Goal: Task Accomplishment & Management: Use online tool/utility

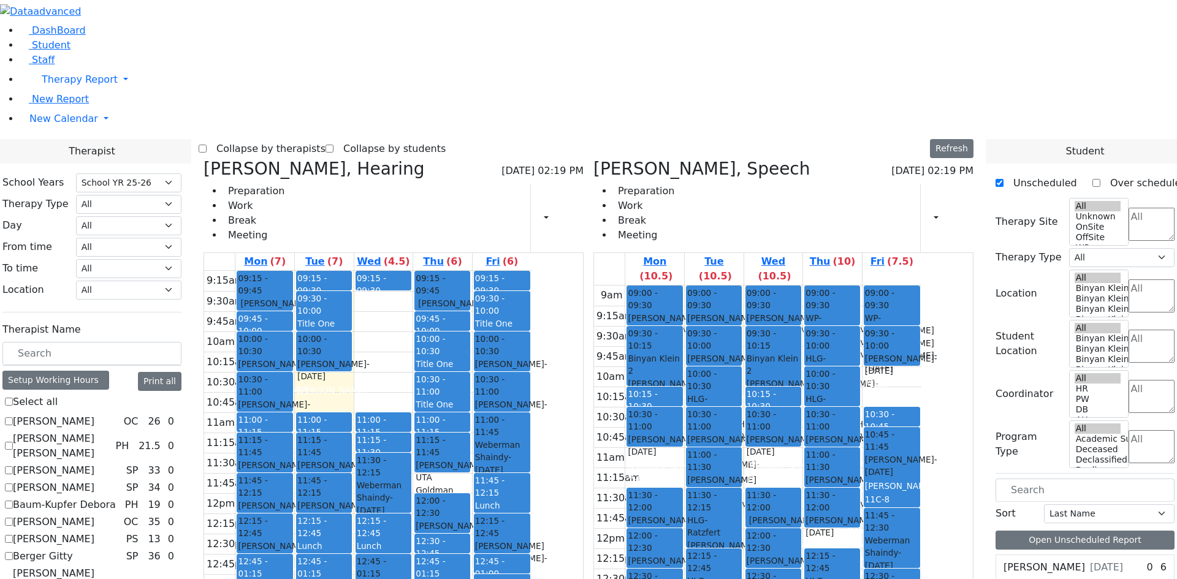
select select "212"
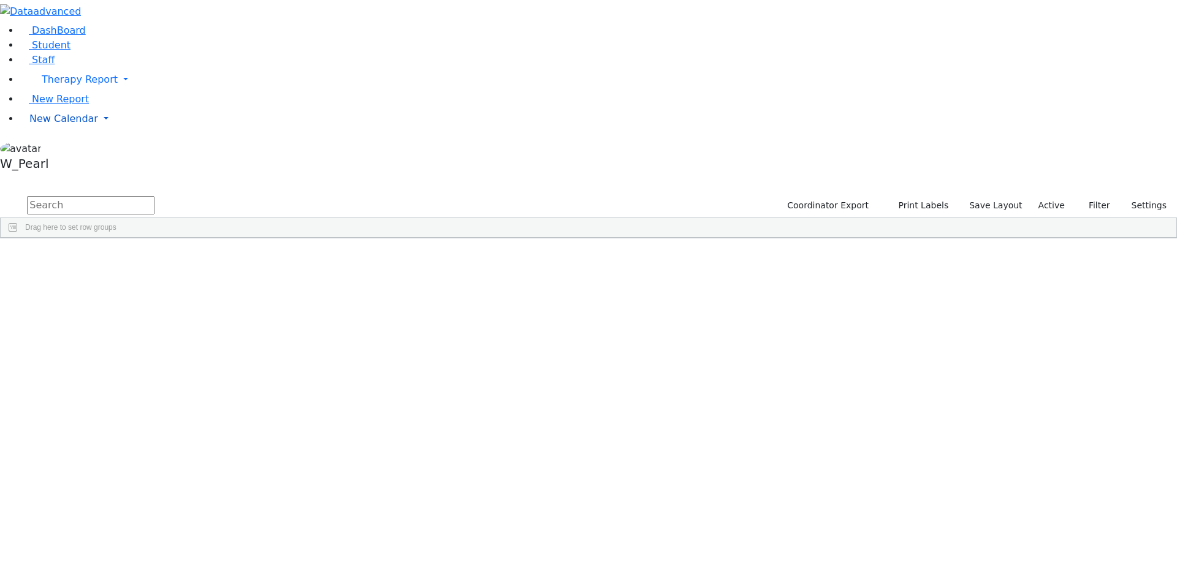
click at [72, 124] on span "New Calendar" at bounding box center [63, 119] width 69 height 12
click at [55, 149] on span "Calendar" at bounding box center [48, 143] width 44 height 12
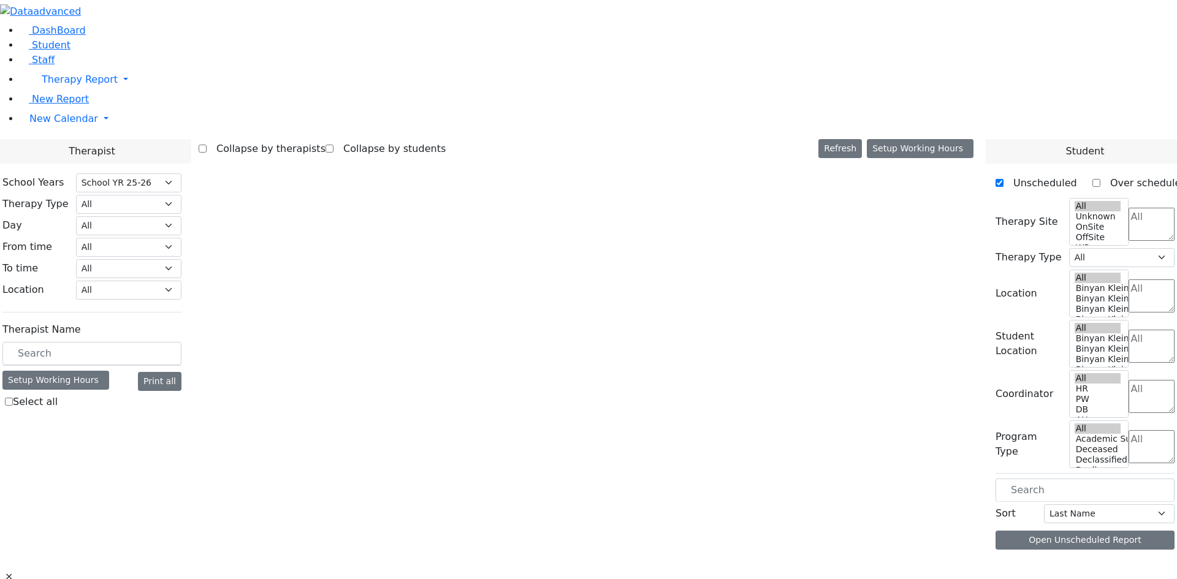
select select "212"
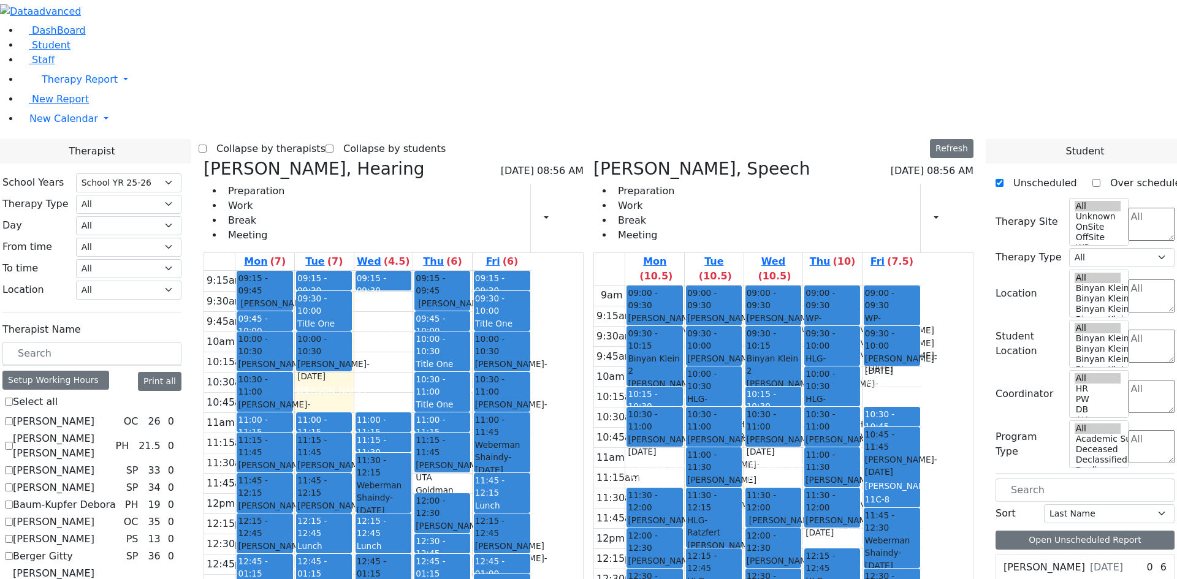
scroll to position [123, 0]
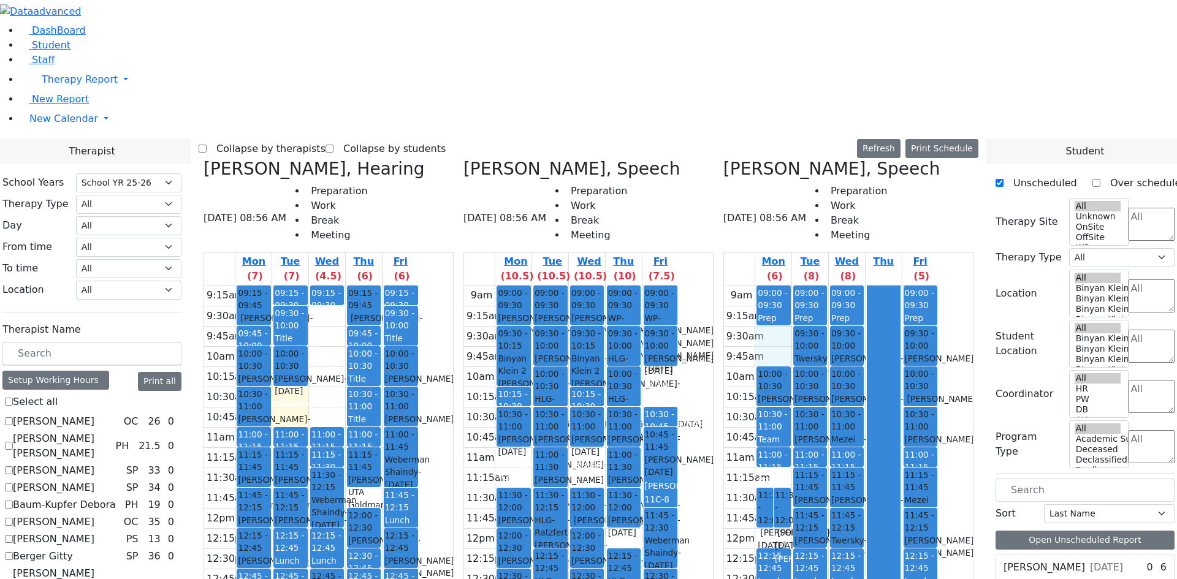
drag, startPoint x: 827, startPoint y: 122, endPoint x: 827, endPoint y: 129, distance: 7.4
click at [827, 286] on div "9am 9:15am 9:30am 9:45am 10am 10:15am 10:30am 10:45am 11am 11:15am 11:30am 11:4…" at bounding box center [831, 529] width 215 height 486
click at [782, 159] on h3 "Epstein Chava, Speech" at bounding box center [832, 169] width 217 height 21
click at [724, 159] on icon at bounding box center [724, 169] width 0 height 20
checkbox input "false"
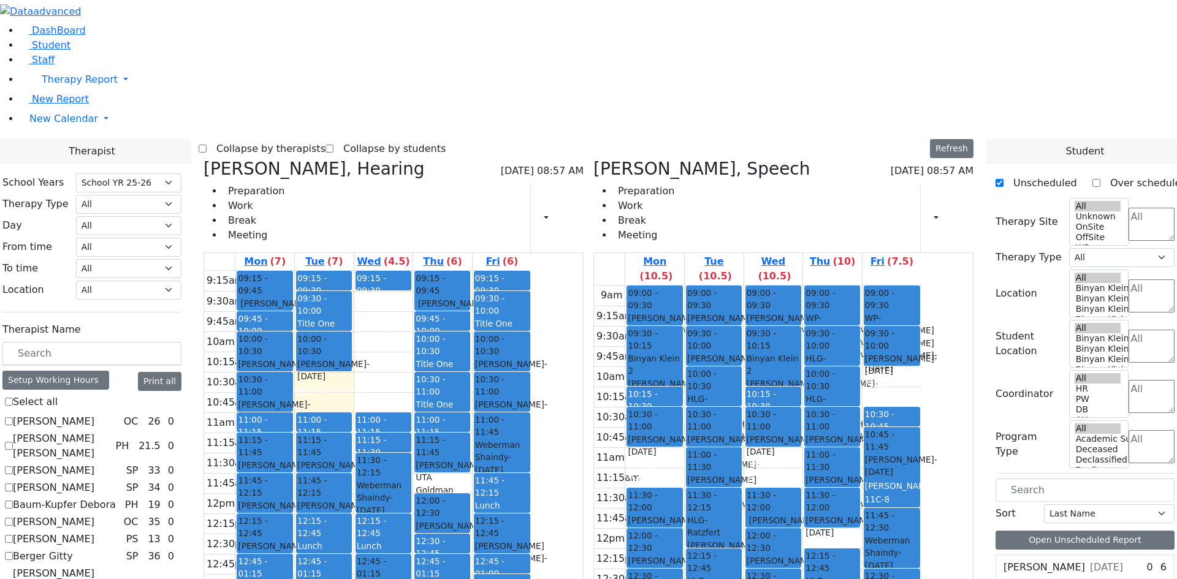
scroll to position [1128, 0]
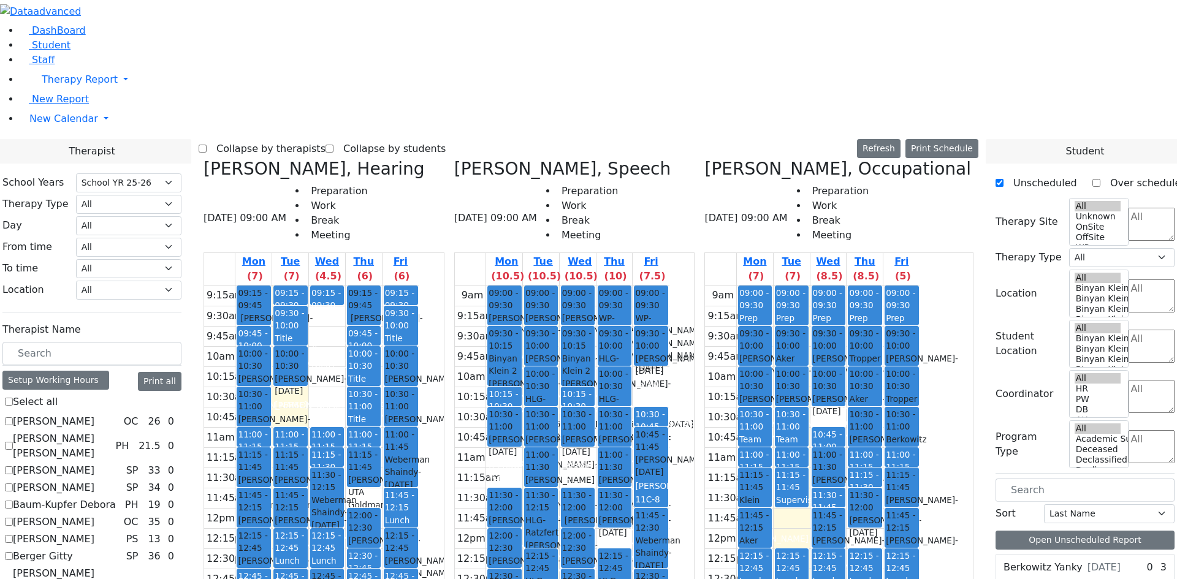
click at [808, 353] on div "Aker Leah - 04/09/2012" at bounding box center [791, 371] width 31 height 37
click at [782, 159] on h3 "Zilber Risa, Occupational" at bounding box center [838, 169] width 266 height 21
click at [705, 159] on icon at bounding box center [705, 169] width 0 height 20
checkbox input "false"
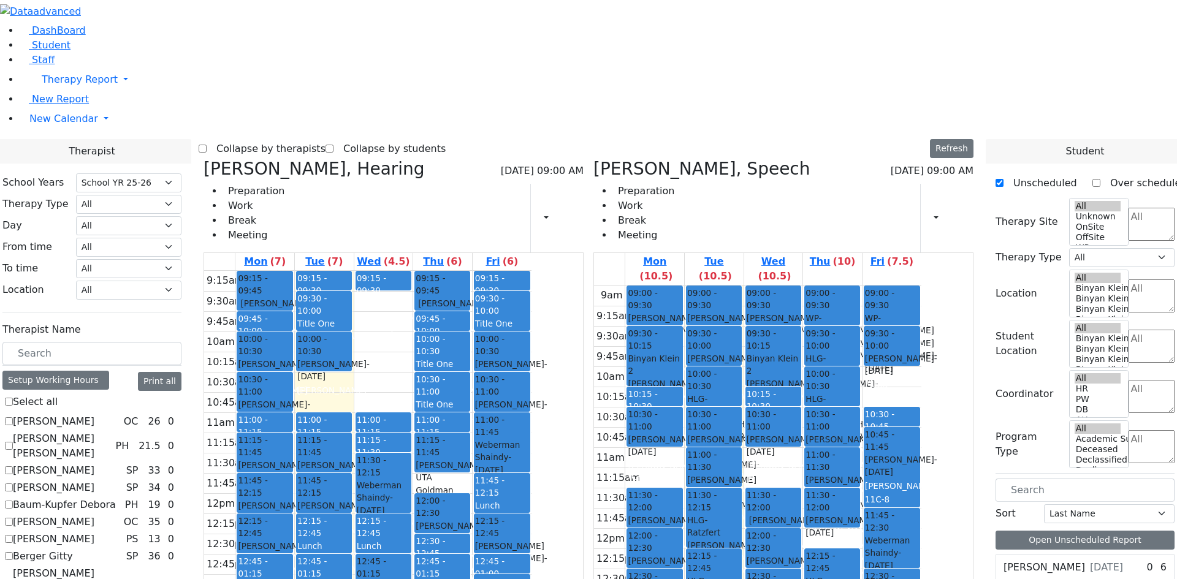
click at [741, 312] on div "Stern Yeshaya - 10/27/2022" at bounding box center [713, 324] width 53 height 25
click at [741, 287] on span "09:00 - 09:30" at bounding box center [713, 299] width 53 height 25
click at [741, 353] on div "Stern Solomon - 10/22/2020" at bounding box center [713, 365] width 53 height 25
click at [741, 312] on div "Stern Yeshaya - 10/27/2022" at bounding box center [713, 324] width 53 height 25
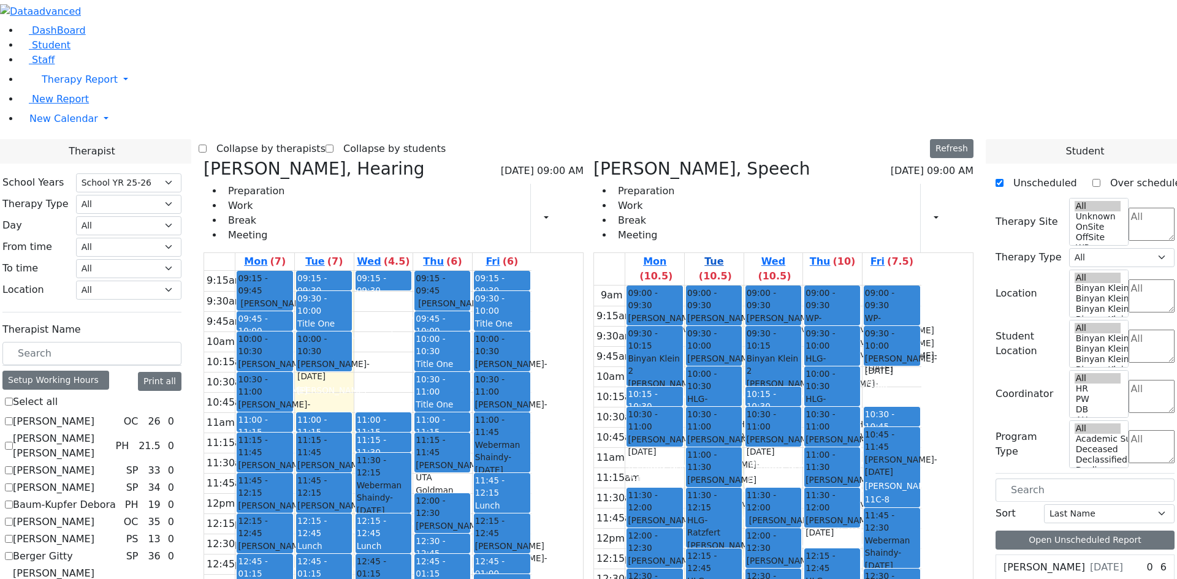
click at [732, 269] on label "(10.5)" at bounding box center [715, 276] width 33 height 15
click at [684, 253] on link "Mon (10.5)" at bounding box center [654, 269] width 59 height 32
drag, startPoint x: 781, startPoint y: 78, endPoint x: 837, endPoint y: 74, distance: 55.9
click at [732, 269] on label "(10.5)" at bounding box center [715, 276] width 33 height 15
click at [791, 269] on label "(10.5)" at bounding box center [774, 276] width 33 height 15
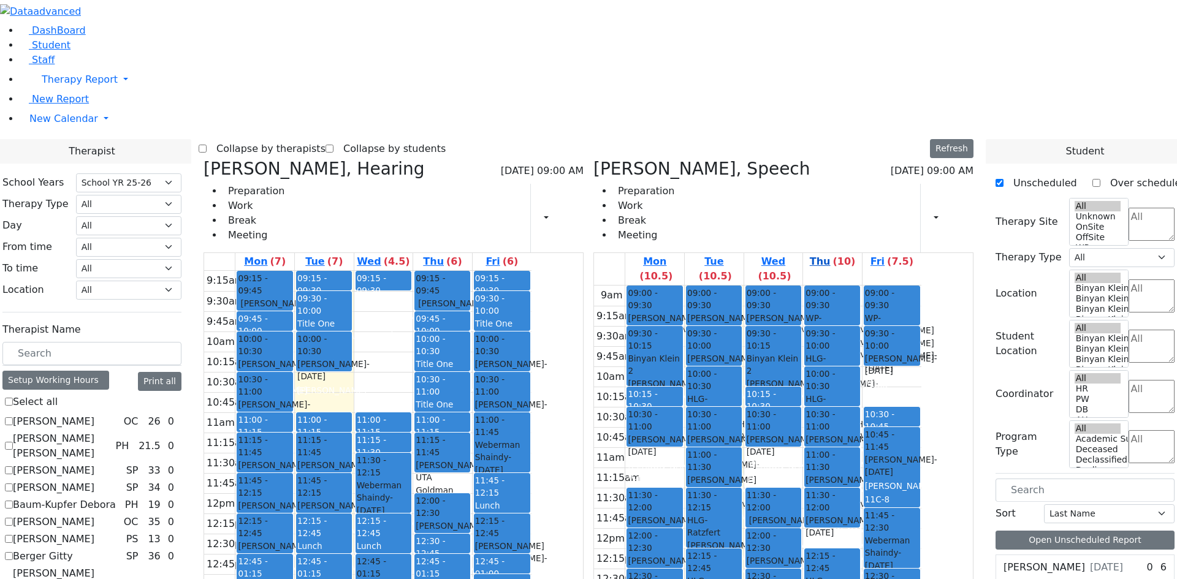
click at [858, 253] on link "Thu (10)" at bounding box center [833, 261] width 51 height 17
drag, startPoint x: 882, startPoint y: 80, endPoint x: 930, endPoint y: 80, distance: 47.8
click at [922, 253] on tr "Mon (10.5) Tue (10.5) Wed (10.5) Thu (10) Fri (7.5)" at bounding box center [757, 269] width 327 height 32
click at [858, 253] on link "Thu (10)" at bounding box center [833, 261] width 51 height 17
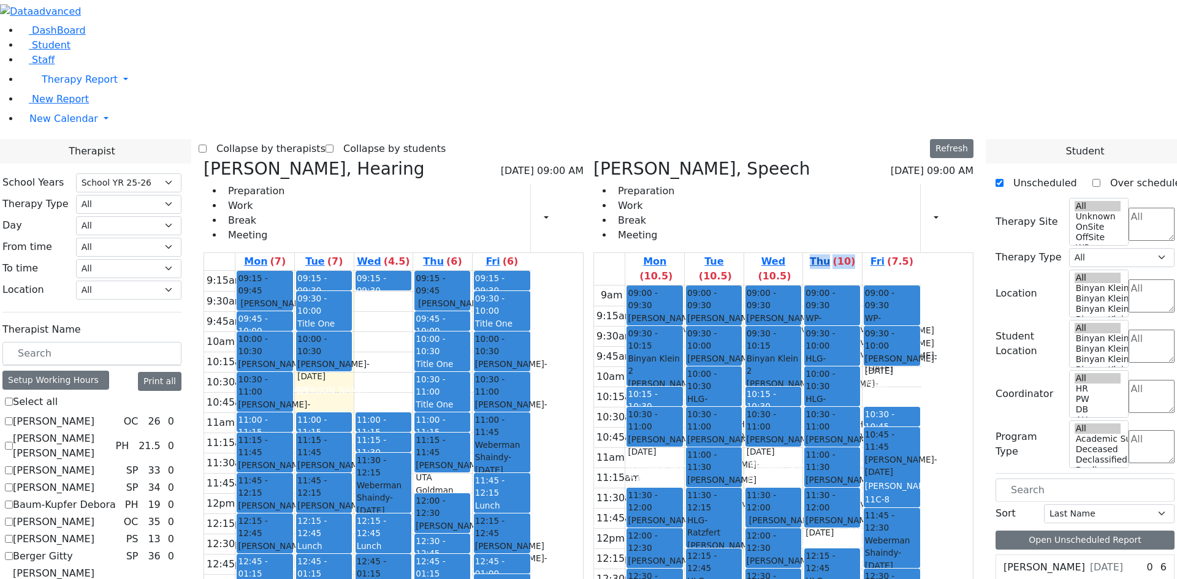
click at [858, 253] on link "Thu (10)" at bounding box center [833, 261] width 51 height 17
click at [855, 254] on label "(10)" at bounding box center [844, 261] width 23 height 15
click at [858, 253] on link "Thu (10)" at bounding box center [833, 261] width 51 height 17
click at [791, 269] on label "(10.5)" at bounding box center [774, 276] width 33 height 15
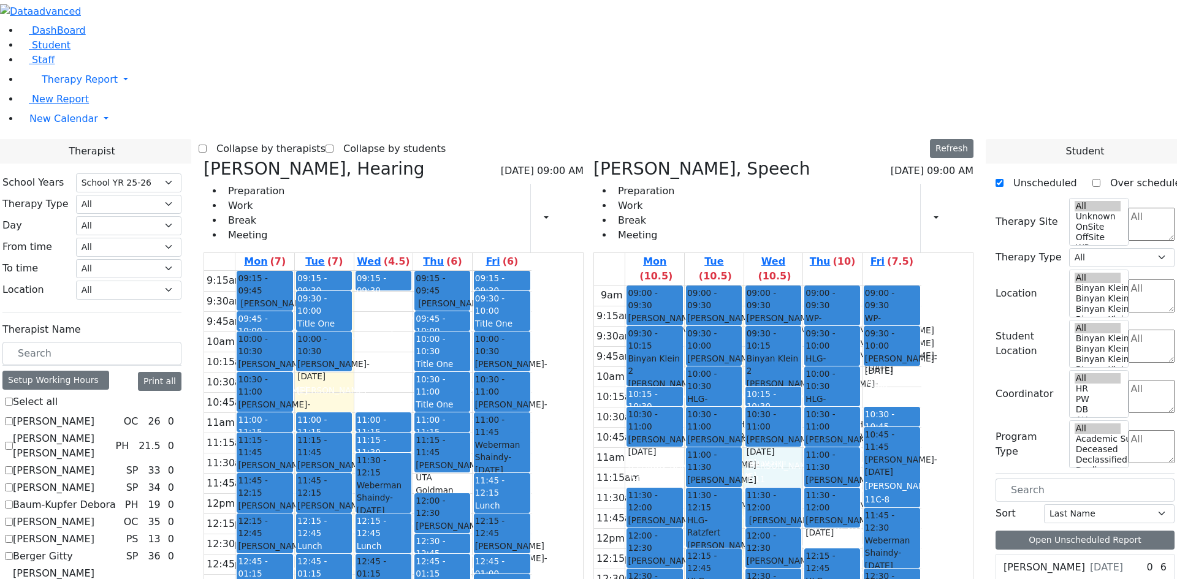
drag, startPoint x: 819, startPoint y: 262, endPoint x: 825, endPoint y: 279, distance: 18.4
click at [825, 286] on div "9am 9:15am 9:30am 9:45am 10am 10:15am 10:30am 10:45am 11am 11:15am 11:30am 11:4…" at bounding box center [757, 529] width 327 height 486
drag, startPoint x: 709, startPoint y: 265, endPoint x: 714, endPoint y: 283, distance: 18.4
click at [714, 286] on div "9am 9:15am 9:30am 9:45am 10am 10:15am 10:30am 10:45am 11am 11:15am 11:30am 11:4…" at bounding box center [757, 529] width 327 height 486
drag, startPoint x: 789, startPoint y: 480, endPoint x: 787, endPoint y: 506, distance: 26.4
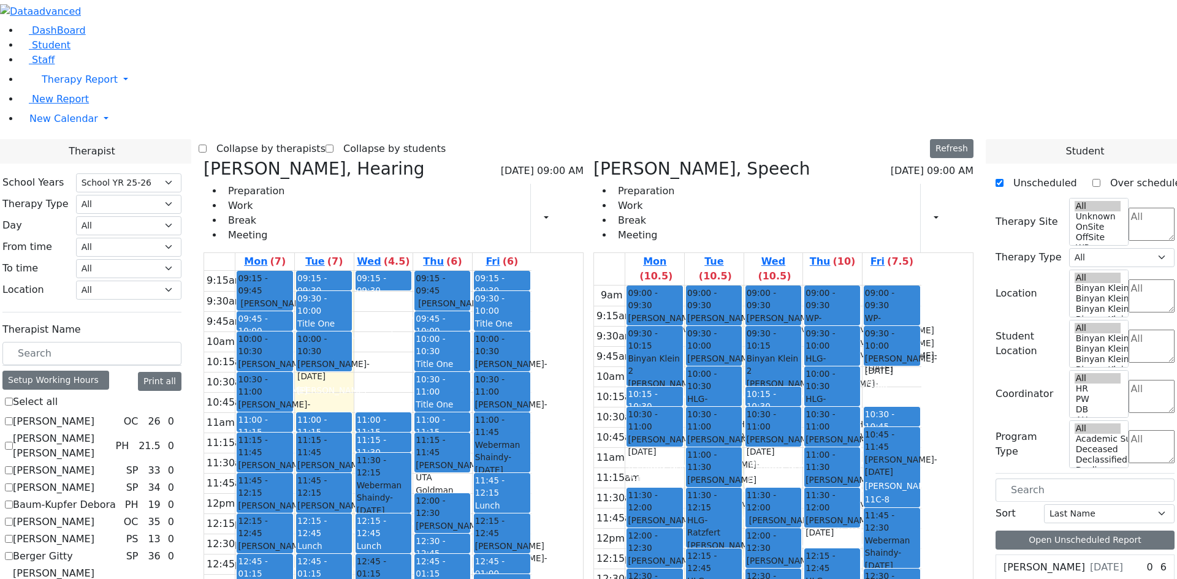
click at [787, 506] on div "9am 9:15am 9:30am 9:45am 10am 10:15am 10:30am 10:45am 11am 11:15am 11:30am 11:4…" at bounding box center [757, 529] width 327 height 486
drag, startPoint x: 787, startPoint y: 511, endPoint x: 784, endPoint y: 492, distance: 19.2
drag, startPoint x: 783, startPoint y: 494, endPoint x: 784, endPoint y: 503, distance: 9.2
drag, startPoint x: 841, startPoint y: 259, endPoint x: 841, endPoint y: 270, distance: 11.7
click at [841, 286] on div "9am 9:15am 9:30am 9:45am 10am 10:15am 10:30am 10:45am 11am 11:15am 11:30am 11:4…" at bounding box center [757, 529] width 327 height 486
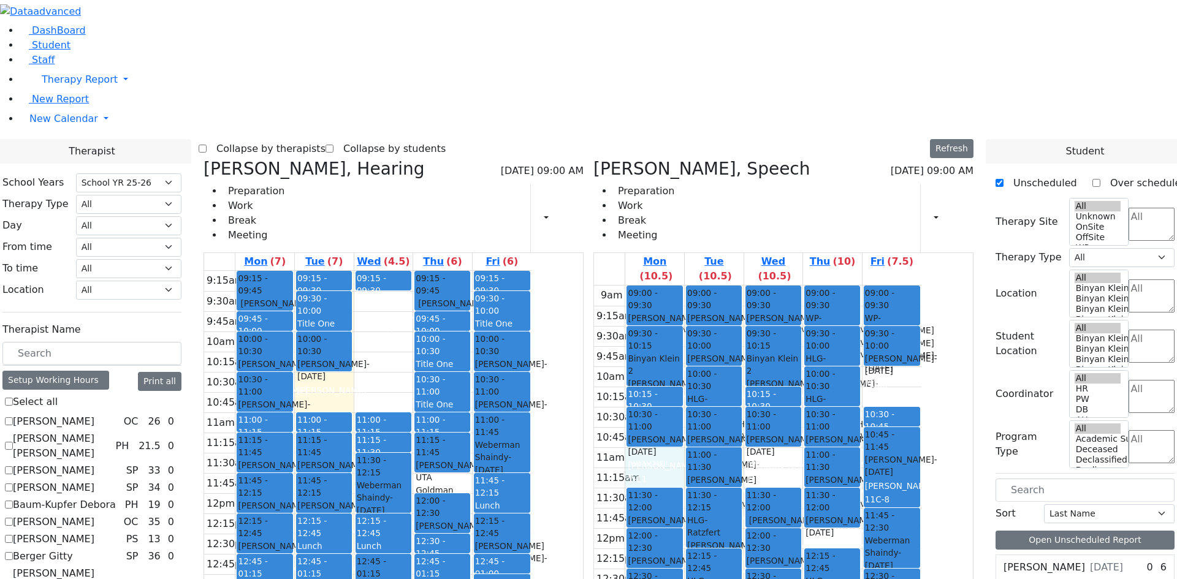
drag, startPoint x: 727, startPoint y: 256, endPoint x: 727, endPoint y: 271, distance: 15.3
click at [727, 286] on div "9am 9:15am 9:30am 9:45am 10am 10:15am 10:30am 10:45am 11am 11:15am 11:30am 11:4…" at bounding box center [757, 529] width 327 height 486
click at [838, 286] on div "9am 9:15am 9:30am 9:45am 10am 10:15am 10:30am 10:45am 11am 11:15am 11:30am 11:4…" at bounding box center [757, 529] width 327 height 486
drag, startPoint x: 721, startPoint y: 260, endPoint x: 726, endPoint y: 277, distance: 17.9
click at [723, 286] on div "9am 9:15am 9:30am 9:45am 10am 10:15am 10:30am 10:45am 11am 11:15am 11:30am 11:4…" at bounding box center [757, 529] width 327 height 486
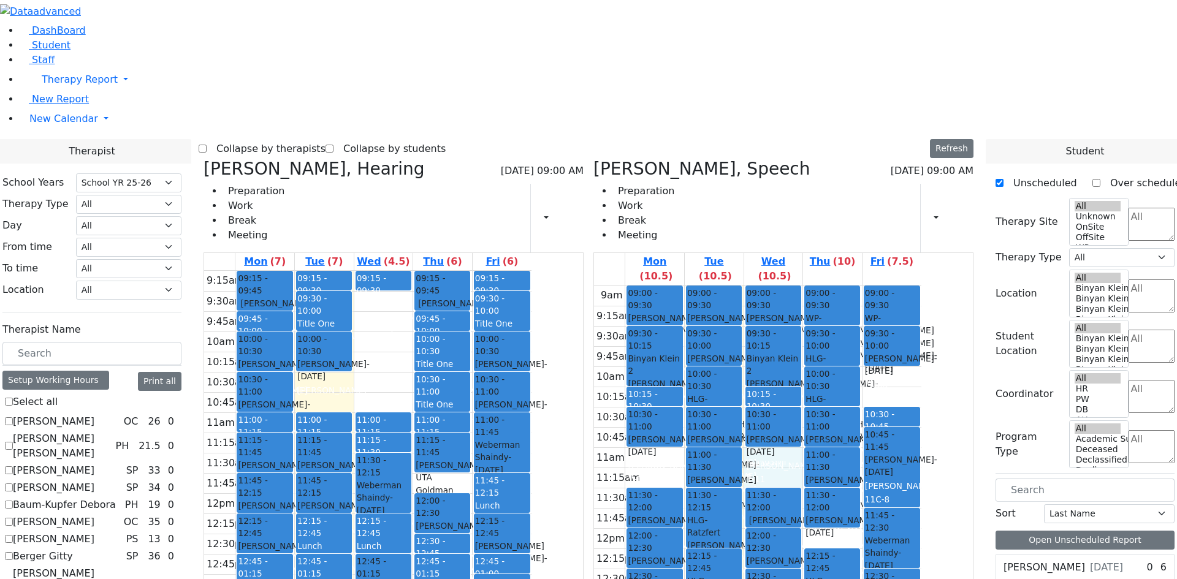
drag, startPoint x: 831, startPoint y: 260, endPoint x: 824, endPoint y: 278, distance: 19.2
click at [835, 286] on div "9am 9:15am 9:30am 9:45am 10am 10:15am 10:30am 10:45am 11am 11:15am 11:30am 11:4…" at bounding box center [757, 529] width 327 height 486
drag, startPoint x: 732, startPoint y: 264, endPoint x: 753, endPoint y: 284, distance: 29.1
click at [740, 287] on div "9am 9:15am 9:30am 9:45am 10am 10:15am 10:30am 10:45am 11am 11:15am 11:30am 11:4…" at bounding box center [757, 529] width 327 height 486
click at [847, 290] on div "9am 9:15am 9:30am 9:45am 10am 10:15am 10:30am 10:45am 11am 11:15am 11:30am 11:4…" at bounding box center [757, 529] width 327 height 486
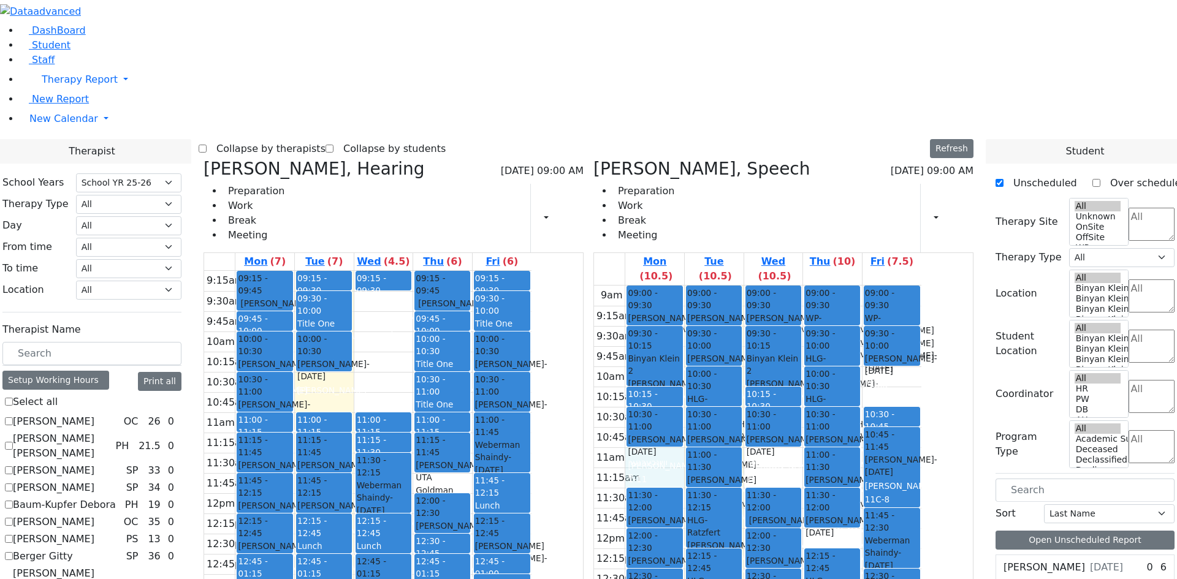
drag, startPoint x: 723, startPoint y: 275, endPoint x: 827, endPoint y: 251, distance: 106.2
click at [727, 286] on div "9am 9:15am 9:30am 9:45am 10am 10:15am 10:30am 10:45am 11am 11:15am 11:30am 11:4…" at bounding box center [757, 529] width 327 height 486
drag, startPoint x: 854, startPoint y: 266, endPoint x: 852, endPoint y: 286, distance: 20.3
click at [852, 286] on div "9am 9:15am 9:30am 9:45am 10am 10:15am 10:30am 10:45am 11am 11:15am 11:30am 11:4…" at bounding box center [757, 529] width 327 height 486
drag, startPoint x: 738, startPoint y: 270, endPoint x: 742, endPoint y: 281, distance: 11.1
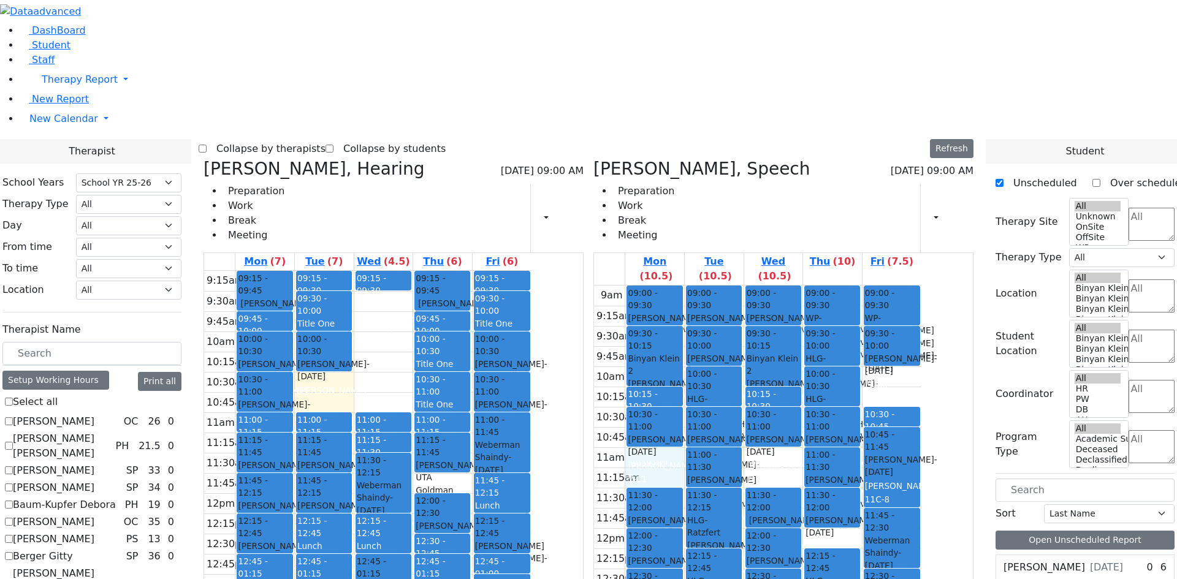
click at [740, 286] on div "9am 9:15am 9:30am 9:45am 10am 10:15am 10:30am 10:45am 11am 11:15am 11:30am 11:4…" at bounding box center [757, 529] width 327 height 486
drag, startPoint x: 827, startPoint y: 262, endPoint x: 833, endPoint y: 281, distance: 20.4
click at [833, 286] on div "9am 9:15am 9:30am 9:45am 10am 10:15am 10:30am 10:45am 11am 11:15am 11:30am 11:4…" at bounding box center [757, 529] width 327 height 486
drag, startPoint x: 733, startPoint y: 262, endPoint x: 733, endPoint y: 279, distance: 16.6
click at [733, 286] on div "9am 9:15am 9:30am 9:45am 10am 10:15am 10:30am 10:45am 11am 11:15am 11:30am 11:4…" at bounding box center [757, 529] width 327 height 486
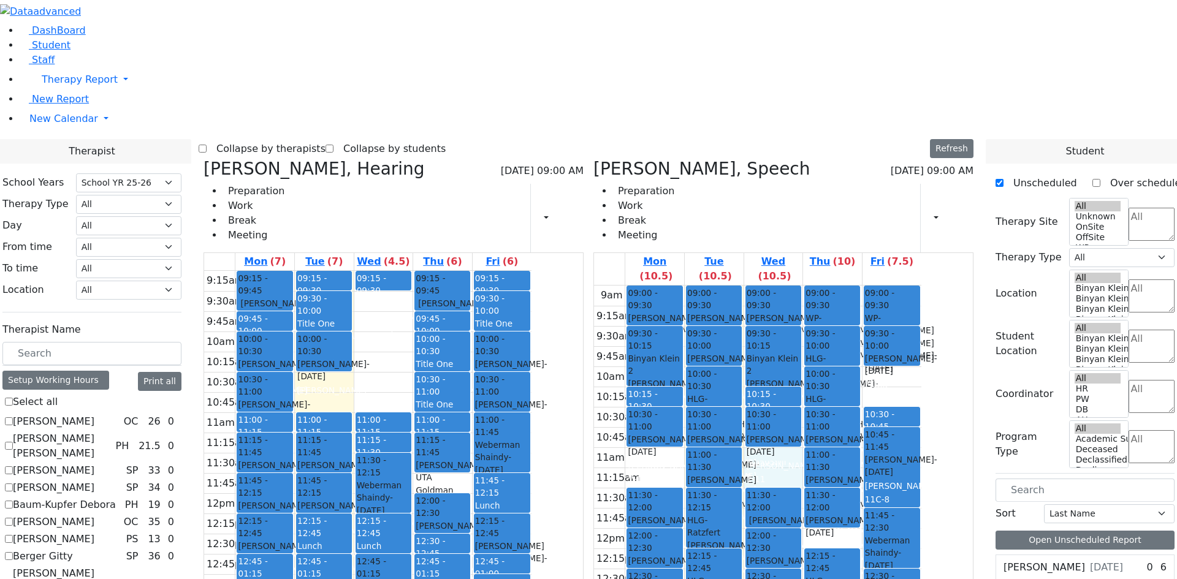
drag, startPoint x: 847, startPoint y: 266, endPoint x: 842, endPoint y: 283, distance: 18.6
click at [842, 286] on div "9am 9:15am 9:30am 9:45am 10am 10:15am 10:30am 10:45am 11am 11:15am 11:30am 11:4…" at bounding box center [757, 529] width 327 height 486
click at [730, 286] on div "9am 9:15am 9:30am 9:45am 10am 10:15am 10:30am 10:45am 11am 11:15am 11:30am 11:4…" at bounding box center [757, 529] width 327 height 486
click at [844, 286] on div "9am 9:15am 9:30am 9:45am 10am 10:15am 10:30am 10:45am 11am 11:15am 11:30am 11:4…" at bounding box center [757, 529] width 327 height 486
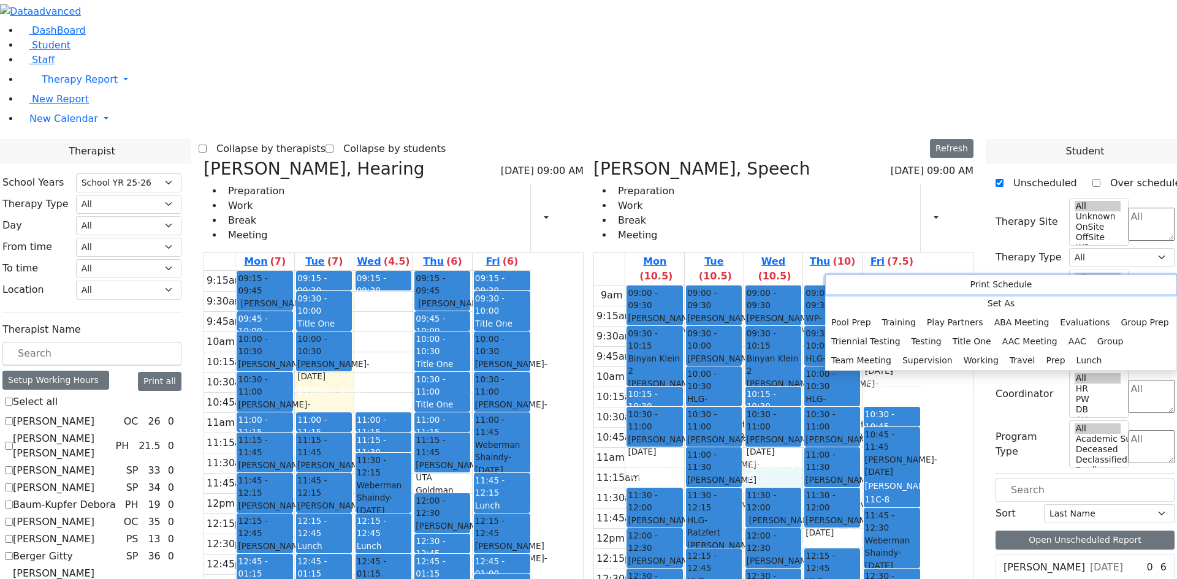
click at [843, 286] on button "Print Schedule" at bounding box center [1001, 284] width 351 height 19
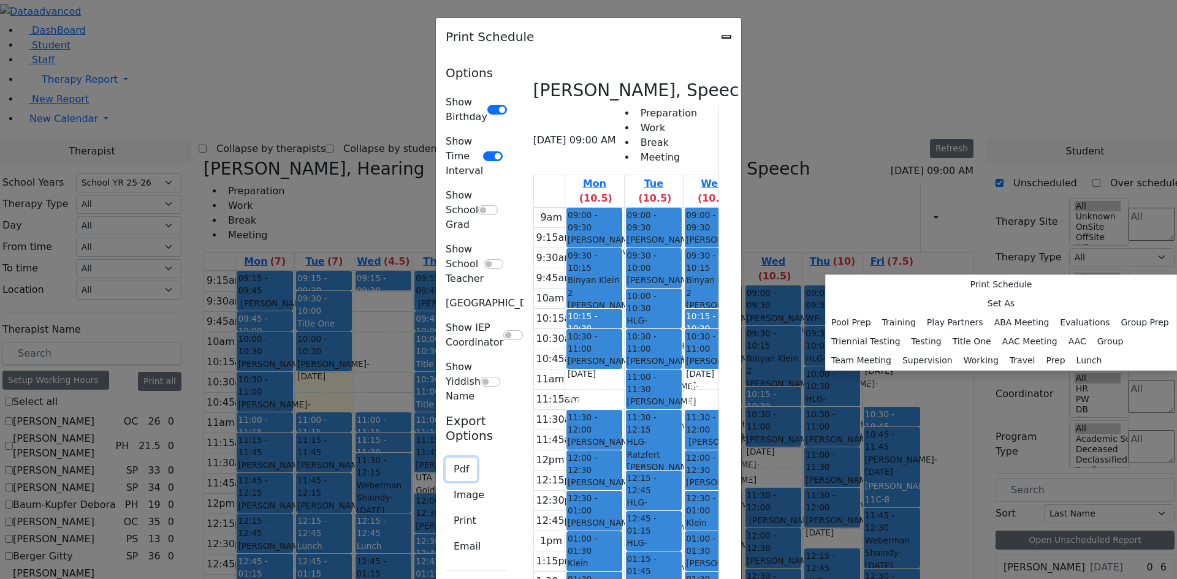
click at [446, 458] on button "Pdf" at bounding box center [461, 469] width 31 height 23
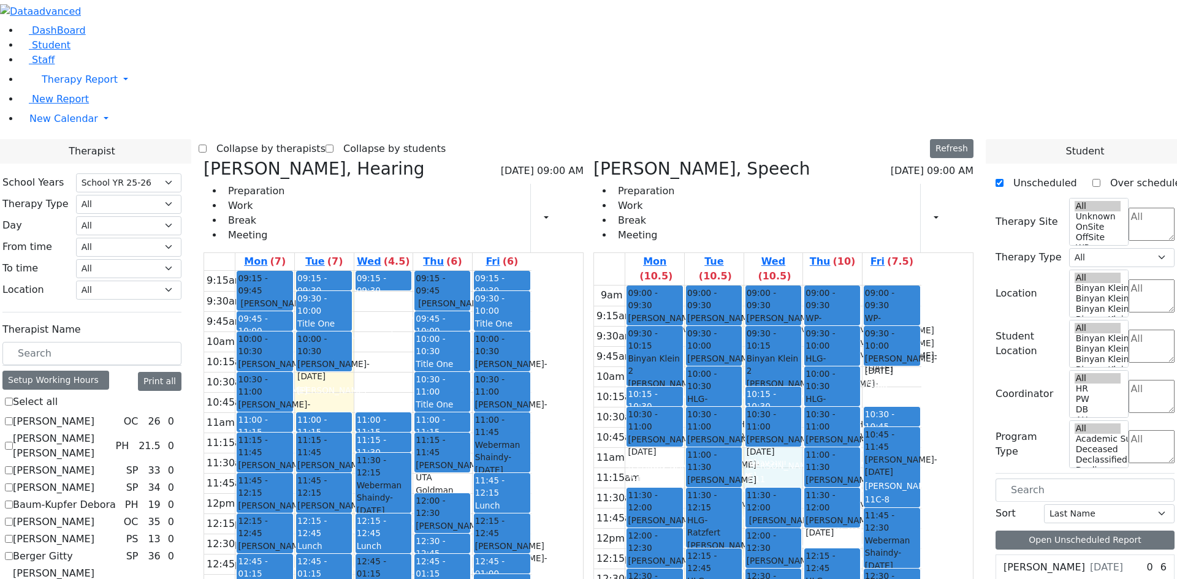
drag, startPoint x: 822, startPoint y: 264, endPoint x: 829, endPoint y: 279, distance: 17.0
click at [829, 286] on div "9am 9:15am 9:30am 9:45am 10am 10:15am 10:30am 10:45am 11am 11:15am 11:30am 11:4…" at bounding box center [757, 529] width 327 height 486
drag, startPoint x: 727, startPoint y: 267, endPoint x: 735, endPoint y: 285, distance: 19.2
click at [735, 286] on div "9am 9:15am 9:30am 9:45am 10am 10:15am 10:30am 10:45am 11am 11:15am 11:30am 11:4…" at bounding box center [757, 529] width 327 height 486
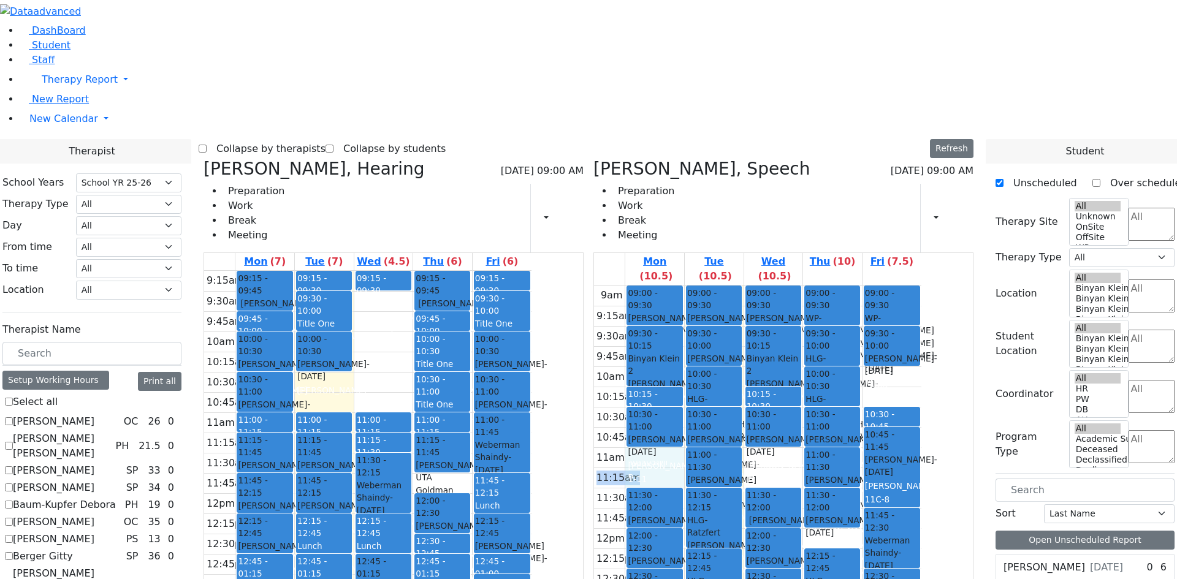
drag, startPoint x: 833, startPoint y: 261, endPoint x: 834, endPoint y: 280, distance: 19.0
click at [834, 286] on tbody "9am 9:15am 9:30am 9:45am 10am 10:15am 10:30am 10:45am 11am 11:15am 11:30am 11:4…" at bounding box center [757, 529] width 327 height 486
drag, startPoint x: 718, startPoint y: 267, endPoint x: 722, endPoint y: 277, distance: 11.1
click at [684, 448] on div at bounding box center [654, 468] width 59 height 40
drag, startPoint x: 825, startPoint y: 264, endPoint x: 825, endPoint y: 277, distance: 12.9
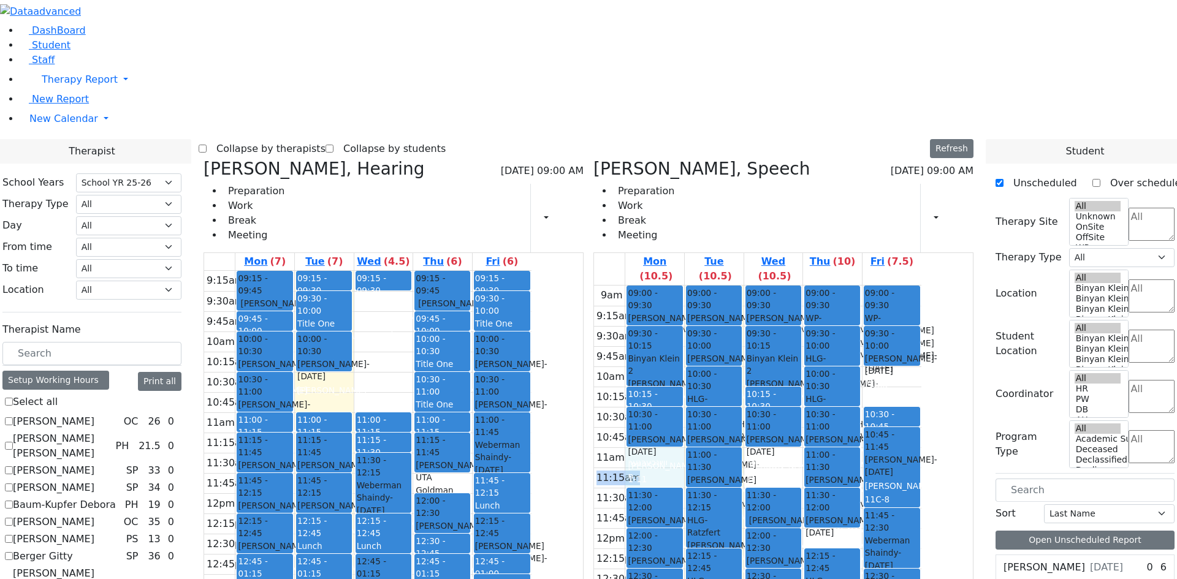
click at [825, 286] on tbody "9am 9:15am 9:30am 9:45am 10am 10:15am 10:30am 10:45am 11am 11:15am 11:30am 11:4…" at bounding box center [757, 529] width 327 height 486
click at [830, 468] on td at bounding box center [773, 478] width 296 height 20
drag, startPoint x: 838, startPoint y: 257, endPoint x: 836, endPoint y: 284, distance: 27.0
click at [836, 286] on tbody "9am 9:15am 9:30am 9:45am 10am 10:15am 10:30am 10:45am 11am 11:15am 11:30am 11:4…" at bounding box center [757, 529] width 327 height 486
click at [819, 468] on td at bounding box center [773, 478] width 296 height 20
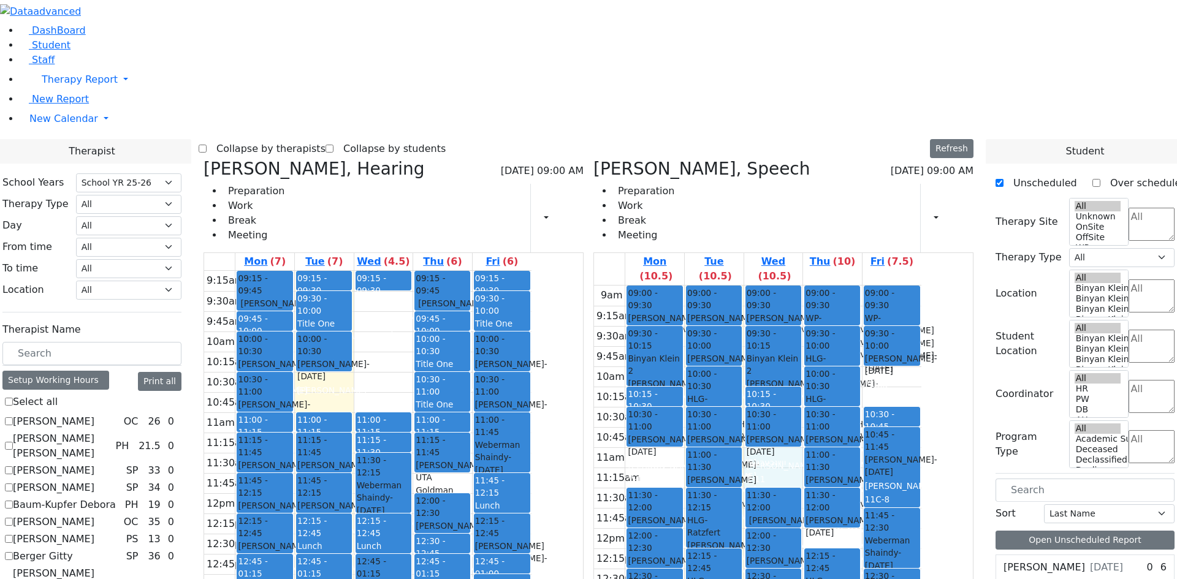
drag, startPoint x: 841, startPoint y: 270, endPoint x: 839, endPoint y: 282, distance: 11.8
click at [839, 286] on div "9am 9:15am 9:30am 9:45am 10am 10:15am 10:30am 10:45am 11am 11:15am 11:30am 11:4…" at bounding box center [757, 529] width 327 height 486
drag, startPoint x: 728, startPoint y: 262, endPoint x: 737, endPoint y: 281, distance: 21.1
click at [730, 286] on div "9am 9:15am 9:30am 9:45am 10am 10:15am 10:30am 10:45am 11am 11:15am 11:30am 11:4…" at bounding box center [757, 529] width 327 height 486
drag, startPoint x: 830, startPoint y: 262, endPoint x: 827, endPoint y: 277, distance: 15.0
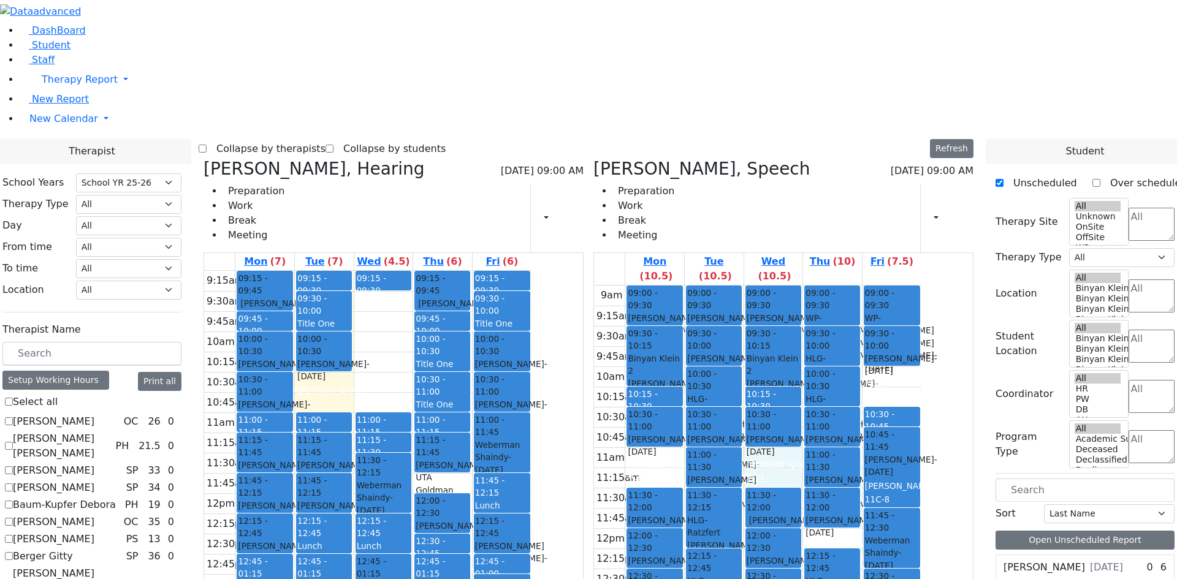
click at [827, 286] on div "9am 9:15am 9:30am 9:45am 10am 10:15am 10:30am 10:45am 11am 11:15am 11:30am 11:4…" at bounding box center [757, 529] width 327 height 486
drag, startPoint x: 722, startPoint y: 269, endPoint x: 722, endPoint y: 281, distance: 12.3
click at [722, 286] on div "9am 9:15am 9:30am 9:45am 10am 10:15am 10:30am 10:45am 11am 11:15am 11:30am 11:4…" at bounding box center [757, 529] width 327 height 486
drag, startPoint x: 828, startPoint y: 266, endPoint x: 830, endPoint y: 286, distance: 20.3
click at [827, 286] on div "9am 9:15am 9:30am 9:45am 10am 10:15am 10:30am 10:45am 11am 11:15am 11:30am 11:4…" at bounding box center [757, 529] width 327 height 486
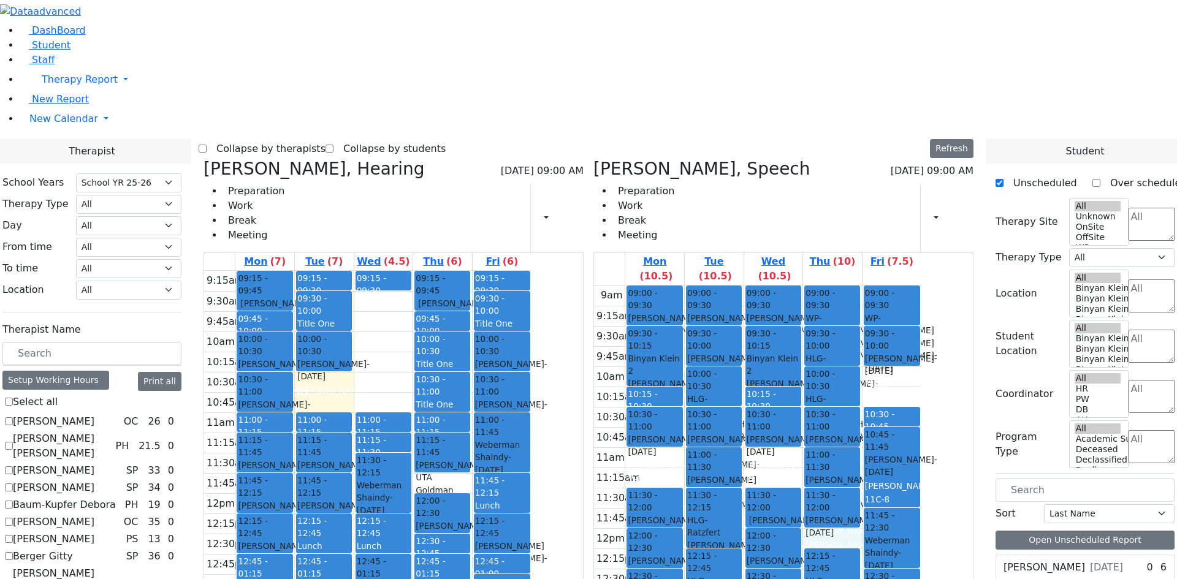
click at [913, 343] on div "9am 9:15am 9:30am 9:45am 10am 10:15am 10:30am 10:45am 11am 11:15am 11:30am 11:4…" at bounding box center [757, 529] width 327 height 486
checkbox input "true"
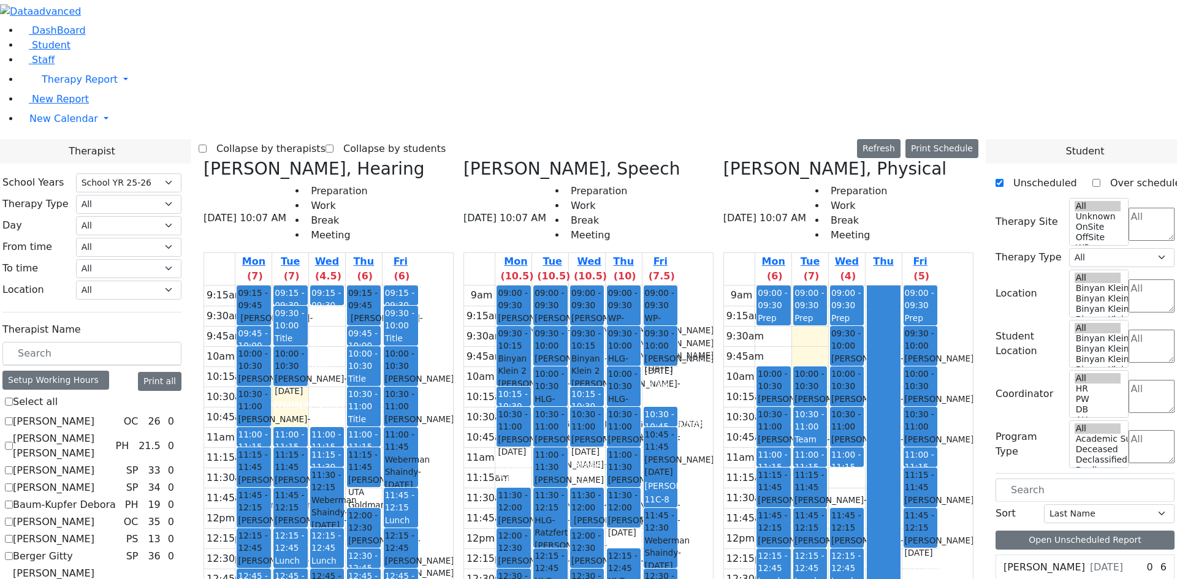
scroll to position [24, 0]
checkbox input "true"
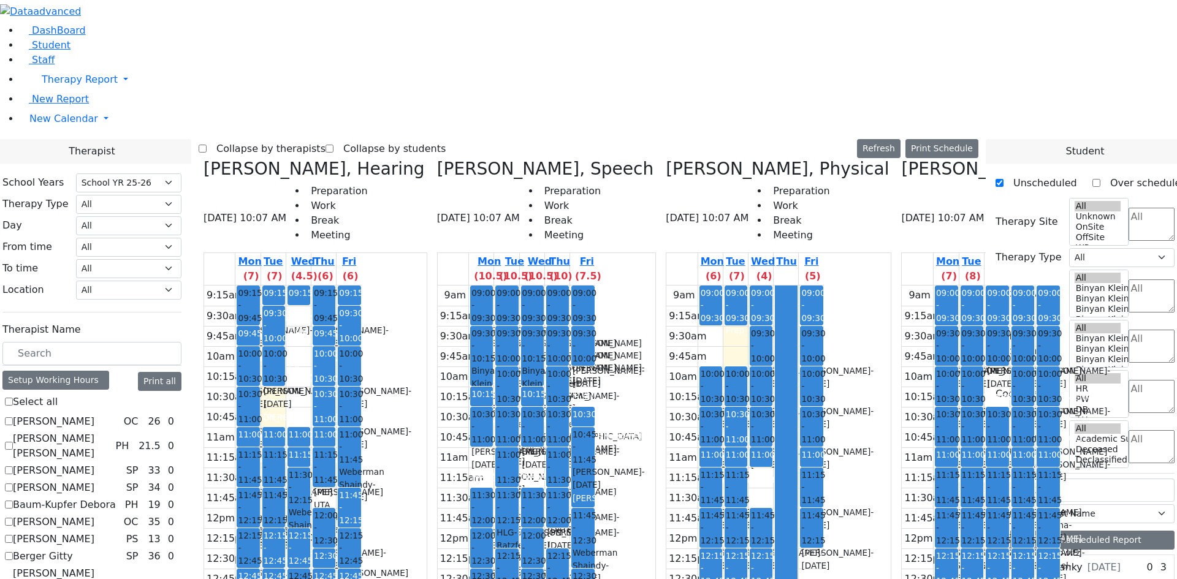
click at [322, 139] on label "Collapse by therapists" at bounding box center [266, 149] width 119 height 20
click at [207, 145] on input "Collapse by therapists" at bounding box center [203, 149] width 8 height 8
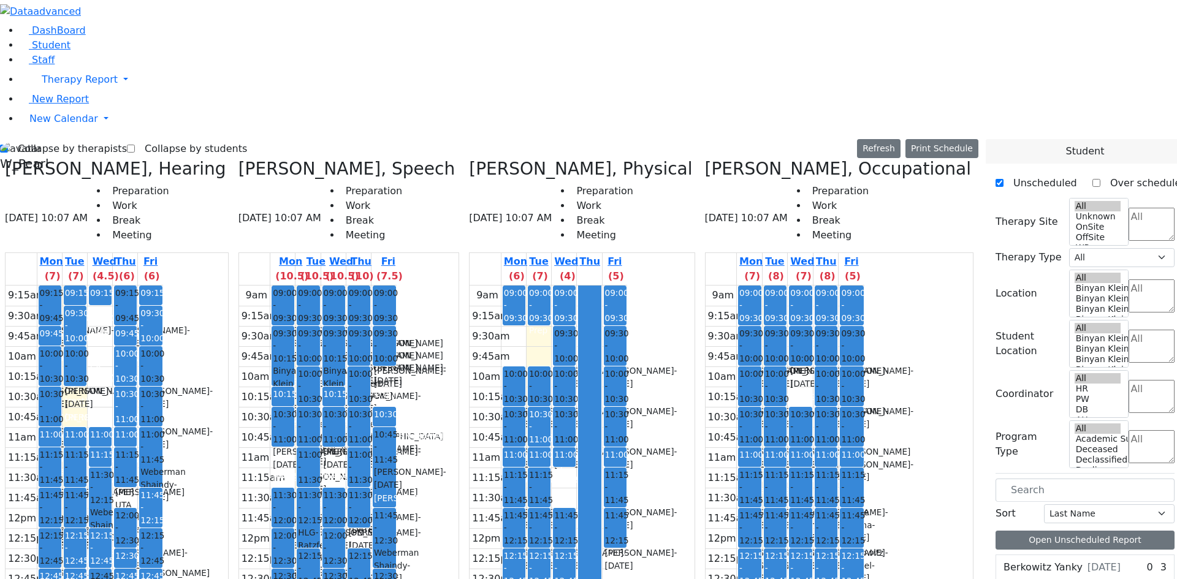
click at [705, 159] on icon at bounding box center [705, 169] width 0 height 20
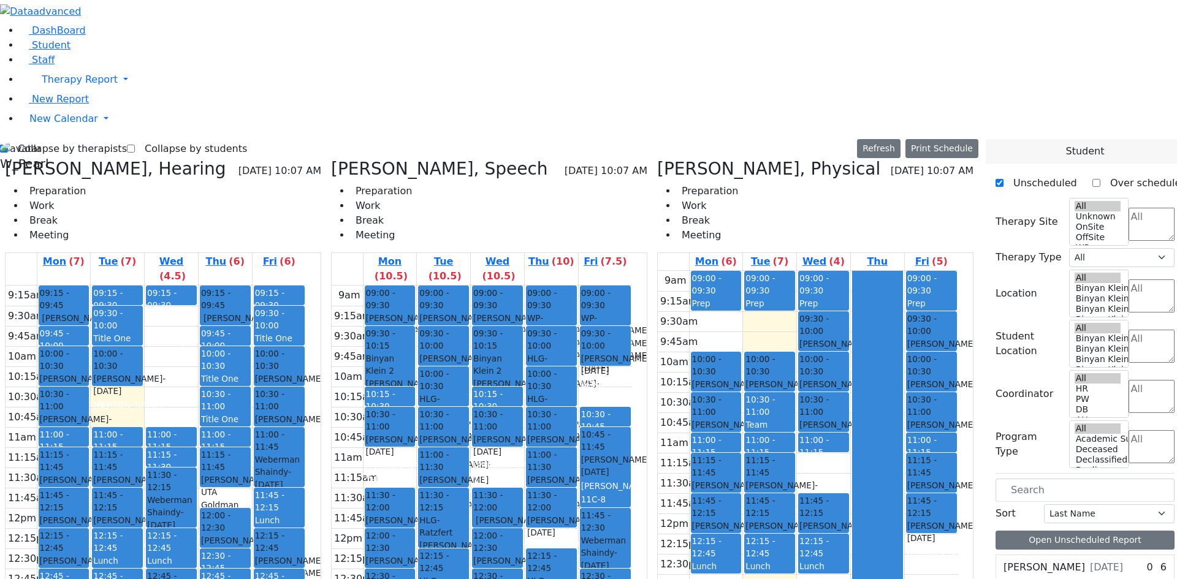
click at [680, 159] on h3 "Herskovich Leora, Physical" at bounding box center [768, 169] width 223 height 21
click at [657, 159] on icon at bounding box center [657, 169] width 0 height 20
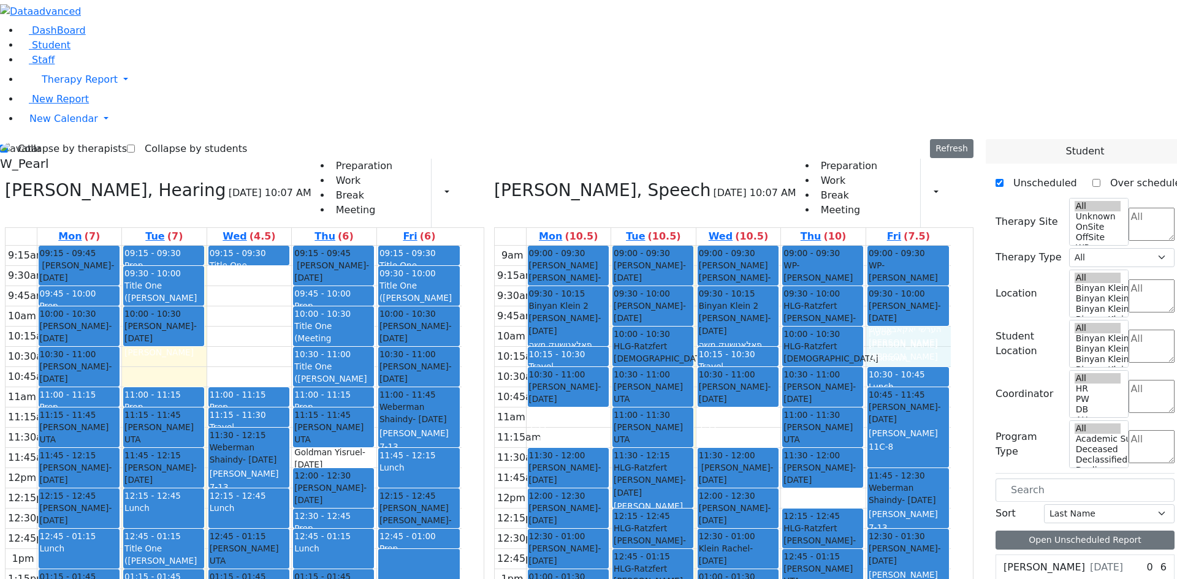
drag, startPoint x: 933, startPoint y: 170, endPoint x: 941, endPoint y: 178, distance: 11.7
click at [943, 246] on div "9am 9:15am 9:30am 9:45am 10am 10:15am 10:30am 10:45am 11am 11:15am 11:30am 11:4…" at bounding box center [723, 489] width 456 height 486
click at [50, 139] on label "Collapse by therapists" at bounding box center [67, 149] width 119 height 20
click at [8, 145] on input "Collapse by therapists" at bounding box center [4, 149] width 8 height 8
checkbox input "false"
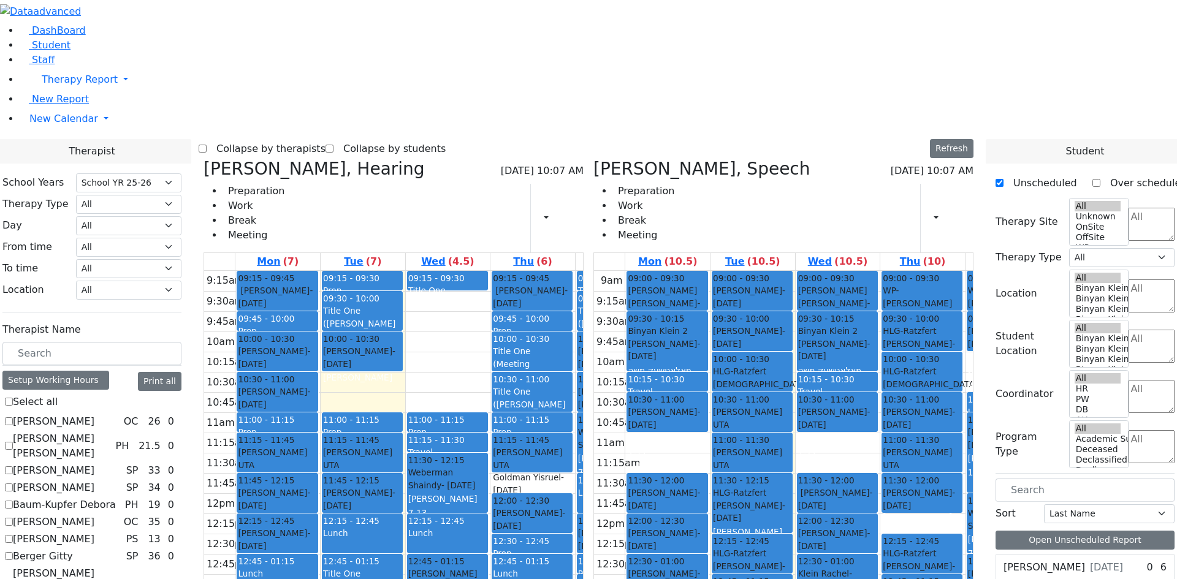
scroll to position [944, 0]
checkbox input "true"
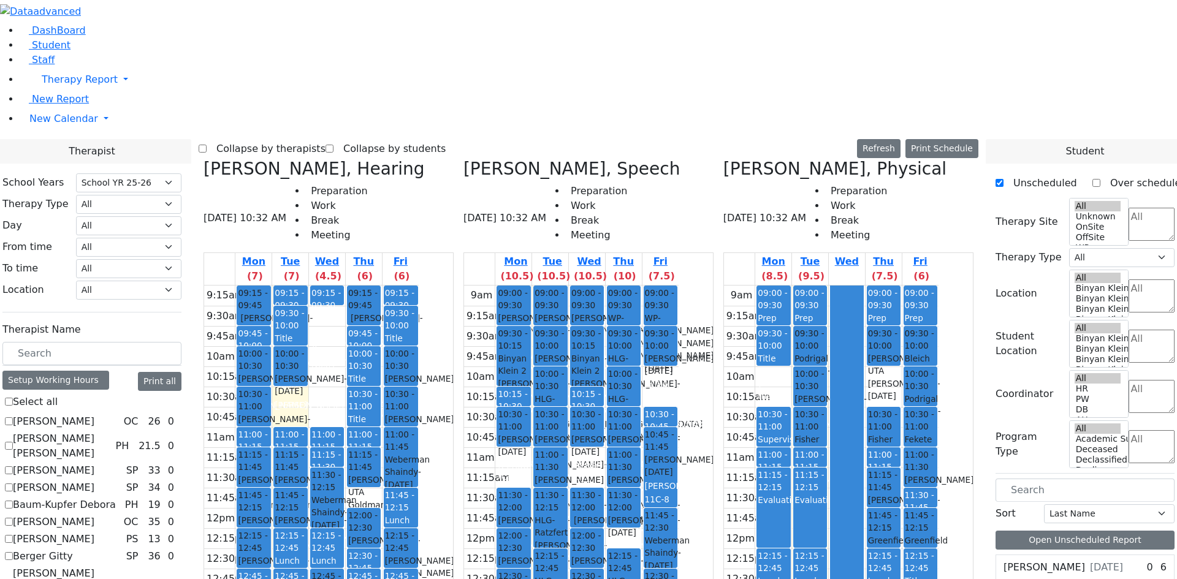
click at [326, 139] on label "Collapse by therapists" at bounding box center [266, 149] width 119 height 20
click at [207, 145] on input "Collapse by therapists" at bounding box center [203, 149] width 8 height 8
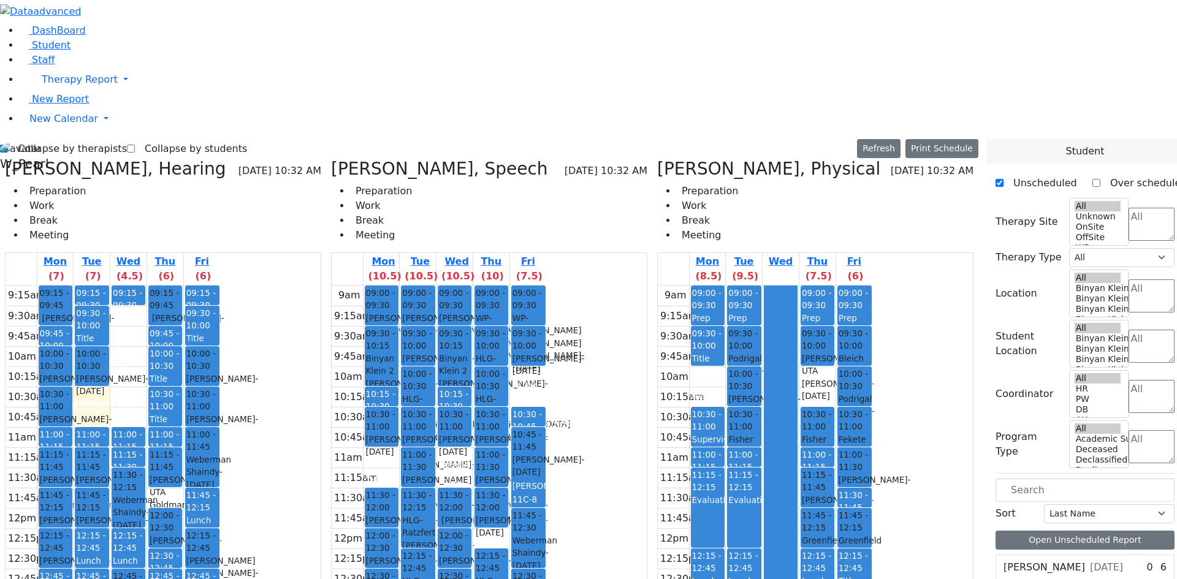
click at [671, 159] on div "Schwab Basya, Physical 09/09/2025 10:32 AM Preparation Work Break Meeting Mon (…" at bounding box center [815, 468] width 326 height 619
click at [657, 159] on icon at bounding box center [657, 169] width 0 height 20
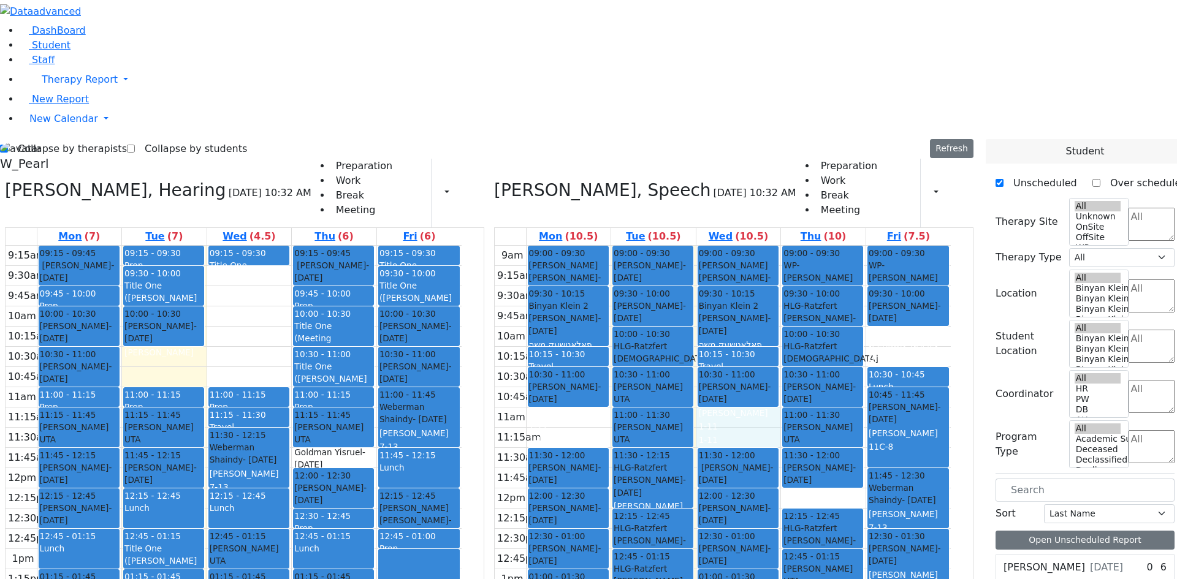
click at [739, 264] on div "9am 9:15am 9:30am 9:45am 10am 10:15am 10:30am 10:45am 11am 11:15am 11:30am 11:4…" at bounding box center [723, 489] width 456 height 486
click at [585, 270] on div "9am 9:15am 9:30am 9:45am 10am 10:15am 10:30am 10:45am 11am 11:15am 11:30am 11:4…" at bounding box center [723, 489] width 456 height 486
drag, startPoint x: 48, startPoint y: 21, endPoint x: 54, endPoint y: 18, distance: 6.3
click at [50, 139] on label "Collapse by therapists" at bounding box center [67, 149] width 119 height 20
click at [8, 145] on input "Collapse by therapists" at bounding box center [4, 149] width 8 height 8
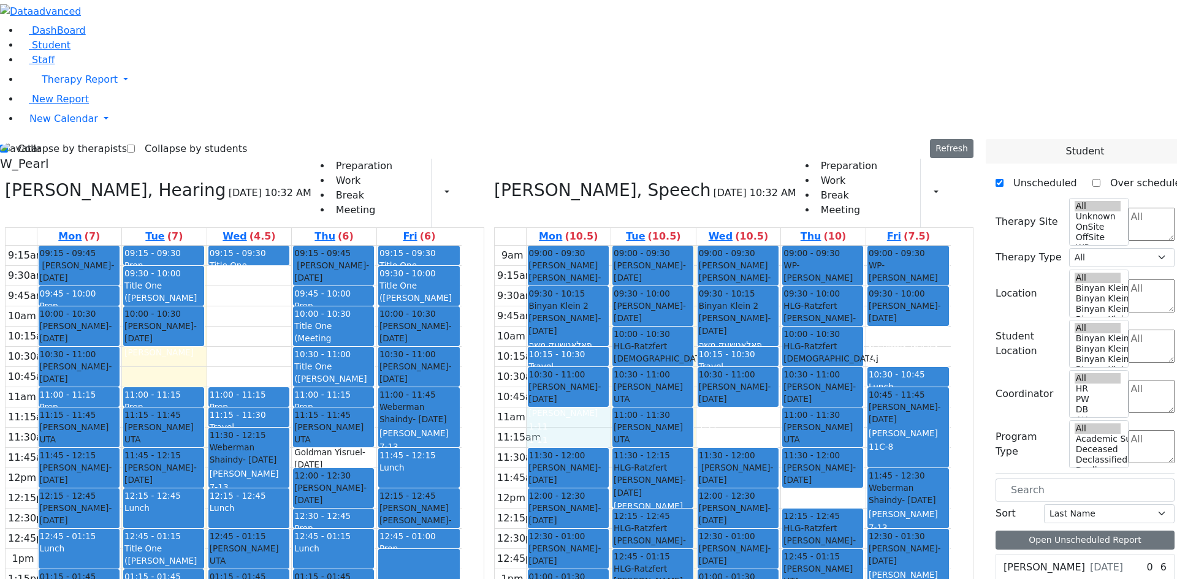
checkbox input "false"
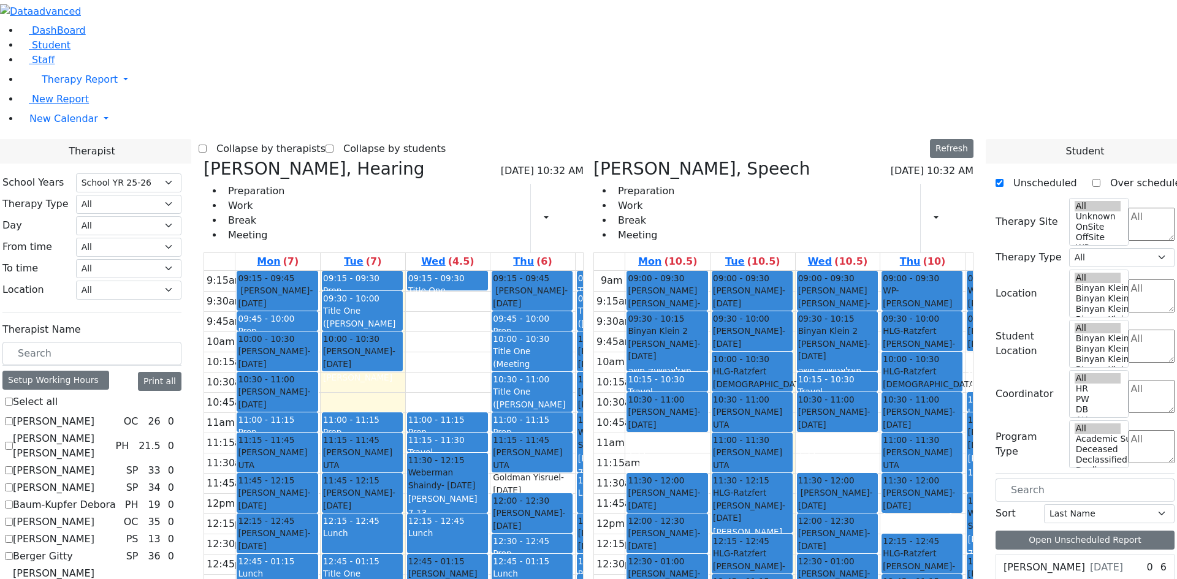
scroll to position [760, 0]
checkbox input "true"
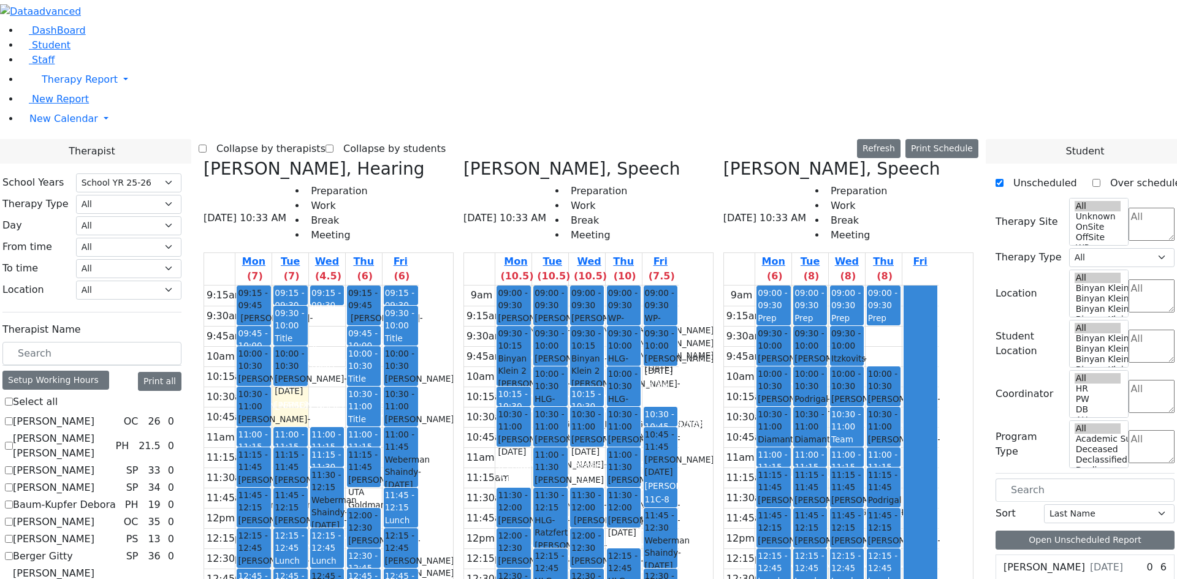
click at [326, 139] on label "Collapse by therapists" at bounding box center [266, 149] width 119 height 20
click at [207, 145] on input "Collapse by therapists" at bounding box center [203, 149] width 8 height 8
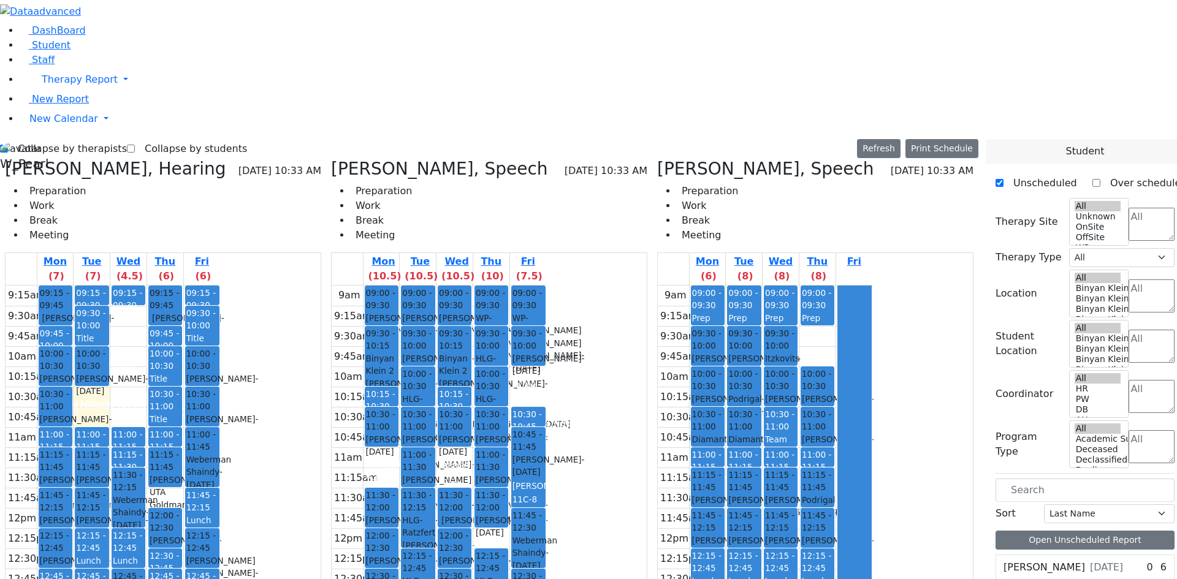
drag, startPoint x: 951, startPoint y: 401, endPoint x: 951, endPoint y: 439, distance: 38.0
click at [871, 438] on div at bounding box center [854, 528] width 33 height 484
click at [871, 441] on div at bounding box center [854, 528] width 33 height 484
drag, startPoint x: 940, startPoint y: 382, endPoint x: 940, endPoint y: 375, distance: 7.4
click at [871, 375] on div at bounding box center [854, 528] width 33 height 484
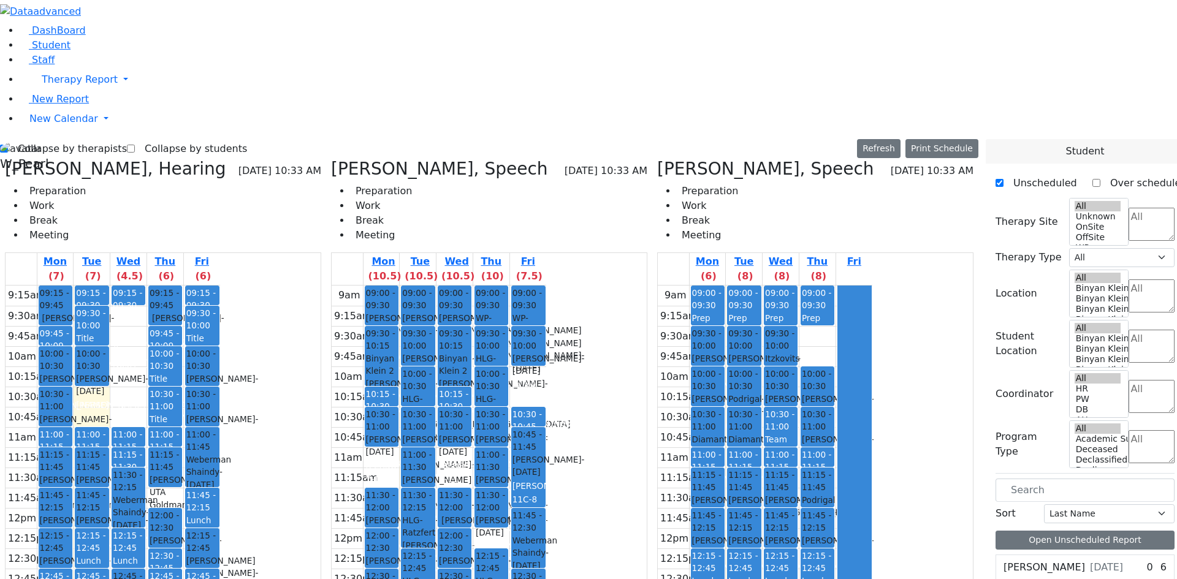
drag, startPoint x: 940, startPoint y: 388, endPoint x: 938, endPoint y: 416, distance: 27.7
click at [871, 416] on div at bounding box center [854, 528] width 33 height 484
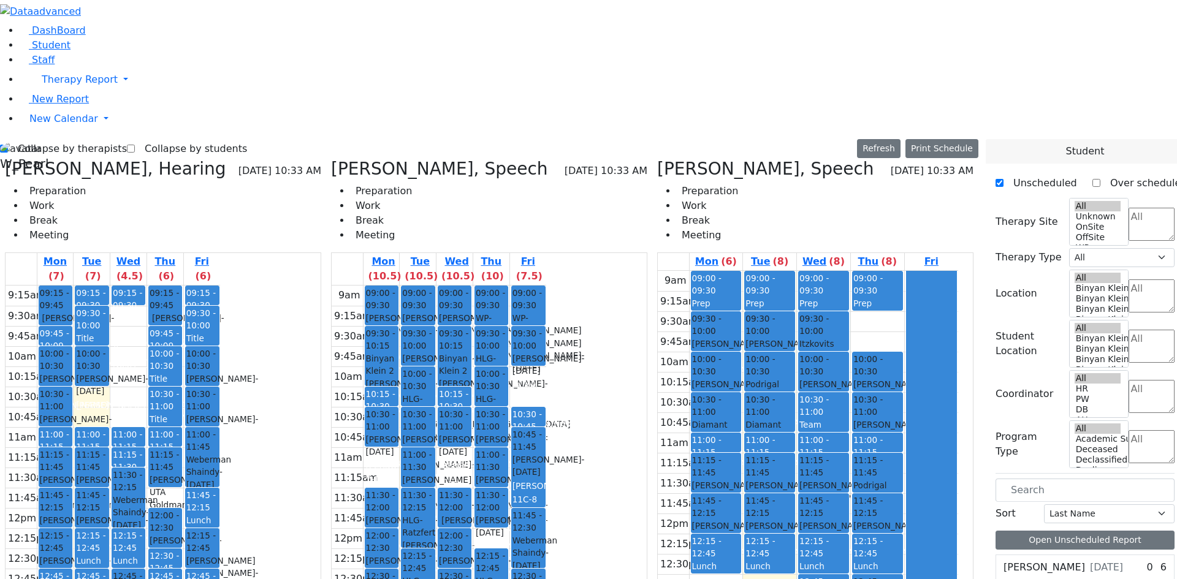
drag, startPoint x: 800, startPoint y: 387, endPoint x: 801, endPoint y: 399, distance: 12.4
click at [801, 399] on div "9am 9:15am 9:30am 9:45am 10am 10:15am 10:30am 10:45am 11am 11:15am 11:30am 11:4…" at bounding box center [808, 514] width 300 height 486
click at [796, 399] on div "9am 9:15am 9:30am 9:45am 10am 10:15am 10:30am 10:45am 11am 11:15am 11:30am 11:4…" at bounding box center [808, 514] width 300 height 486
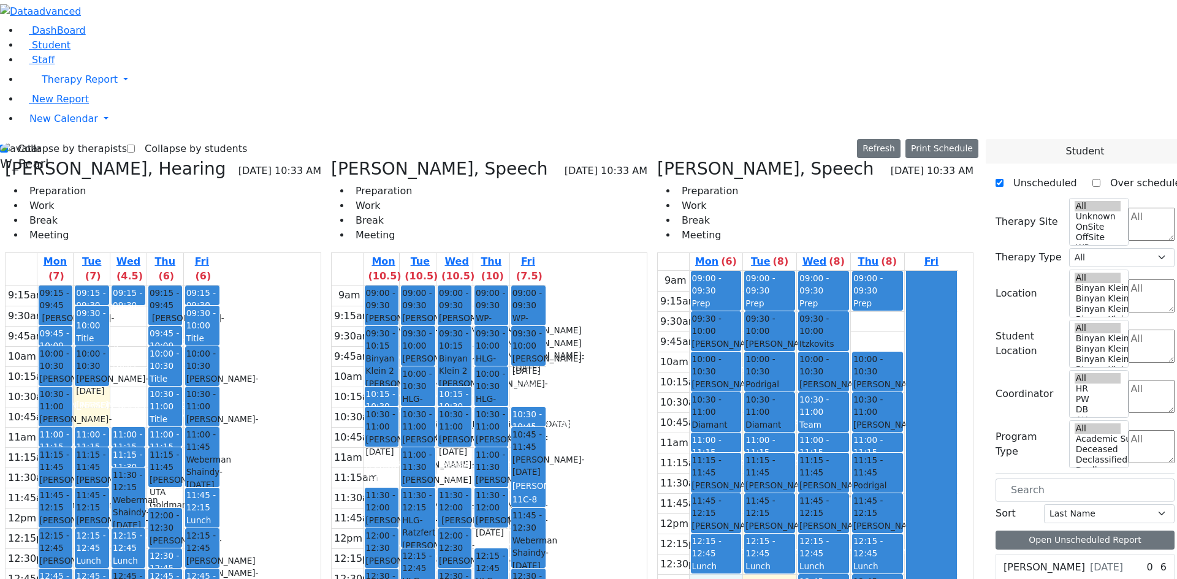
drag, startPoint x: 744, startPoint y: 389, endPoint x: 746, endPoint y: 403, distance: 13.6
click at [746, 401] on div "9am 9:15am 9:30am 9:45am 10am 10:15am 10:30am 10:45am 11am 11:15am 11:30am 11:4…" at bounding box center [808, 514] width 300 height 486
drag, startPoint x: 719, startPoint y: 462, endPoint x: 727, endPoint y: 485, distance: 23.9
click at [727, 485] on div "9am 9:15am 9:30am 9:45am 10am 10:15am 10:30am 10:45am 11am 11:15am 11:30am 11:4…" at bounding box center [808, 514] width 300 height 486
drag, startPoint x: 733, startPoint y: 501, endPoint x: 738, endPoint y: 526, distance: 25.0
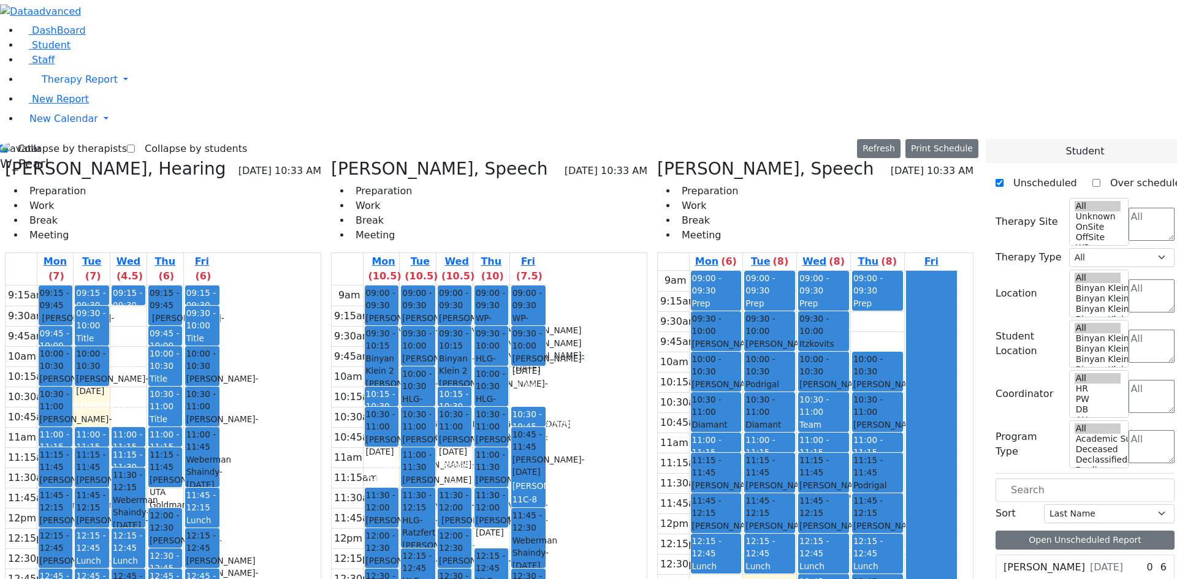
click at [738, 526] on div "9am 9:15am 9:30am 9:45am 10am 10:15am 10:30am 10:45am 11am 11:15am 11:30am 11:4…" at bounding box center [808, 514] width 300 height 486
drag, startPoint x: 736, startPoint y: 481, endPoint x: 736, endPoint y: 464, distance: 17.2
click at [736, 464] on div "9am 9:15am 9:30am 9:45am 10am 10:15am 10:30am 10:45am 11am 11:15am 11:30am 11:4…" at bounding box center [808, 514] width 300 height 486
click at [831, 526] on div "9am 9:15am 9:30am 9:45am 10am 10:15am 10:30am 10:45am 11am 11:15am 11:30am 11:4…" at bounding box center [808, 514] width 300 height 486
drag, startPoint x: 743, startPoint y: 508, endPoint x: 747, endPoint y: 522, distance: 14.9
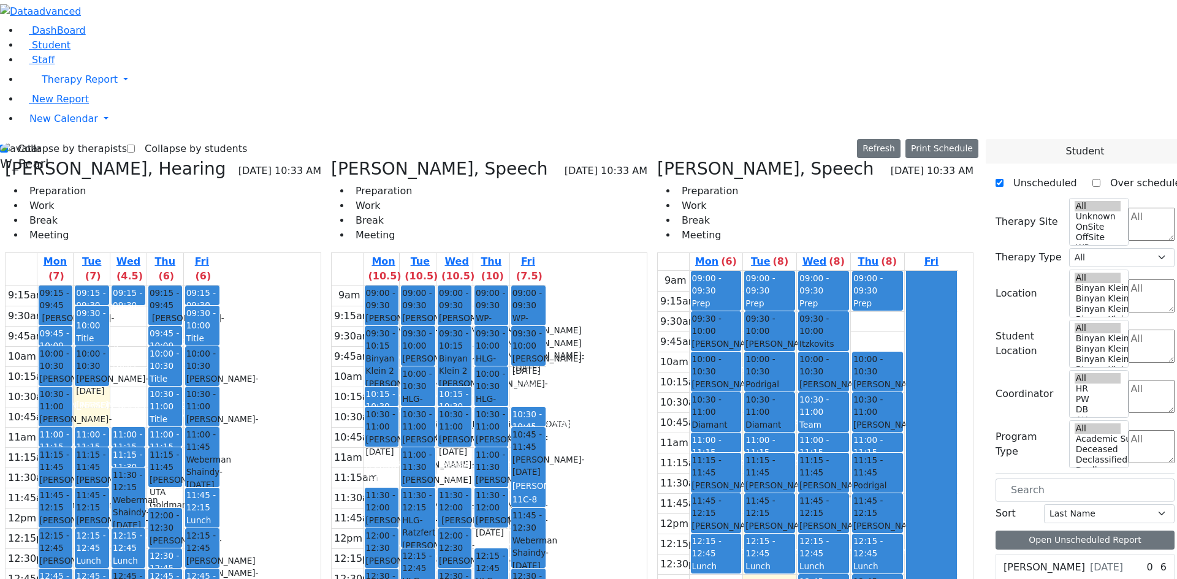
click at [747, 522] on div "9am 9:15am 9:30am 9:45am 10am 10:15am 10:30am 10:45am 11am 11:15am 11:30am 11:4…" at bounding box center [808, 514] width 300 height 486
drag, startPoint x: 733, startPoint y: 463, endPoint x: 740, endPoint y: 483, distance: 20.7
click at [740, 483] on div "9am 9:15am 9:30am 9:45am 10am 10:15am 10:30am 10:45am 11am 11:15am 11:30am 11:4…" at bounding box center [808, 514] width 300 height 486
drag, startPoint x: 735, startPoint y: 506, endPoint x: 740, endPoint y: 527, distance: 21.9
click at [740, 527] on div "9am 9:15am 9:30am 9:45am 10am 10:15am 10:30am 10:45am 11am 11:15am 11:30am 11:4…" at bounding box center [808, 514] width 300 height 486
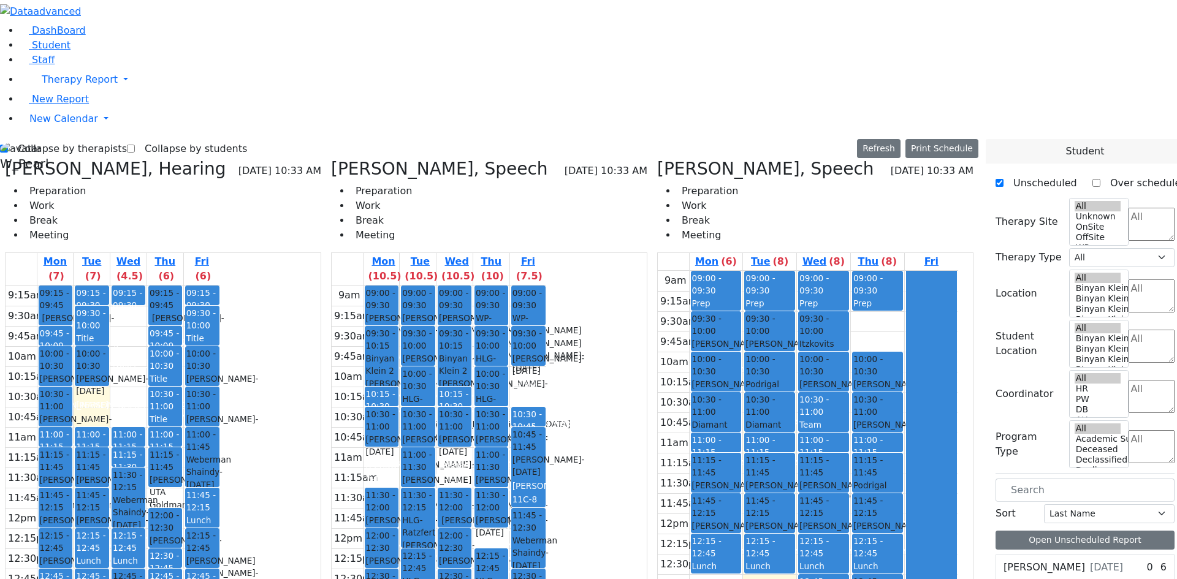
drag, startPoint x: 733, startPoint y: 468, endPoint x: 737, endPoint y: 486, distance: 18.3
click at [737, 486] on div "9am 9:15am 9:30am 9:45am 10am 10:15am 10:30am 10:45am 11am 11:15am 11:30am 11:4…" at bounding box center [808, 514] width 300 height 486
click at [739, 527] on div "9am 9:15am 9:30am 9:45am 10am 10:15am 10:30am 10:45am 11am 11:15am 11:30am 11:4…" at bounding box center [808, 514] width 300 height 486
drag, startPoint x: 738, startPoint y: 468, endPoint x: 741, endPoint y: 485, distance: 16.7
click at [741, 485] on div "9am 9:15am 9:30am 9:45am 10am 10:15am 10:30am 10:45am 11am 11:15am 11:30am 11:4…" at bounding box center [808, 514] width 300 height 486
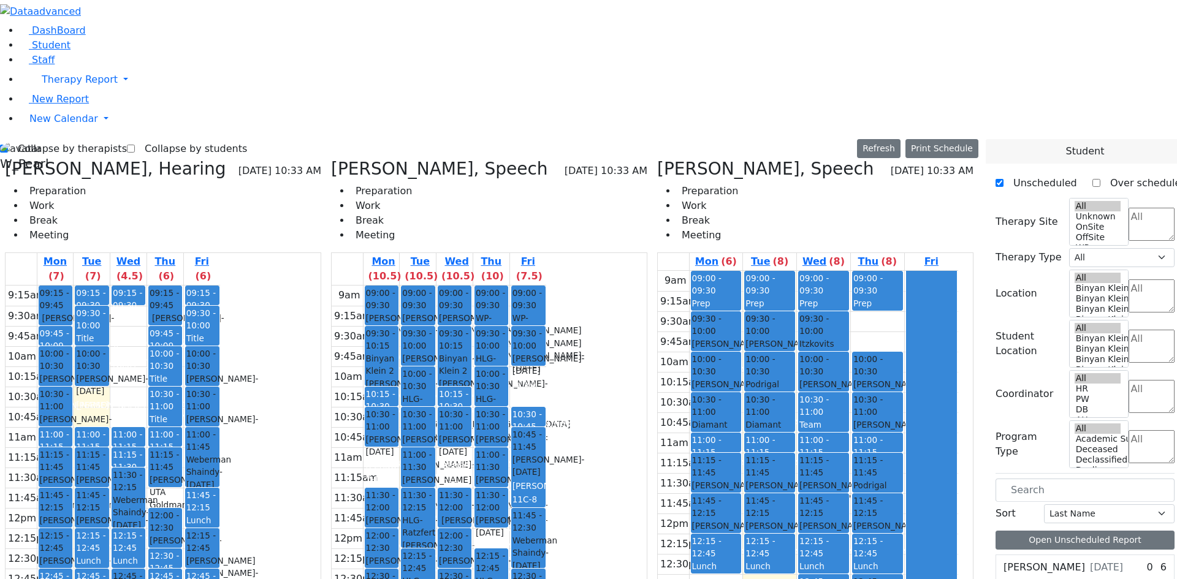
drag, startPoint x: 735, startPoint y: 504, endPoint x: 736, endPoint y: 513, distance: 8.6
click at [738, 519] on div "9am 9:15am 9:30am 9:45am 10am 10:15am 10:30am 10:45am 11am 11:15am 11:30am 11:4…" at bounding box center [808, 514] width 300 height 486
drag, startPoint x: 738, startPoint y: 465, endPoint x: 741, endPoint y: 483, distance: 18.6
click at [743, 484] on div "9am 9:15am 9:30am 9:45am 10am 10:15am 10:30am 10:45am 11am 11:15am 11:30am 11:4…" at bounding box center [808, 514] width 300 height 486
drag, startPoint x: 854, startPoint y: 510, endPoint x: 852, endPoint y: 521, distance: 11.7
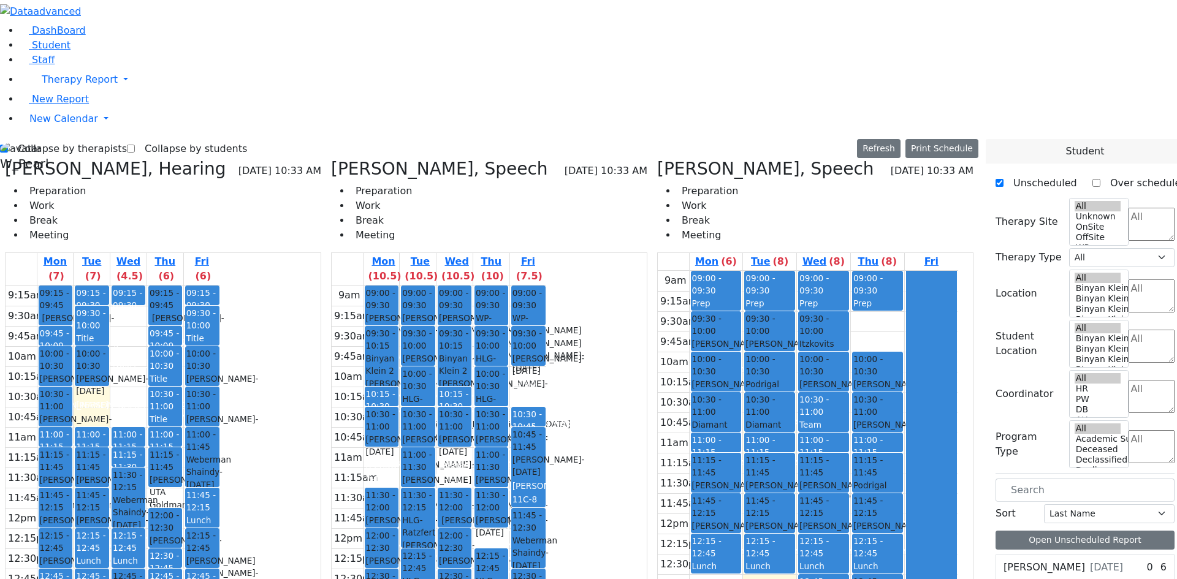
click at [852, 521] on div "9am 9:15am 9:30am 9:45am 10am 10:15am 10:30am 10:45am 11am 11:15am 11:30am 11:4…" at bounding box center [808, 514] width 300 height 486
drag, startPoint x: 746, startPoint y: 504, endPoint x: 741, endPoint y: 522, distance: 18.3
click at [741, 522] on div "9am 9:15am 9:30am 9:45am 10am 10:15am 10:30am 10:45am 11am 11:15am 11:30am 11:4…" at bounding box center [808, 514] width 300 height 486
drag, startPoint x: 738, startPoint y: 466, endPoint x: 738, endPoint y: 475, distance: 8.6
click at [738, 479] on div "9am 9:15am 9:30am 9:45am 10am 10:15am 10:30am 10:45am 11am 11:15am 11:30am 11:4…" at bounding box center [808, 514] width 300 height 486
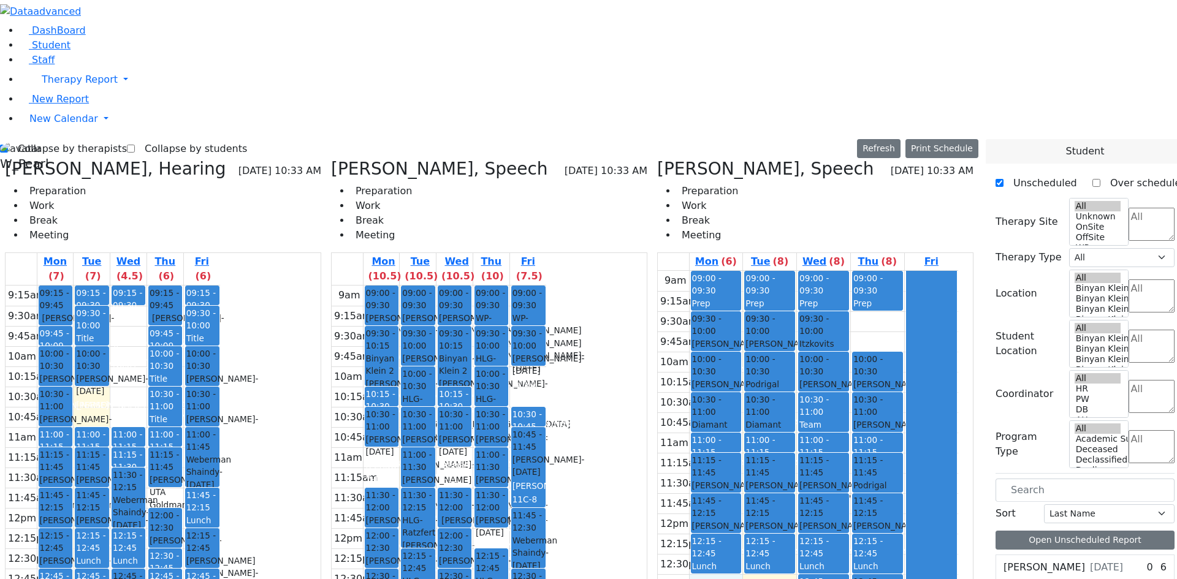
drag, startPoint x: 741, startPoint y: 384, endPoint x: 743, endPoint y: 394, distance: 10.1
click at [743, 399] on div "9am 9:15am 9:30am 9:45am 10am 10:15am 10:30am 10:45am 11am 11:15am 11:30am 11:4…" at bounding box center [808, 514] width 300 height 486
click at [780, 402] on div "9am 9:15am 9:30am 9:45am 10am 10:15am 10:30am 10:45am 11am 11:15am 11:30am 11:4…" at bounding box center [808, 514] width 300 height 486
drag, startPoint x: 744, startPoint y: 389, endPoint x: 745, endPoint y: 399, distance: 9.9
click at [745, 399] on div "9am 9:15am 9:30am 9:45am 10am 10:15am 10:30am 10:45am 11am 11:15am 11:30am 11:4…" at bounding box center [808, 514] width 300 height 486
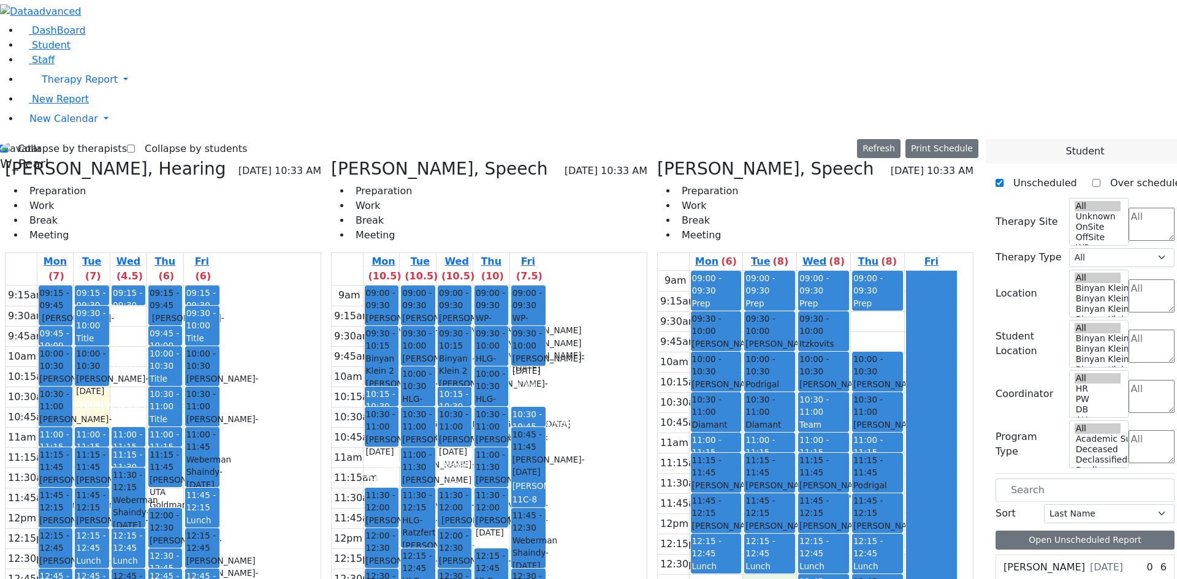
drag, startPoint x: 800, startPoint y: 403, endPoint x: 799, endPoint y: 410, distance: 6.8
click at [796, 386] on div "9am 9:15am 9:30am 9:45am 10am 10:15am 10:30am 10:45am 11am 11:15am 11:30am 11:4…" at bounding box center [808, 514] width 300 height 486
click at [828, 527] on div "9am 9:15am 9:30am 9:45am 10am 10:15am 10:30am 10:45am 11am 11:15am 11:30am 11:4…" at bounding box center [808, 514] width 300 height 486
drag, startPoint x: 738, startPoint y: 467, endPoint x: 746, endPoint y: 485, distance: 20.0
click at [746, 485] on div "9am 9:15am 9:30am 9:45am 10am 10:15am 10:30am 10:45am 11am 11:15am 11:30am 11:4…" at bounding box center [808, 514] width 300 height 486
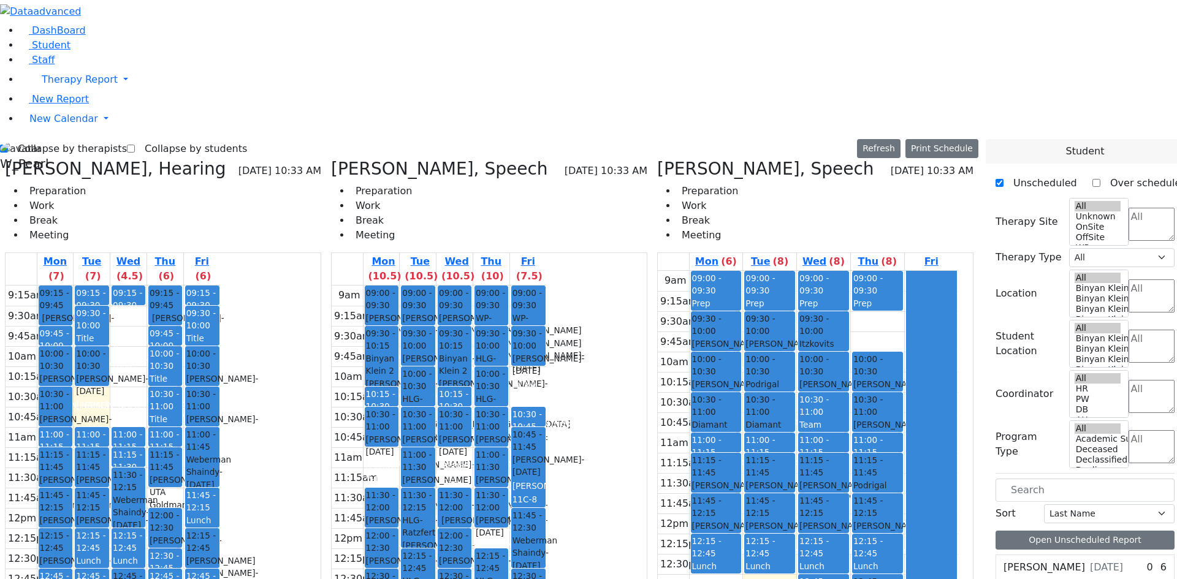
drag, startPoint x: 738, startPoint y: 498, endPoint x: 739, endPoint y: 524, distance: 26.4
click at [739, 524] on div "9am 9:15am 9:30am 9:45am 10am 10:15am 10:30am 10:45am 11am 11:15am 11:30am 11:4…" at bounding box center [808, 514] width 300 height 486
drag, startPoint x: 828, startPoint y: 513, endPoint x: 828, endPoint y: 525, distance: 12.3
click at [828, 525] on div "9am 9:15am 9:30am 9:45am 10am 10:15am 10:30am 10:45am 11am 11:15am 11:30am 11:4…" at bounding box center [808, 514] width 300 height 486
drag, startPoint x: 736, startPoint y: 510, endPoint x: 739, endPoint y: 529, distance: 18.6
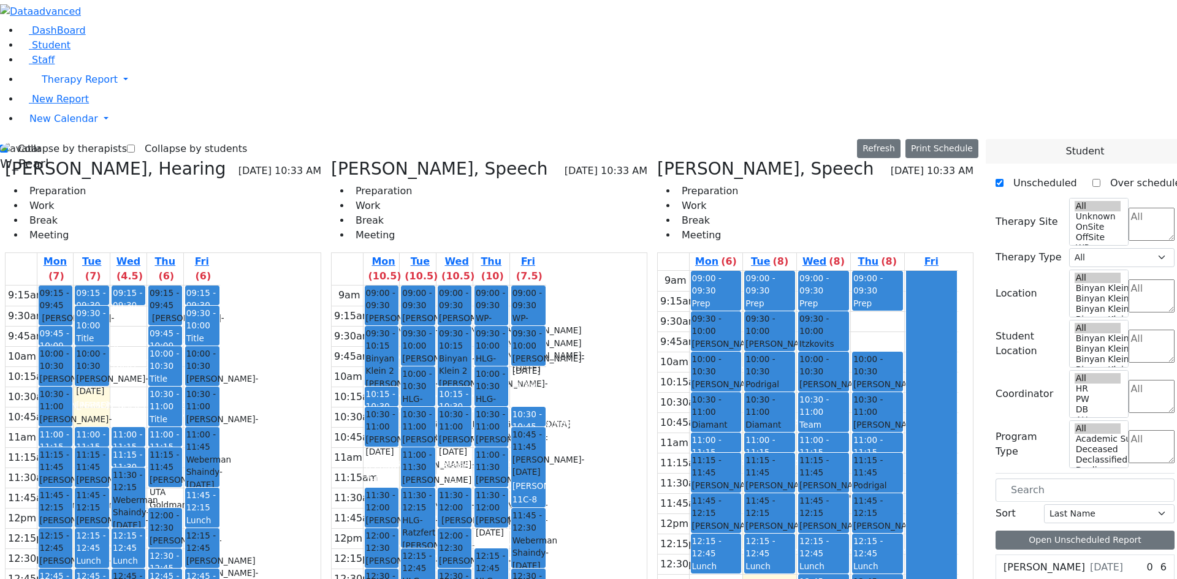
click at [739, 529] on div "9am 9:15am 9:30am 9:45am 10am 10:15am 10:30am 10:45am 11am 11:15am 11:30am 11:4…" at bounding box center [808, 514] width 300 height 486
drag, startPoint x: 852, startPoint y: 513, endPoint x: 846, endPoint y: 526, distance: 13.4
click at [847, 526] on div "9am 9:15am 9:30am 9:45am 10am 10:15am 10:30am 10:45am 11am 11:15am 11:30am 11:4…" at bounding box center [808, 514] width 300 height 486
drag, startPoint x: 738, startPoint y: 504, endPoint x: 738, endPoint y: 515, distance: 11.0
click at [738, 521] on div "9am 9:15am 9:30am 9:45am 10am 10:15am 10:30am 10:45am 11am 11:15am 11:30am 11:4…" at bounding box center [808, 514] width 300 height 486
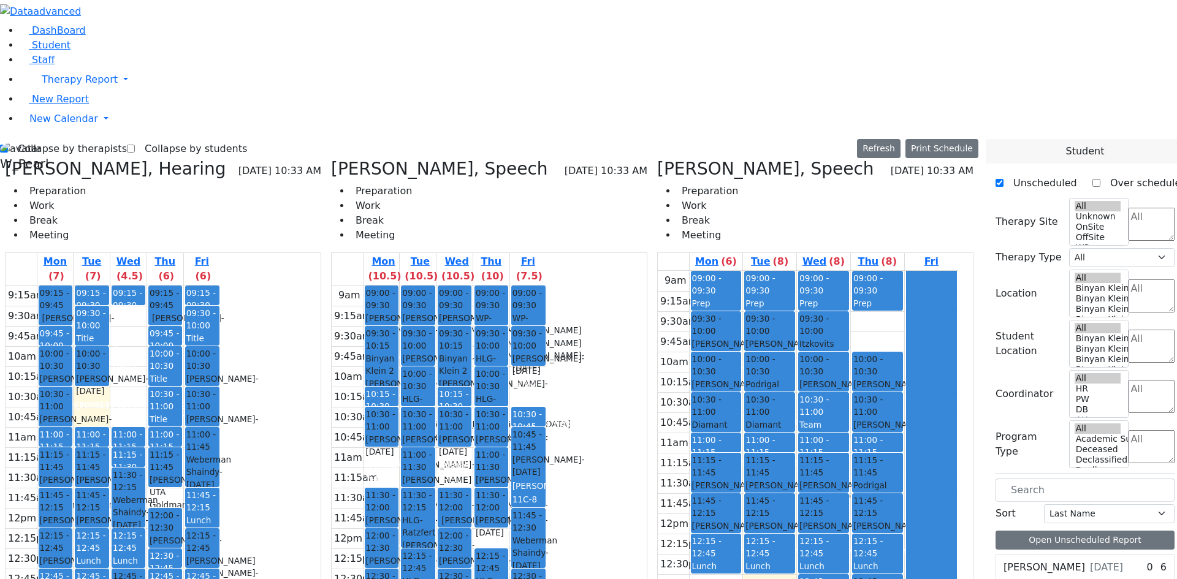
drag, startPoint x: 737, startPoint y: 473, endPoint x: 738, endPoint y: 486, distance: 12.3
click at [738, 486] on div "9am 9:15am 9:30am 9:45am 10am 10:15am 10:30am 10:45am 11am 11:15am 11:30am 11:4…" at bounding box center [808, 514] width 300 height 486
click at [773, 389] on div "9am 9:15am 9:30am 9:45am 10am 10:15am 10:30am 10:45am 11am 11:15am 11:30am 11:4…" at bounding box center [808, 514] width 300 height 486
click at [45, 139] on label "Collapse by therapists" at bounding box center [67, 149] width 119 height 20
click at [8, 145] on input "Collapse by therapists" at bounding box center [4, 149] width 8 height 8
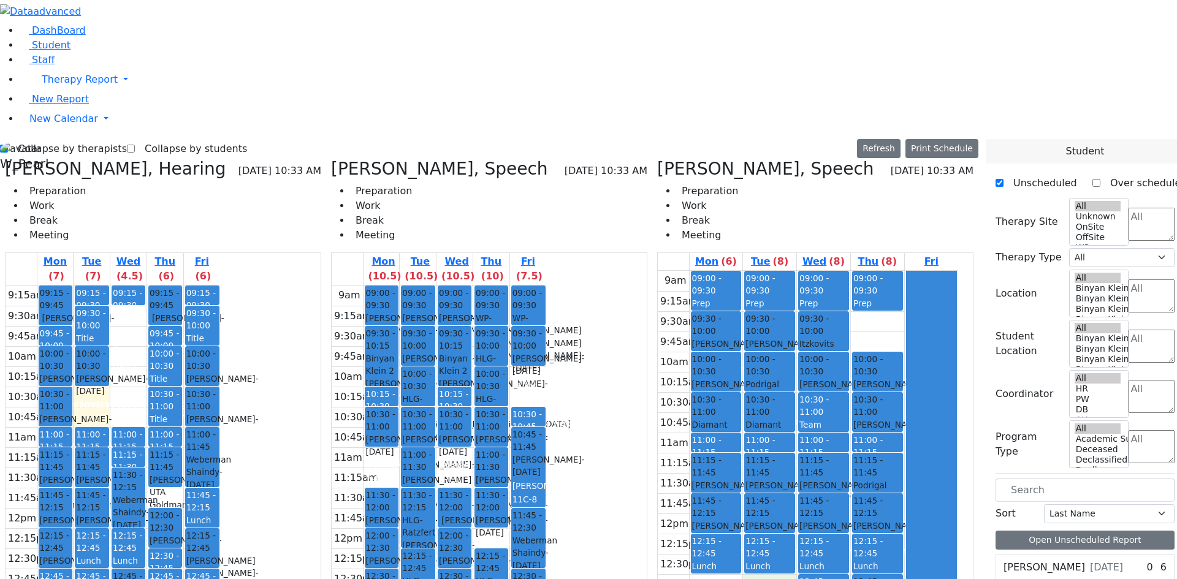
checkbox input "false"
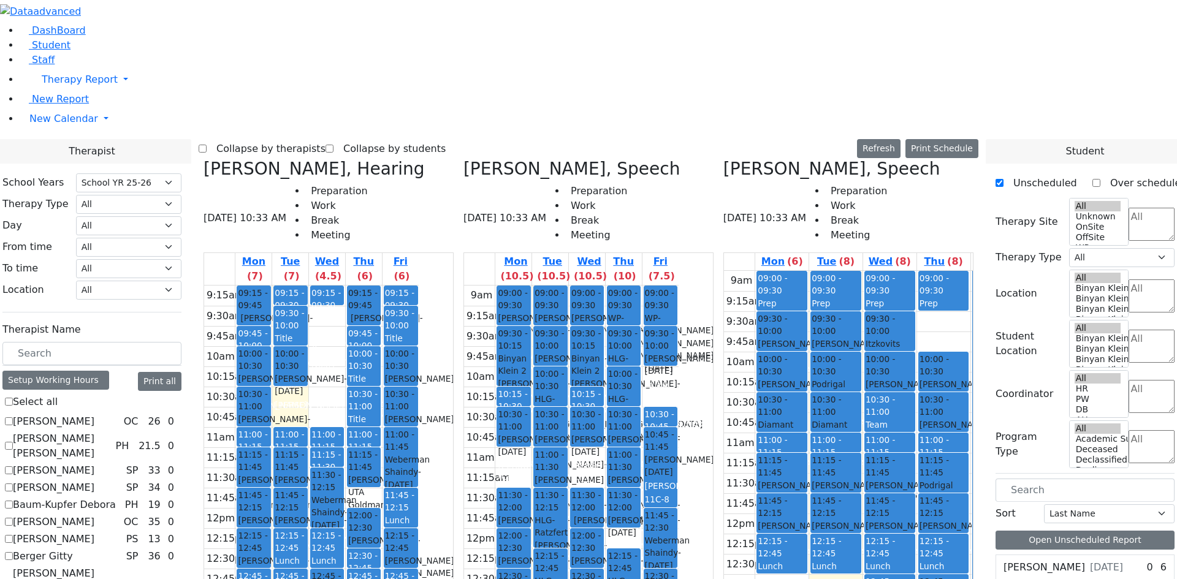
scroll to position [576, 0]
checkbox input "true"
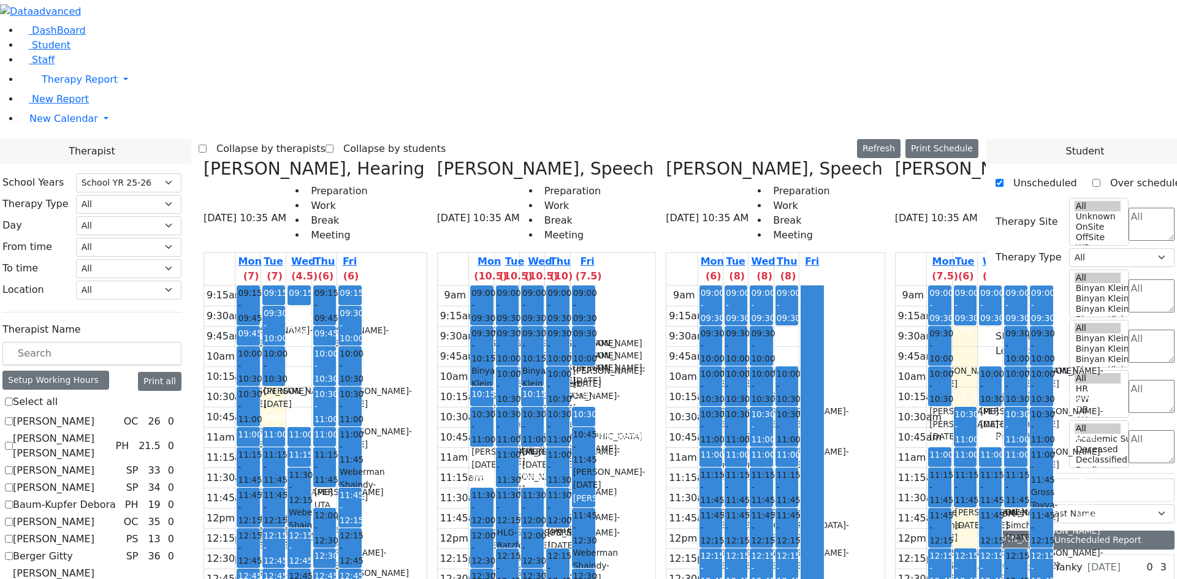
click at [326, 139] on label "Collapse by therapists" at bounding box center [266, 149] width 119 height 20
click at [207, 145] on input "Collapse by therapists" at bounding box center [203, 149] width 8 height 8
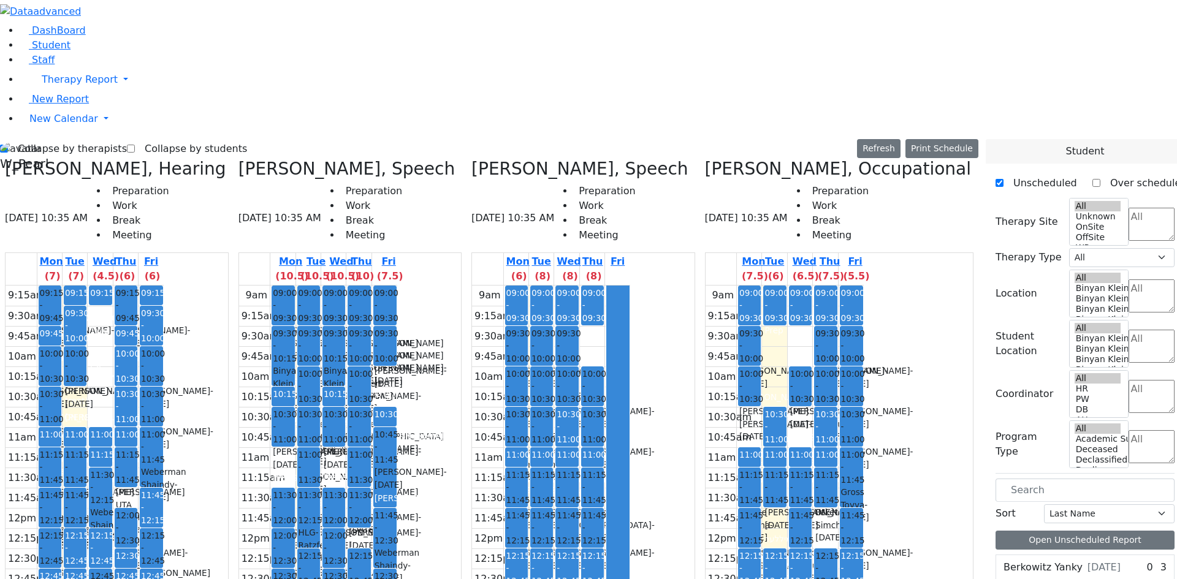
drag, startPoint x: 945, startPoint y: 421, endPoint x: 947, endPoint y: 442, distance: 20.4
click at [864, 442] on tbody "9am 9:15am 9:30am 9:45am 10am 10:15am 10:30am 10:45am 11am 11:15am 11:30am 11:4…" at bounding box center [785, 529] width 158 height 486
drag, startPoint x: 943, startPoint y: 432, endPoint x: 941, endPoint y: 421, distance: 11.3
click at [864, 421] on tbody "9am 9:15am 9:30am 9:45am 10am 10:15am 10:30am 10:45am 11am 11:15am 11:30am 11:4…" at bounding box center [785, 529] width 158 height 486
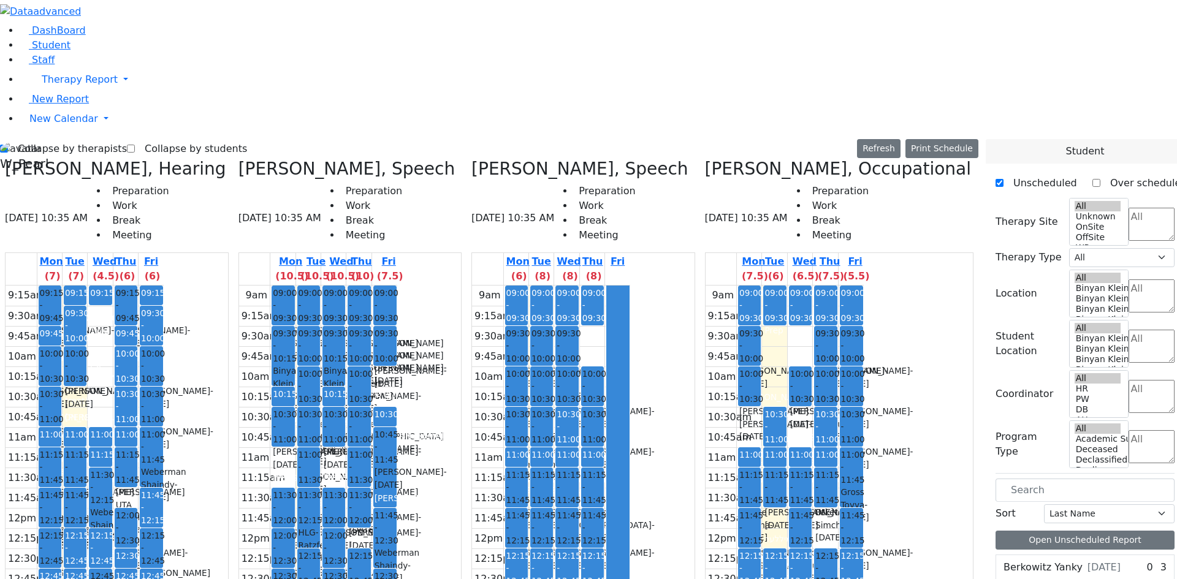
click at [705, 159] on icon at bounding box center [705, 169] width 0 height 20
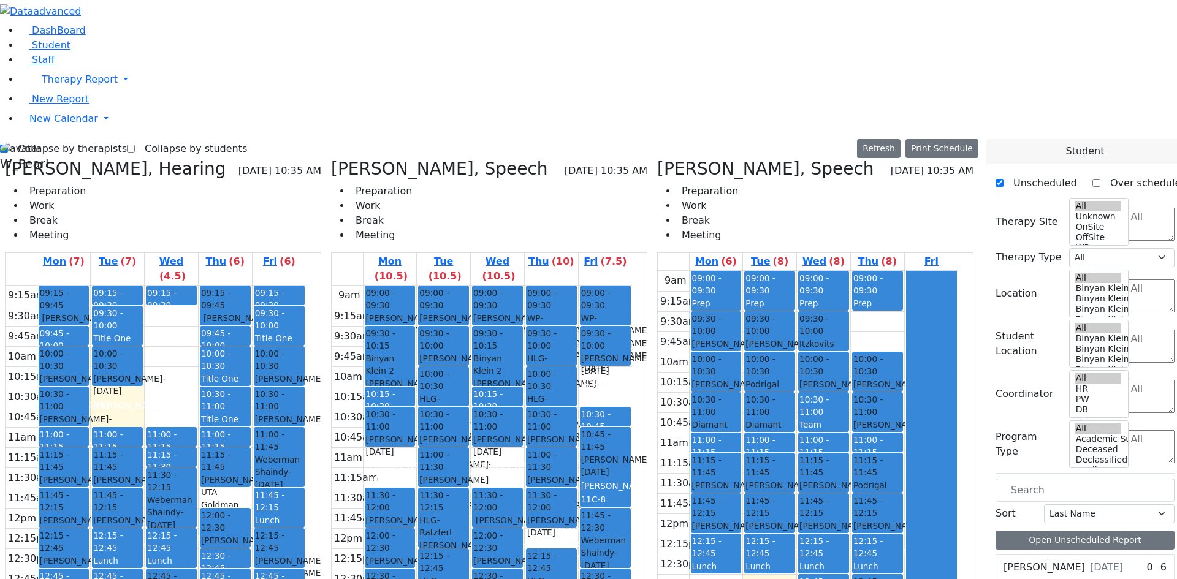
click at [657, 159] on icon at bounding box center [657, 169] width 0 height 20
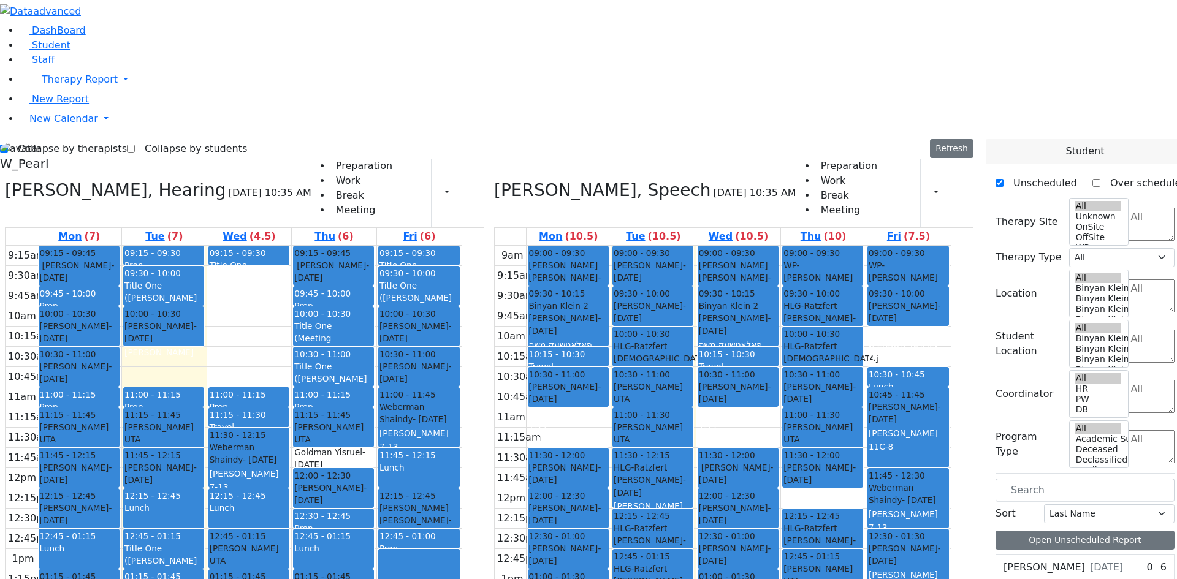
click at [50, 139] on label "Collapse by therapists" at bounding box center [67, 149] width 119 height 20
click at [8, 145] on input "Collapse by therapists" at bounding box center [4, 149] width 8 height 8
checkbox input "false"
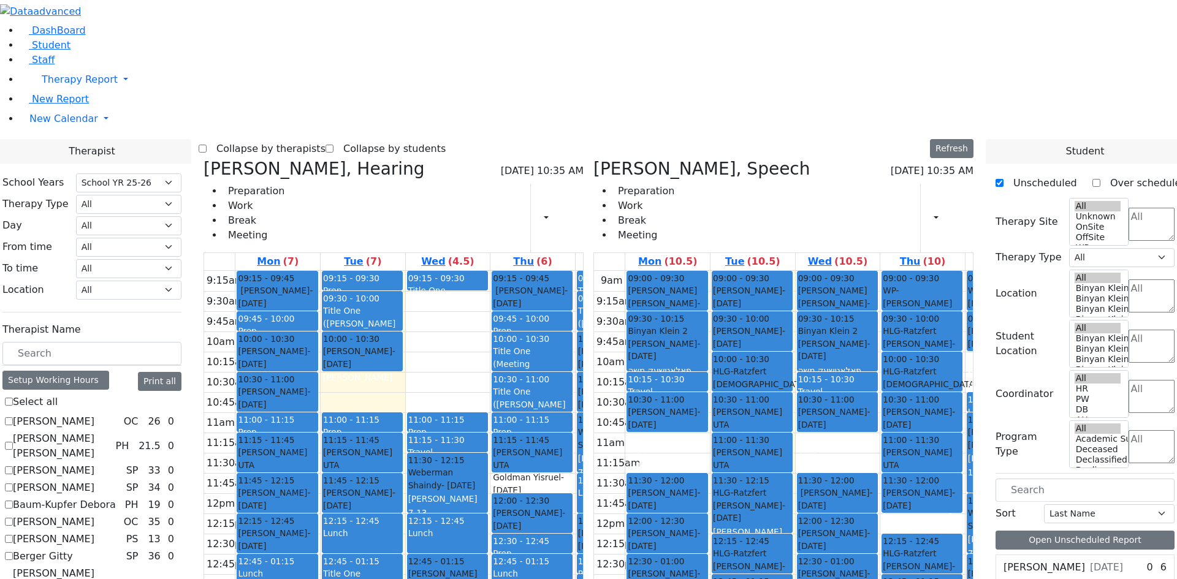
scroll to position [882, 0]
checkbox input "true"
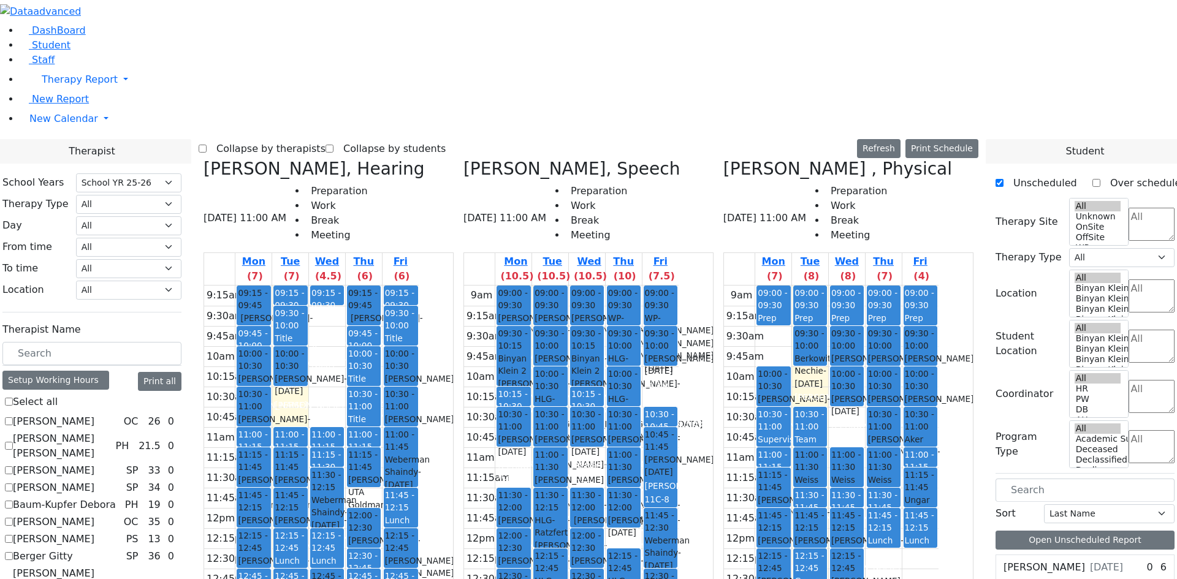
click at [318, 139] on label "Collapse by therapists" at bounding box center [266, 149] width 119 height 20
click at [207, 145] on input "Collapse by therapists" at bounding box center [203, 149] width 8 height 8
checkbox input "true"
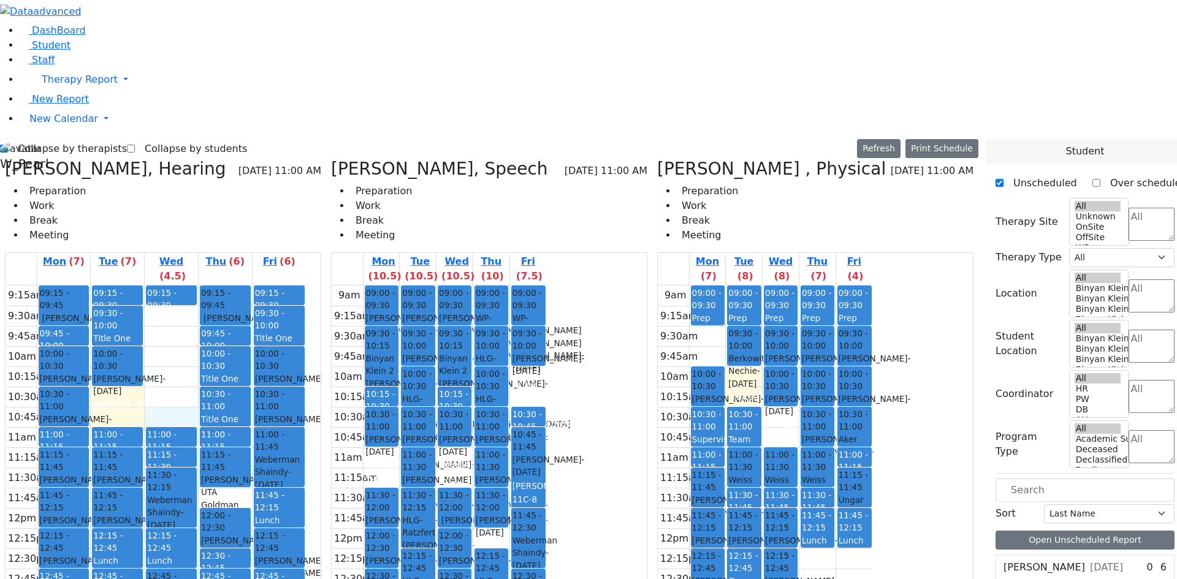
click at [197, 286] on div "9:15am 9:30am 9:45am 10am 10:15am 10:30am 10:45am 11am 11:15am 11:30am 11:45am …" at bounding box center [156, 529] width 300 height 486
drag, startPoint x: 176, startPoint y: 183, endPoint x: 175, endPoint y: 193, distance: 10.4
click at [175, 286] on div "9:15am 9:30am 9:45am 10am 10:15am 10:30am 10:45am 11am 11:15am 11:30am 11:45am …" at bounding box center [156, 529] width 300 height 486
drag, startPoint x: 215, startPoint y: 171, endPoint x: 210, endPoint y: 197, distance: 26.9
click at [210, 286] on div "9:15am 9:30am 9:45am 10am 10:15am 10:30am 10:45am 11am 11:15am 11:30am 11:45am …" at bounding box center [156, 529] width 300 height 486
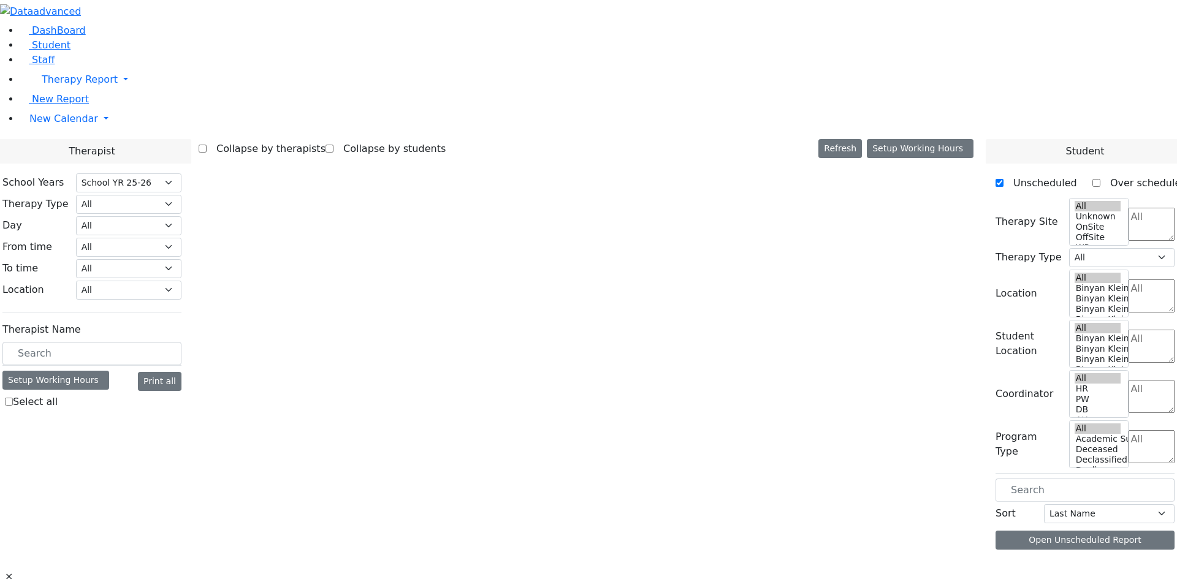
select select "212"
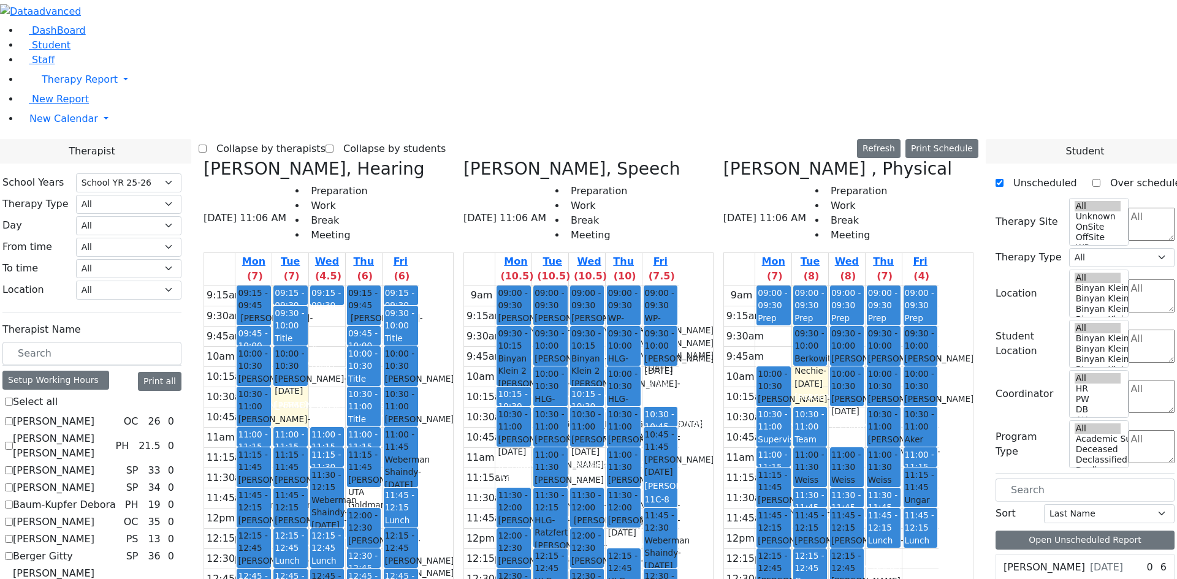
click at [307, 346] on link "10:00 - 10:30 Ferencz Shaya - 12/20/2017 Renzoni Rebecca" at bounding box center [290, 366] width 34 height 40
click at [419, 286] on div "9:15am 9:30am 9:45am 10am 10:15am 10:30am 10:45am 11am 11:15am 11:30am 11:45am …" at bounding box center [311, 529] width 215 height 486
click at [324, 139] on label "Collapse by therapists" at bounding box center [266, 149] width 119 height 20
click at [207, 145] on input "Collapse by therapists" at bounding box center [203, 149] width 8 height 8
checkbox input "true"
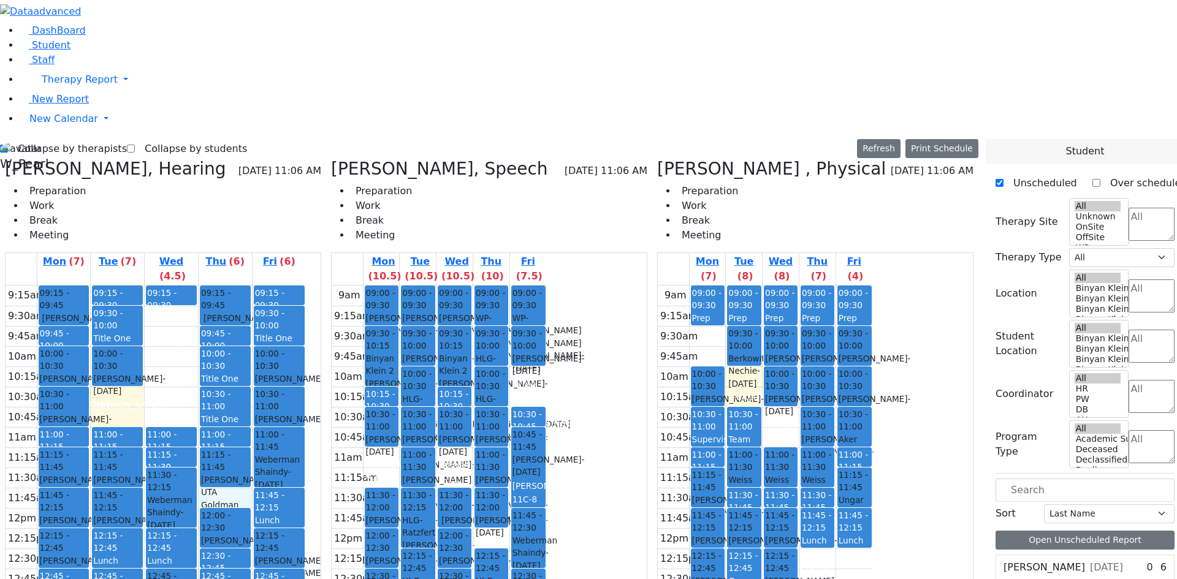
click at [265, 286] on div "9:15am 9:30am 9:45am 10am 10:15am 10:30am 10:45am 11am 11:15am 11:30am 11:45am …" at bounding box center [156, 529] width 300 height 486
drag, startPoint x: 220, startPoint y: 193, endPoint x: 218, endPoint y: 175, distance: 17.8
click at [220, 286] on div "9:15am 9:30am 9:45am 10am 10:15am 10:30am 10:45am 11am 11:15am 11:30am 11:45am …" at bounding box center [156, 529] width 300 height 486
drag, startPoint x: 166, startPoint y: 183, endPoint x: 189, endPoint y: 172, distance: 25.2
click at [164, 286] on div "9:15am 9:30am 9:45am 10am 10:15am 10:30am 10:45am 11am 11:15am 11:30am 11:45am …" at bounding box center [156, 529] width 300 height 486
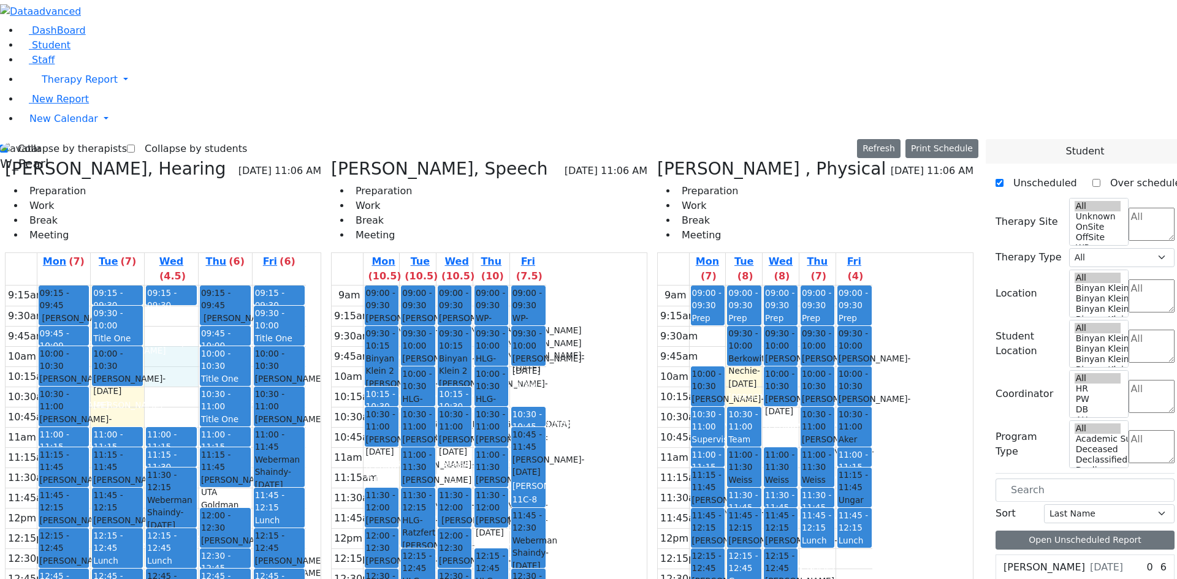
drag, startPoint x: 219, startPoint y: 135, endPoint x: 218, endPoint y: 155, distance: 20.3
click at [218, 286] on div "9:15am 9:30am 9:45am 10am 10:15am 10:30am 10:45am 11am 11:15am 11:30am 11:45am …" at bounding box center [156, 529] width 300 height 486
click at [221, 286] on div "9:15am 9:30am 9:45am 10am 10:15am 10:30am 10:45am 11am 11:15am 11:30am 11:45am …" at bounding box center [156, 529] width 300 height 486
click at [142, 514] on div "Sandel Abraham - 09/05/2022" at bounding box center [117, 526] width 48 height 25
click at [88, 514] on div "Friedrich Leah - 11/23/2011" at bounding box center [64, 526] width 48 height 25
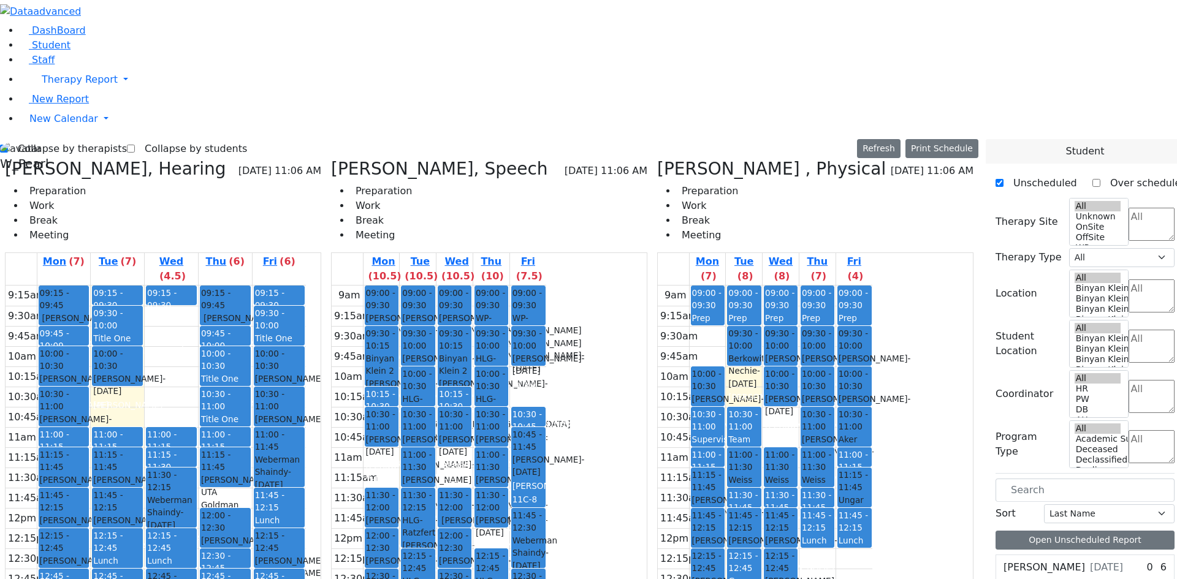
click at [142, 514] on div "Sandel Abraham - 09/05/2022" at bounding box center [117, 526] width 48 height 25
click at [196, 494] on div "Weberman Shaindy - 01/19/2013" at bounding box center [171, 512] width 48 height 37
click at [304, 454] on div "Weberman Shaindy - 01/19/2013" at bounding box center [279, 472] width 48 height 37
click at [291, 467] on span "- [DATE]" at bounding box center [273, 478] width 36 height 22
click at [196, 494] on div "Weberman Shaindy - 01/19/2013" at bounding box center [171, 512] width 48 height 37
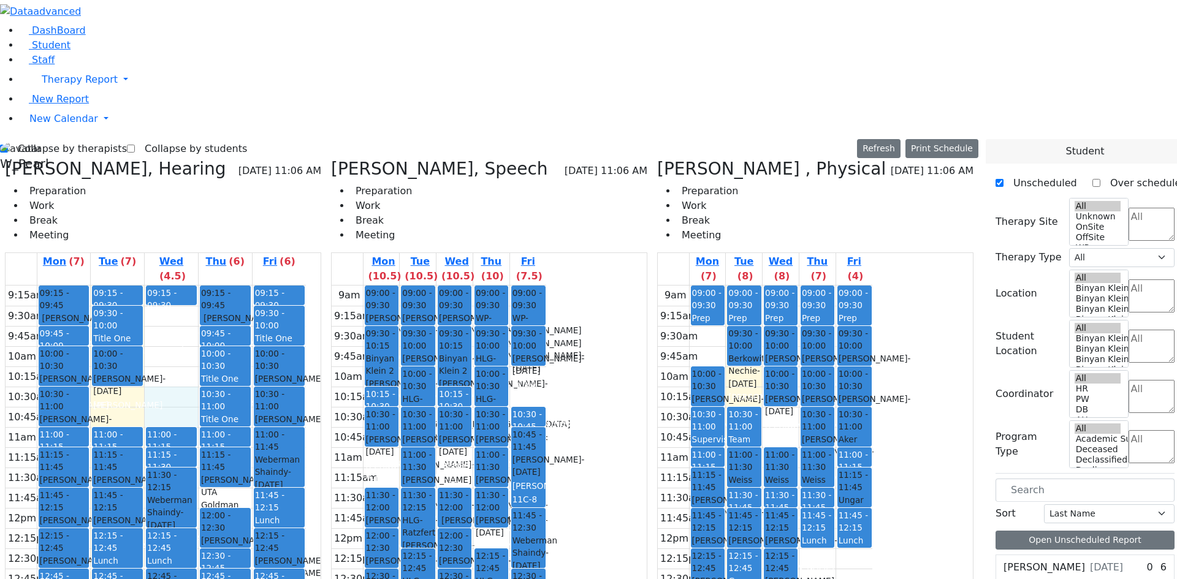
drag, startPoint x: 202, startPoint y: 187, endPoint x: 202, endPoint y: 197, distance: 10.4
click at [202, 286] on div "9:15am 9:30am 9:45am 10am 10:15am 10:30am 10:45am 11am 11:15am 11:30am 11:45am …" at bounding box center [156, 529] width 300 height 486
click at [164, 286] on div "9:15am 9:30am 9:45am 10am 10:15am 10:30am 10:45am 11am 11:15am 11:30am 11:45am …" at bounding box center [156, 529] width 300 height 486
drag, startPoint x: 204, startPoint y: 170, endPoint x: 202, endPoint y: 197, distance: 26.4
click at [202, 286] on div "9:15am 9:30am 9:45am 10am 10:15am 10:30am 10:45am 11am 11:15am 11:30am 11:45am …" at bounding box center [156, 529] width 300 height 486
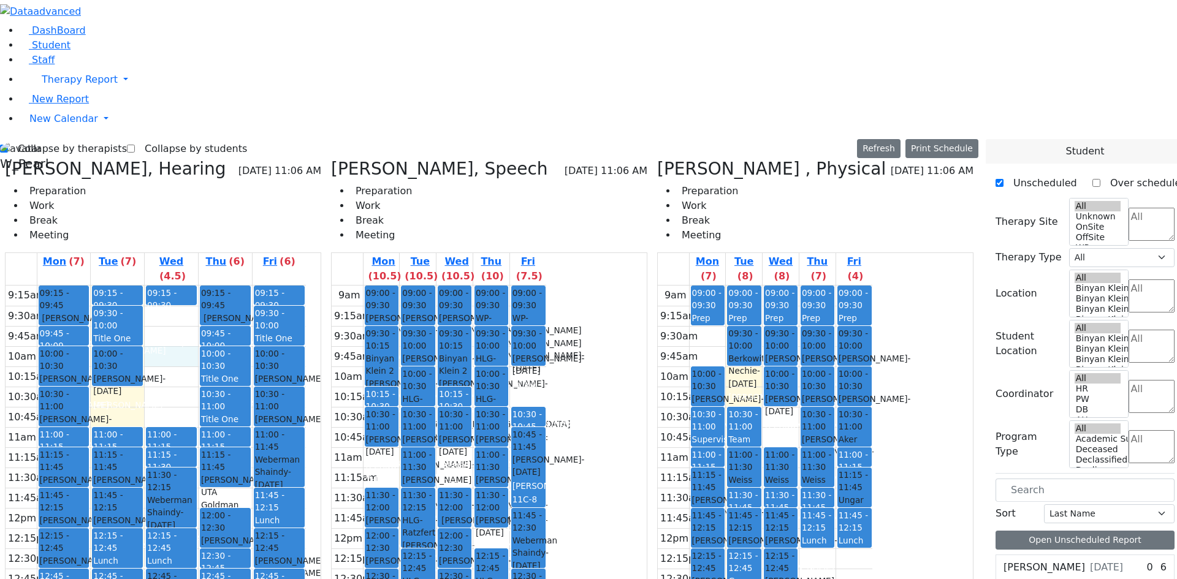
click at [209, 286] on div "9:15am 9:30am 9:45am 10am 10:15am 10:30am 10:45am 11am 11:15am 11:30am 11:45am …" at bounding box center [156, 529] width 300 height 486
drag, startPoint x: 205, startPoint y: 183, endPoint x: 205, endPoint y: 192, distance: 8.6
click at [205, 286] on div "9:15am 9:30am 9:45am 10am 10:15am 10:30am 10:45am 11am 11:15am 11:30am 11:45am …" at bounding box center [156, 529] width 300 height 486
drag, startPoint x: 165, startPoint y: 180, endPoint x: 178, endPoint y: 193, distance: 18.6
click at [167, 286] on div "9:15am 9:30am 9:45am 10am 10:15am 10:30am 10:45am 11am 11:15am 11:30am 11:45am …" at bounding box center [156, 529] width 300 height 486
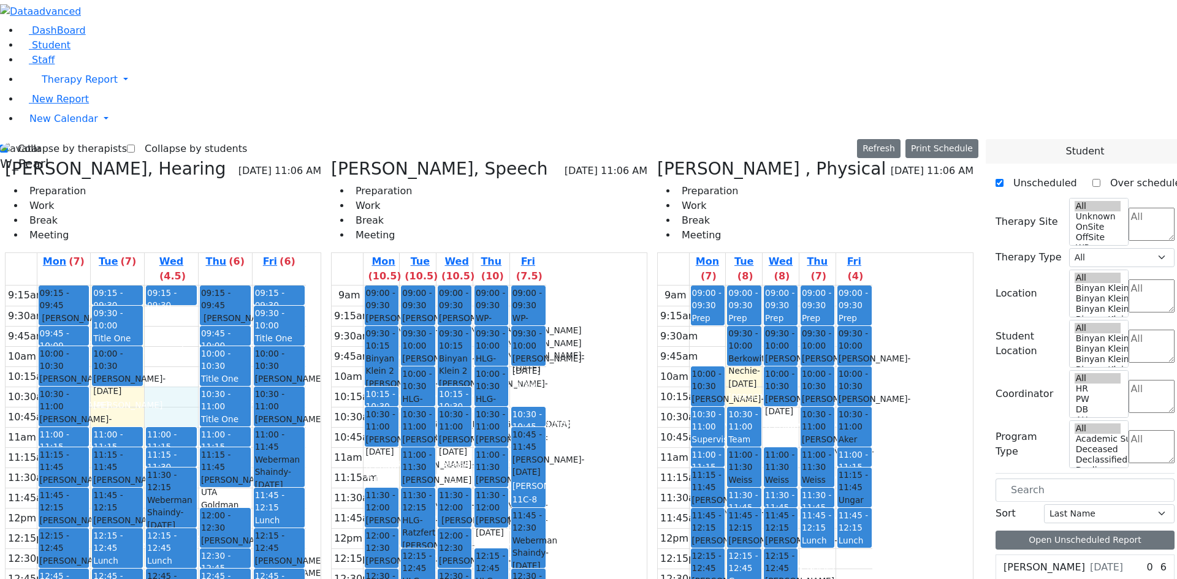
drag, startPoint x: 192, startPoint y: 184, endPoint x: 198, endPoint y: 191, distance: 9.1
click at [202, 286] on div "9:15am 9:30am 9:45am 10am 10:15am 10:30am 10:45am 11am 11:15am 11:30am 11:45am …" at bounding box center [156, 529] width 300 height 486
click at [180, 286] on div "9:15am 9:30am 9:45am 10am 10:15am 10:30am 10:45am 11am 11:15am 11:30am 11:45am …" at bounding box center [156, 529] width 300 height 486
click at [220, 286] on div "9:15am 9:30am 9:45am 10am 10:15am 10:30am 10:45am 11am 11:15am 11:30am 11:45am …" at bounding box center [156, 529] width 300 height 486
click at [215, 286] on div "9:15am 9:30am 9:45am 10am 10:15am 10:30am 10:45am 11am 11:15am 11:30am 11:45am …" at bounding box center [156, 529] width 300 height 486
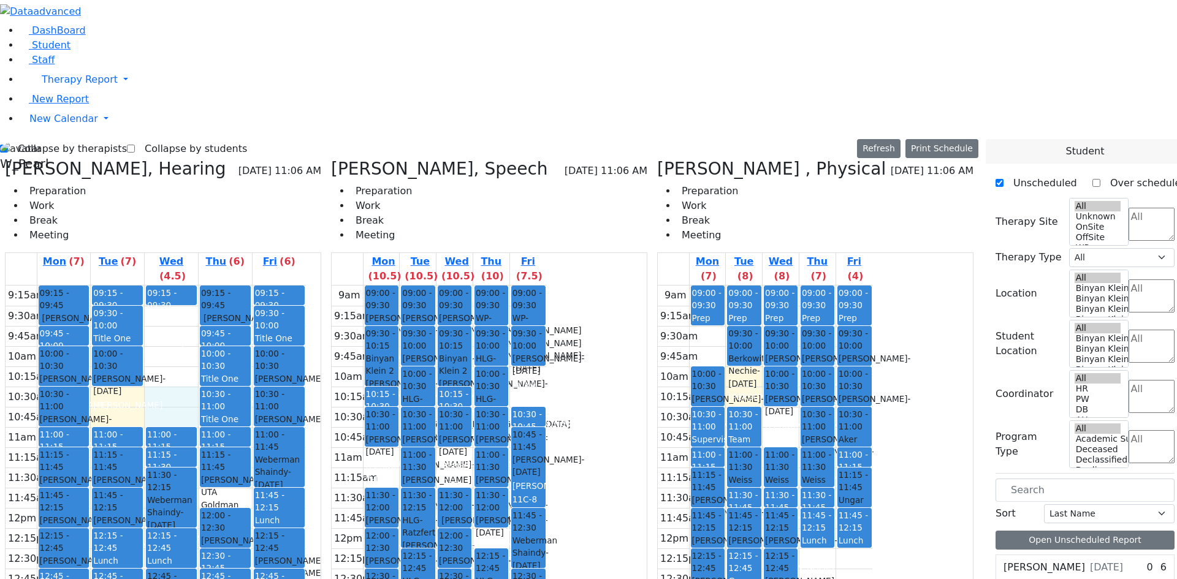
drag, startPoint x: 213, startPoint y: 185, endPoint x: 197, endPoint y: 191, distance: 16.7
click at [211, 286] on div "9:15am 9:30am 9:45am 10am 10:15am 10:30am 10:45am 11am 11:15am 11:30am 11:45am …" at bounding box center [156, 529] width 300 height 486
drag, startPoint x: 180, startPoint y: 190, endPoint x: 196, endPoint y: 183, distance: 17.3
click at [182, 286] on div "9:15am 9:30am 9:45am 10am 10:15am 10:30am 10:45am 11am 11:15am 11:30am 11:45am …" at bounding box center [156, 529] width 300 height 486
click at [200, 286] on div "9:15am 9:30am 9:45am 10am 10:15am 10:30am 10:45am 11am 11:15am 11:30am 11:45am …" at bounding box center [156, 529] width 300 height 486
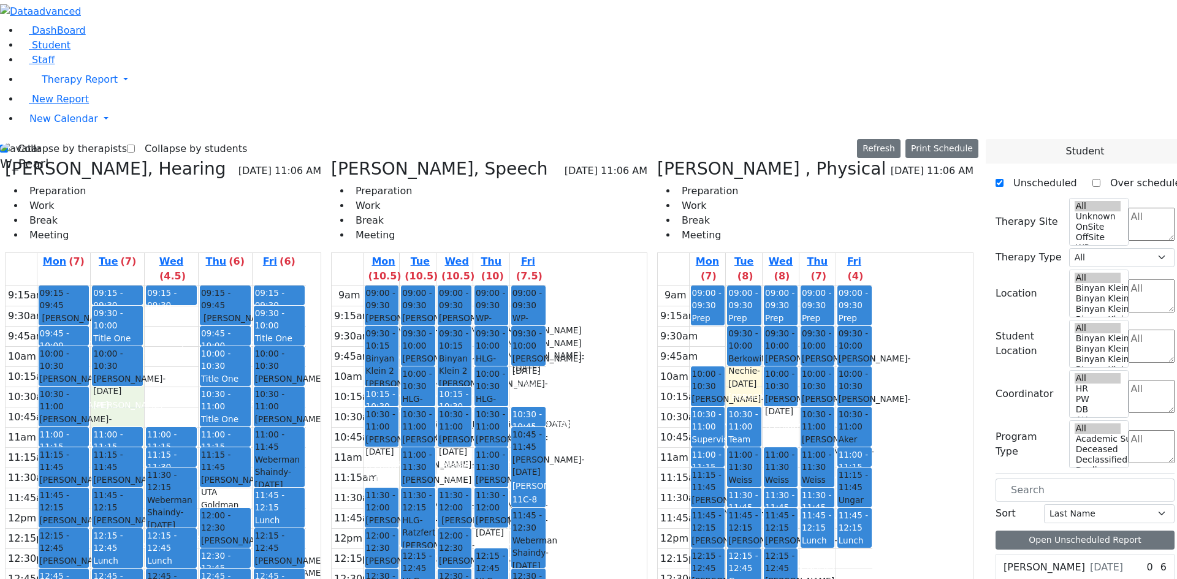
drag, startPoint x: 158, startPoint y: 180, endPoint x: 167, endPoint y: 189, distance: 12.1
click at [158, 286] on div "9:15am 9:30am 9:45am 10am 10:15am 10:30am 10:45am 11am 11:15am 11:30am 11:45am …" at bounding box center [156, 529] width 300 height 486
drag, startPoint x: 187, startPoint y: 181, endPoint x: 197, endPoint y: 188, distance: 12.3
drag, startPoint x: 204, startPoint y: 182, endPoint x: 186, endPoint y: 191, distance: 20.0
drag, startPoint x: 178, startPoint y: 185, endPoint x: 197, endPoint y: 188, distance: 19.4
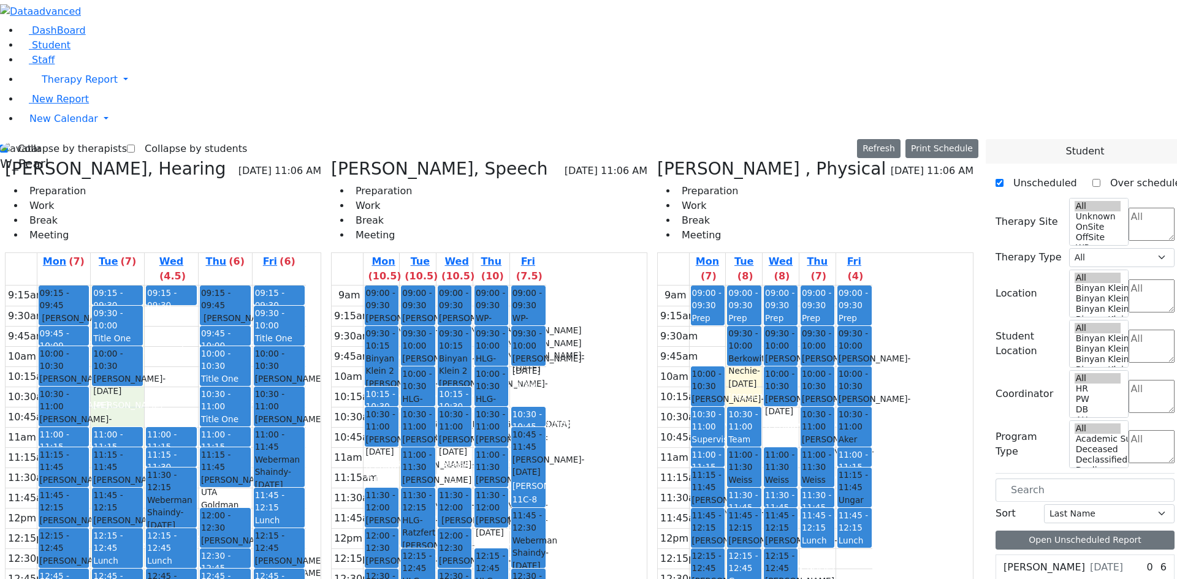
click at [185, 286] on div "9:15am 9:30am 9:45am 10am 10:15am 10:30am 10:45am 11am 11:15am 11:30am 11:45am …" at bounding box center [156, 529] width 300 height 486
drag, startPoint x: 197, startPoint y: 188, endPoint x: 186, endPoint y: 187, distance: 11.1
click at [201, 286] on div "9:15am 9:30am 9:45am 10am 10:15am 10:30am 10:45am 11am 11:15am 11:30am 11:45am …" at bounding box center [156, 529] width 300 height 486
drag, startPoint x: 184, startPoint y: 186, endPoint x: 193, endPoint y: 178, distance: 11.3
click at [183, 286] on div "9:15am 9:30am 9:45am 10am 10:15am 10:30am 10:45am 11am 11:15am 11:30am 11:45am …" at bounding box center [156, 529] width 300 height 486
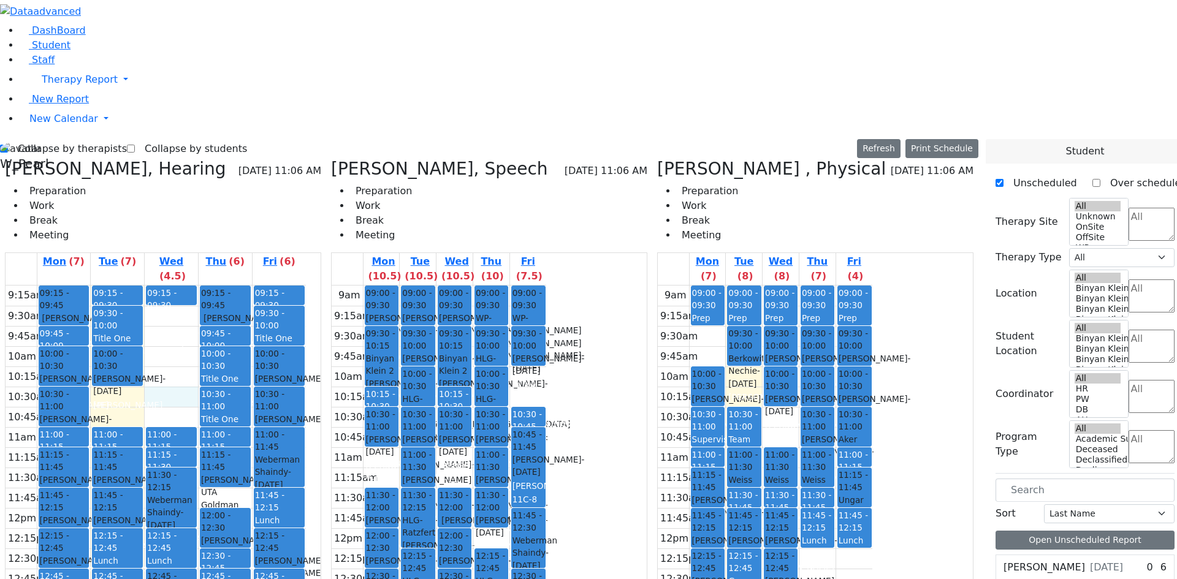
click at [196, 286] on div "9:15am 9:30am 9:45am 10am 10:15am 10:30am 10:45am 11am 11:15am 11:30am 11:45am …" at bounding box center [156, 529] width 300 height 486
drag, startPoint x: 213, startPoint y: 150, endPoint x: 215, endPoint y: 139, distance: 10.6
click at [215, 286] on div "9:15am 9:30am 9:45am 10am 10:15am 10:30am 10:45am 11am 11:15am 11:30am 11:45am …" at bounding box center [156, 529] width 300 height 486
drag, startPoint x: 218, startPoint y: 122, endPoint x: 221, endPoint y: 103, distance: 19.3
click at [221, 286] on div "9:15am 9:30am 9:45am 10am 10:15am 10:30am 10:45am 11am 11:15am 11:30am 11:45am …" at bounding box center [156, 529] width 300 height 486
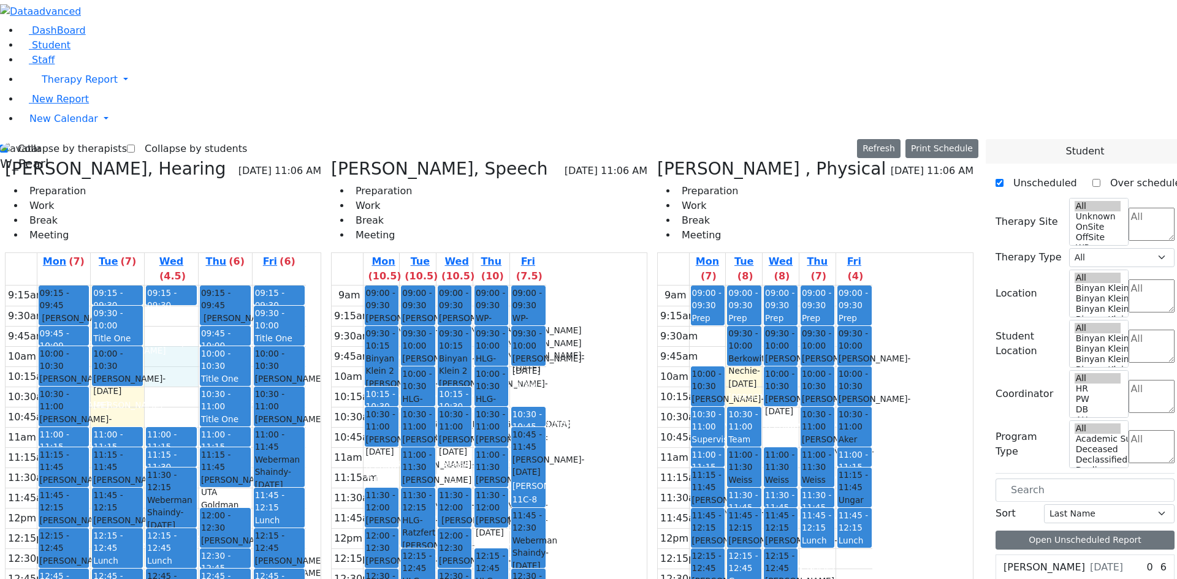
drag, startPoint x: 216, startPoint y: 138, endPoint x: 216, endPoint y: 150, distance: 12.3
click at [216, 286] on div "9:15am 9:30am 9:45am 10am 10:15am 10:30am 10:45am 11am 11:15am 11:30am 11:45am …" at bounding box center [156, 529] width 300 height 486
drag, startPoint x: 216, startPoint y: 180, endPoint x: 215, endPoint y: 196, distance: 15.4
click at [215, 286] on div "9:15am 9:30am 9:45am 10am 10:15am 10:30am 10:45am 11am 11:15am 11:30am 11:45am …" at bounding box center [156, 529] width 300 height 486
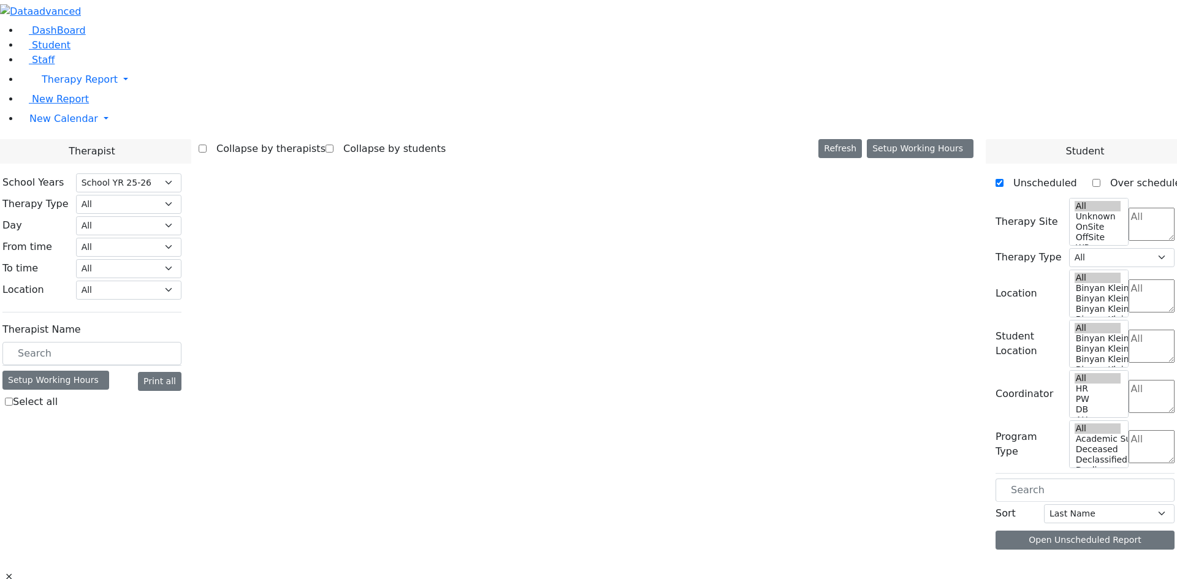
select select "212"
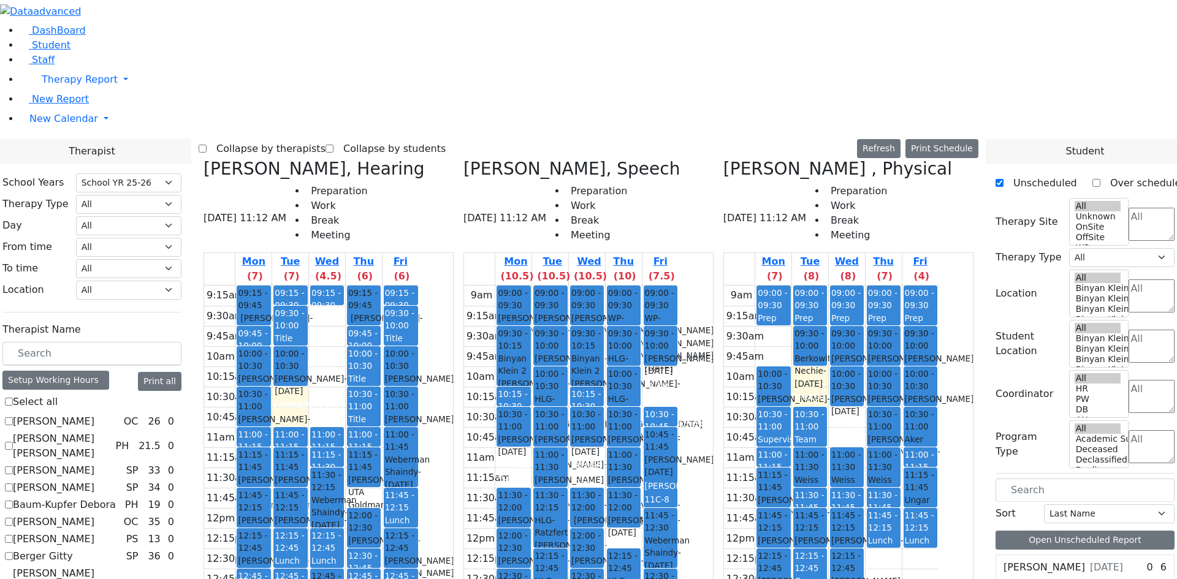
click at [326, 139] on label "Collapse by therapists" at bounding box center [266, 149] width 119 height 20
click at [207, 145] on input "Collapse by therapists" at bounding box center [203, 149] width 8 height 8
checkbox input "true"
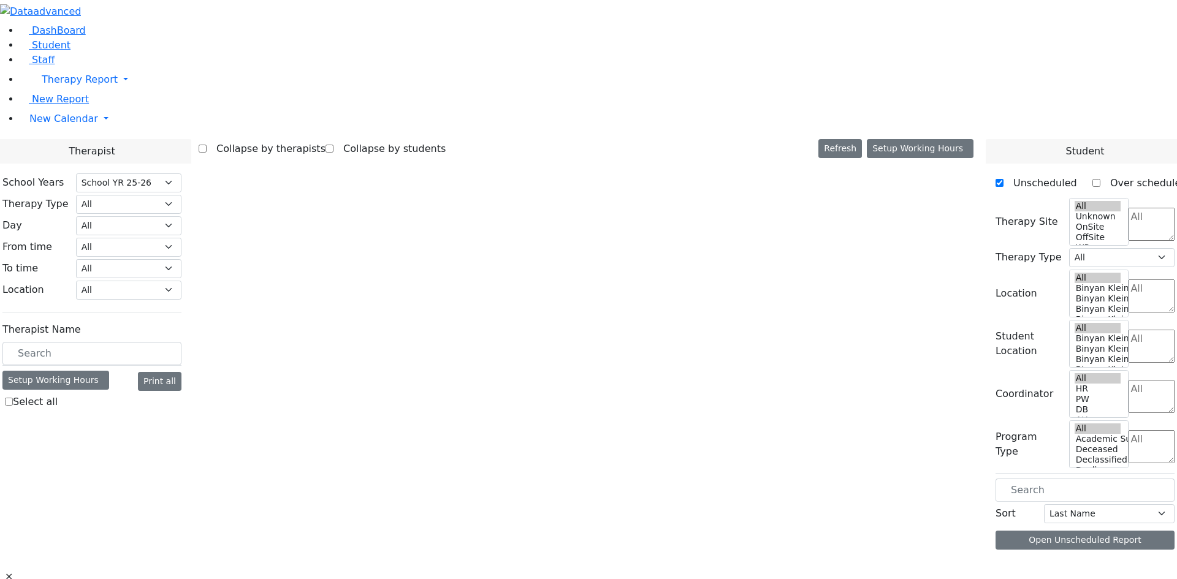
select select "212"
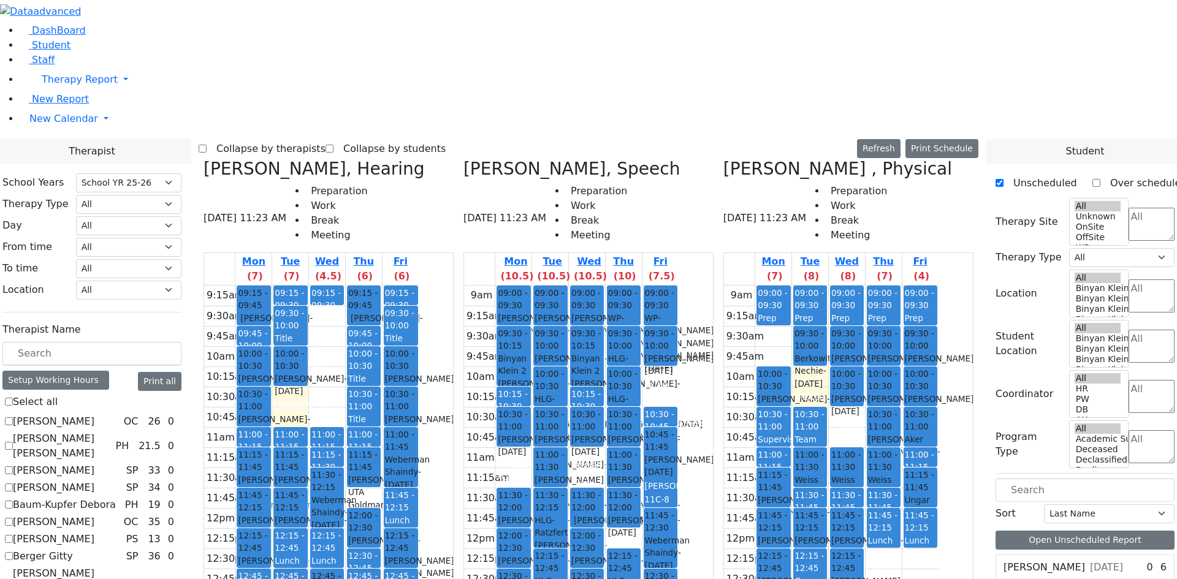
click at [321, 139] on label "Collapse by therapists" at bounding box center [266, 149] width 119 height 20
click at [207, 145] on input "Collapse by therapists" at bounding box center [203, 149] width 8 height 8
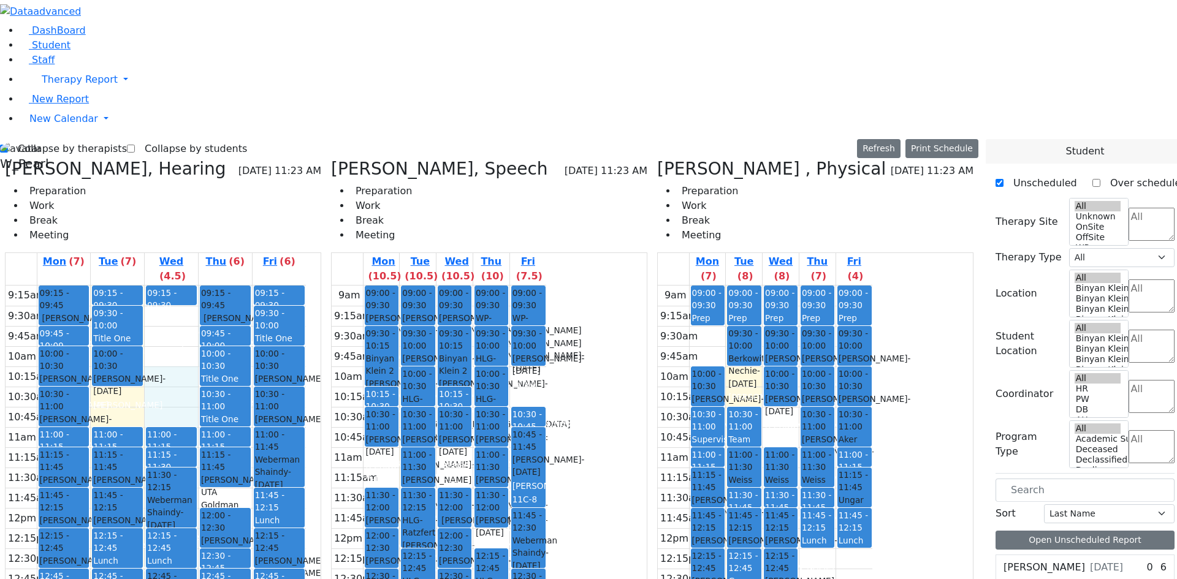
drag, startPoint x: 218, startPoint y: 140, endPoint x: 215, endPoint y: 155, distance: 15.2
click at [215, 286] on div "9:15am 9:30am 9:45am 10am 10:15am 10:30am 10:45am 11am 11:15am 11:30am 11:45am …" at bounding box center [156, 529] width 300 height 486
drag, startPoint x: 197, startPoint y: 134, endPoint x: 197, endPoint y: 150, distance: 15.3
click at [197, 286] on div "9:15am 9:30am 9:45am 10am 10:15am 10:30am 10:45am 11am 11:15am 11:30am 11:45am …" at bounding box center [156, 529] width 300 height 486
drag, startPoint x: 170, startPoint y: 184, endPoint x: 169, endPoint y: 201, distance: 16.7
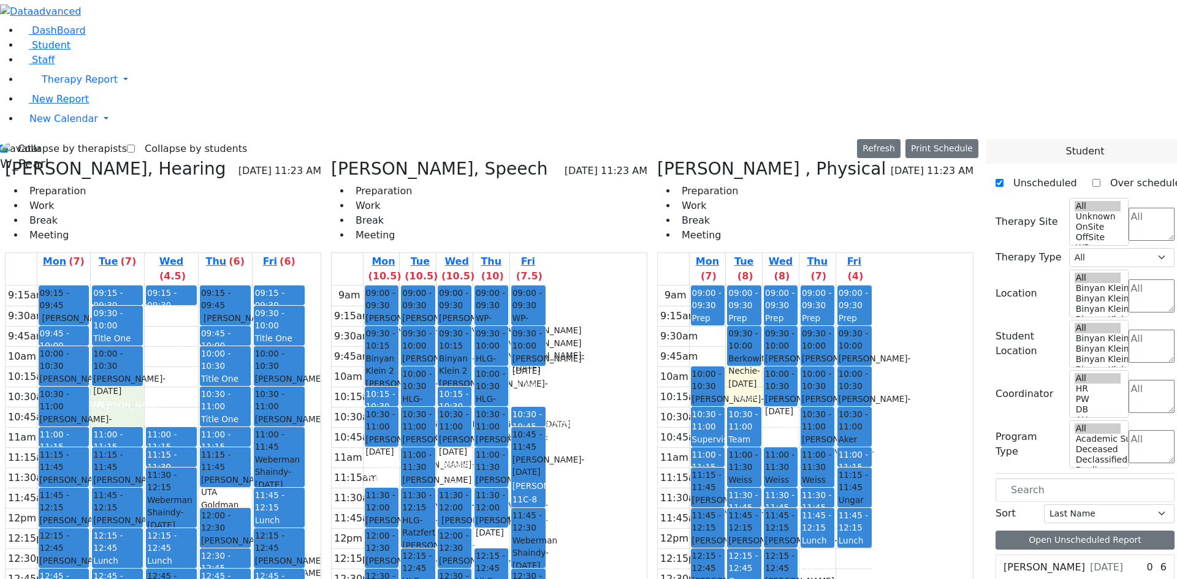
click at [169, 286] on div "9:15am 9:30am 9:45am 10am 10:15am 10:30am 10:45am 11am 11:15am 11:30am 11:45am …" at bounding box center [156, 529] width 300 height 486
drag, startPoint x: 217, startPoint y: 131, endPoint x: 213, endPoint y: 155, distance: 24.2
click at [213, 286] on div "9:15am 9:30am 9:45am 10am 10:15am 10:30am 10:45am 11am 11:15am 11:30am 11:45am …" at bounding box center [156, 529] width 300 height 486
drag, startPoint x: 214, startPoint y: 185, endPoint x: 216, endPoint y: 201, distance: 16.0
click at [216, 286] on div "9:15am 9:30am 9:45am 10am 10:15am 10:30am 10:45am 11am 11:15am 11:30am 11:45am …" at bounding box center [156, 529] width 300 height 486
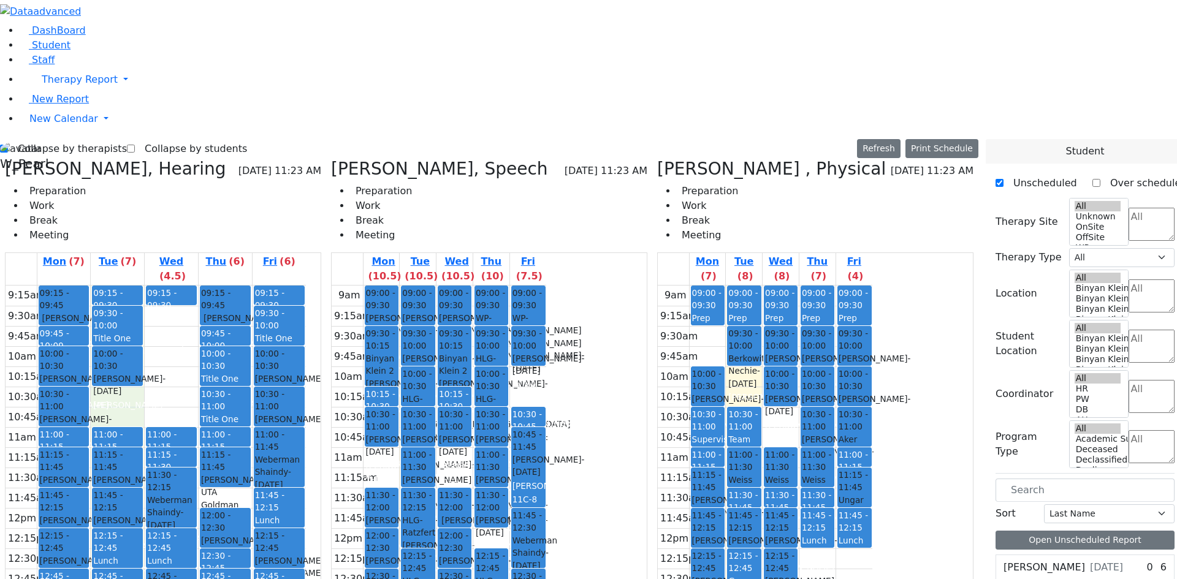
drag, startPoint x: 159, startPoint y: 183, endPoint x: 161, endPoint y: 191, distance: 7.5
click at [161, 286] on div "9:15am 9:30am 9:45am 10am 10:15am 10:30am 10:45am 11am 11:15am 11:30am 11:45am …" at bounding box center [156, 529] width 300 height 486
drag, startPoint x: 212, startPoint y: 153, endPoint x: 213, endPoint y: 134, distance: 19.0
click at [213, 286] on div "9:15am 9:30am 9:45am 10am 10:15am 10:30am 10:45am 11am 11:15am 11:30am 11:45am …" at bounding box center [156, 529] width 300 height 486
drag, startPoint x: 213, startPoint y: 102, endPoint x: 215, endPoint y: 111, distance: 8.8
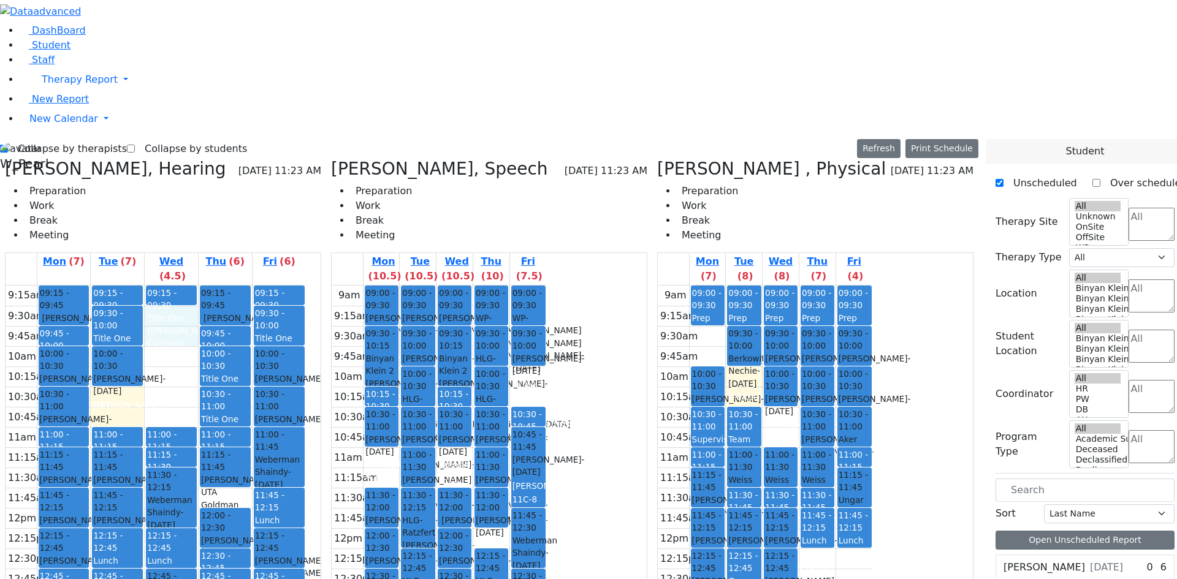
click at [215, 286] on div "9:15am 9:30am 9:45am 10am 10:15am 10:30am 10:45am 11am 11:15am 11:30am 11:45am …" at bounding box center [156, 529] width 300 height 486
click at [212, 286] on div "9:15am 9:30am 9:45am 10am 10:15am 10:30am 10:45am 11am 11:15am 11:30am 11:45am …" at bounding box center [156, 529] width 300 height 486
drag, startPoint x: 204, startPoint y: 184, endPoint x: 206, endPoint y: 193, distance: 8.8
click at [206, 286] on div "9:15am 9:30am 9:45am 10am 10:15am 10:30am 10:45am 11am 11:15am 11:30am 11:45am …" at bounding box center [156, 529] width 300 height 486
drag, startPoint x: 174, startPoint y: 184, endPoint x: 178, endPoint y: 207, distance: 23.1
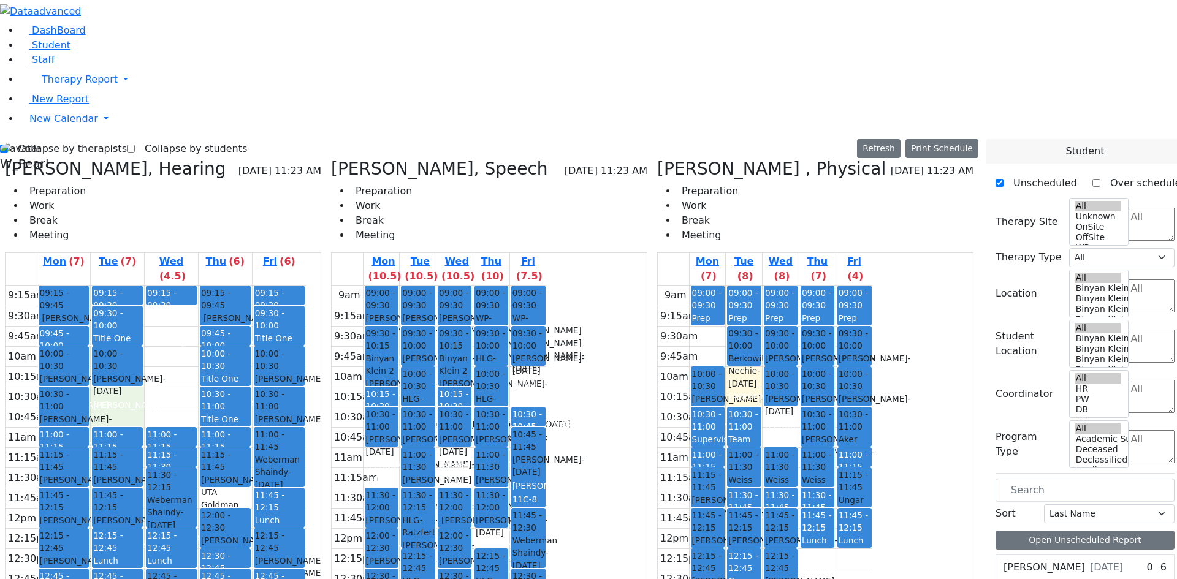
click at [178, 286] on div "9:15am 9:30am 9:45am 10am 10:15am 10:30am 10:45am 11am 11:15am 11:30am 11:45am …" at bounding box center [156, 529] width 300 height 486
drag, startPoint x: 193, startPoint y: 186, endPoint x: 199, endPoint y: 197, distance: 12.9
click at [199, 286] on div "9:15am 9:30am 9:45am 10am 10:15am 10:30am 10:45am 11am 11:15am 11:30am 11:45am …" at bounding box center [156, 529] width 300 height 486
drag, startPoint x: 208, startPoint y: 150, endPoint x: 211, endPoint y: 137, distance: 13.1
click at [211, 286] on div "9:15am 9:30am 9:45am 10am 10:15am 10:30am 10:45am 11am 11:15am 11:30am 11:45am …" at bounding box center [156, 529] width 300 height 486
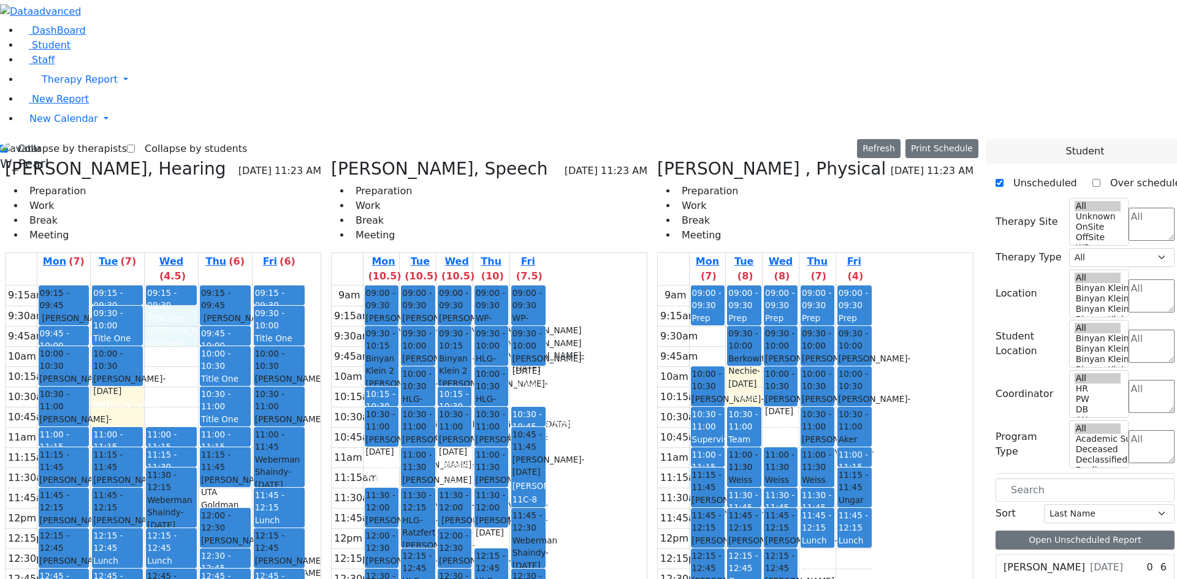
drag, startPoint x: 215, startPoint y: 109, endPoint x: 220, endPoint y: 101, distance: 9.4
click at [220, 286] on div "9:15am 9:30am 9:45am 10am 10:15am 10:30am 10:45am 11am 11:15am 11:30am 11:45am …" at bounding box center [156, 529] width 300 height 486
click at [212, 286] on div "9:15am 9:30am 9:45am 10am 10:15am 10:30am 10:45am 11am 11:15am 11:30am 11:45am …" at bounding box center [156, 529] width 300 height 486
drag, startPoint x: 197, startPoint y: 184, endPoint x: 200, endPoint y: 200, distance: 16.2
click at [200, 286] on div "9:15am 9:30am 9:45am 10am 10:15am 10:30am 10:45am 11am 11:15am 11:30am 11:45am …" at bounding box center [156, 529] width 300 height 486
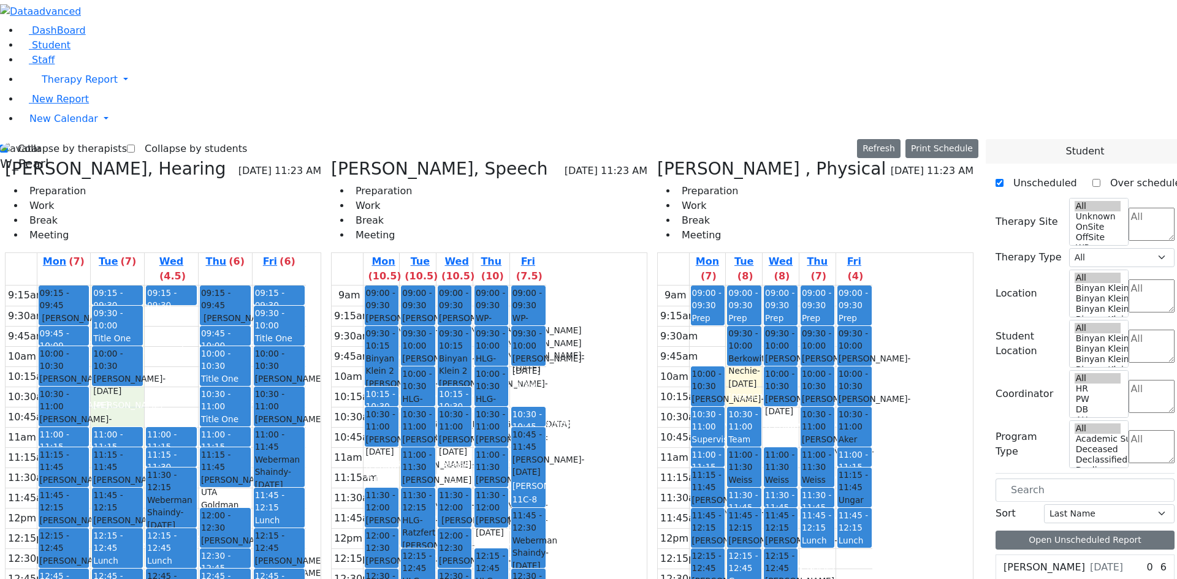
drag, startPoint x: 169, startPoint y: 183, endPoint x: 170, endPoint y: 210, distance: 27.0
click at [170, 286] on div "9:15am 9:30am 9:45am 10am 10:15am 10:30am 10:45am 11am 11:15am 11:30am 11:45am …" at bounding box center [156, 529] width 300 height 486
drag, startPoint x: 197, startPoint y: 181, endPoint x: 210, endPoint y: 153, distance: 30.8
click at [205, 286] on div "9:15am 9:30am 9:45am 10am 10:15am 10:30am 10:45am 11am 11:15am 11:30am 11:45am …" at bounding box center [156, 529] width 300 height 486
click at [213, 286] on div "9:15am 9:30am 9:45am 10am 10:15am 10:30am 10:45am 11am 11:15am 11:30am 11:45am …" at bounding box center [156, 529] width 300 height 486
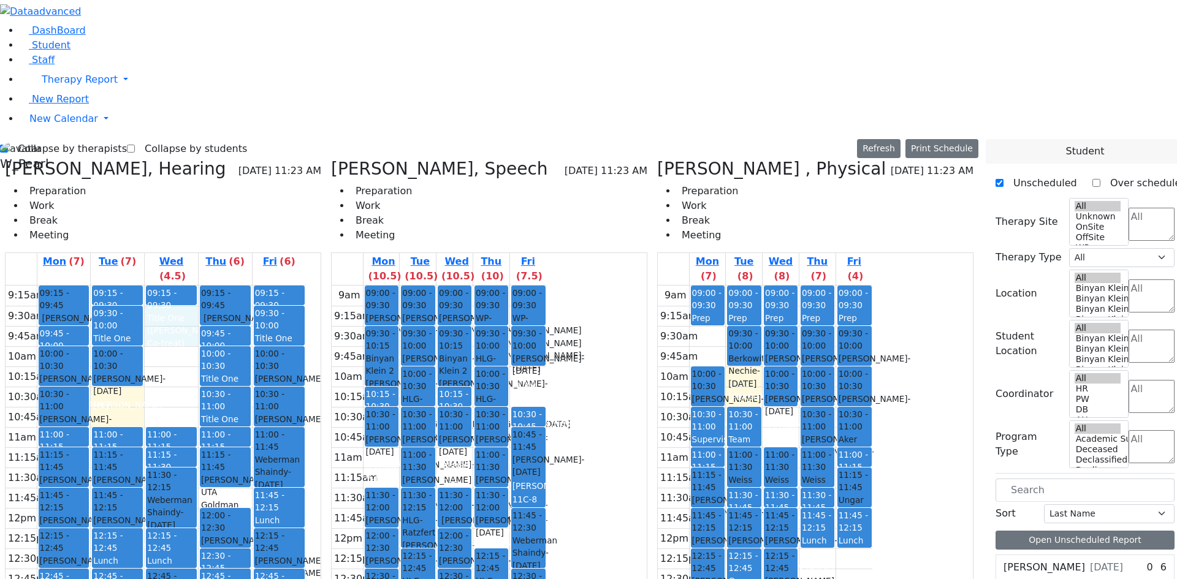
click at [216, 286] on div "9:15am 9:30am 9:45am 10am 10:15am 10:30am 10:45am 11am 11:15am 11:30am 11:45am …" at bounding box center [156, 529] width 300 height 486
drag, startPoint x: 210, startPoint y: 140, endPoint x: 213, endPoint y: 163, distance: 22.8
click at [213, 286] on div "9:15am 9:30am 9:45am 10am 10:15am 10:30am 10:45am 11am 11:15am 11:30am 11:45am …" at bounding box center [156, 529] width 300 height 486
drag, startPoint x: 199, startPoint y: 182, endPoint x: 182, endPoint y: 188, distance: 18.2
click at [199, 286] on div "9:15am 9:30am 9:45am 10am 10:15am 10:30am 10:45am 11am 11:15am 11:30am 11:45am …" at bounding box center [156, 529] width 300 height 486
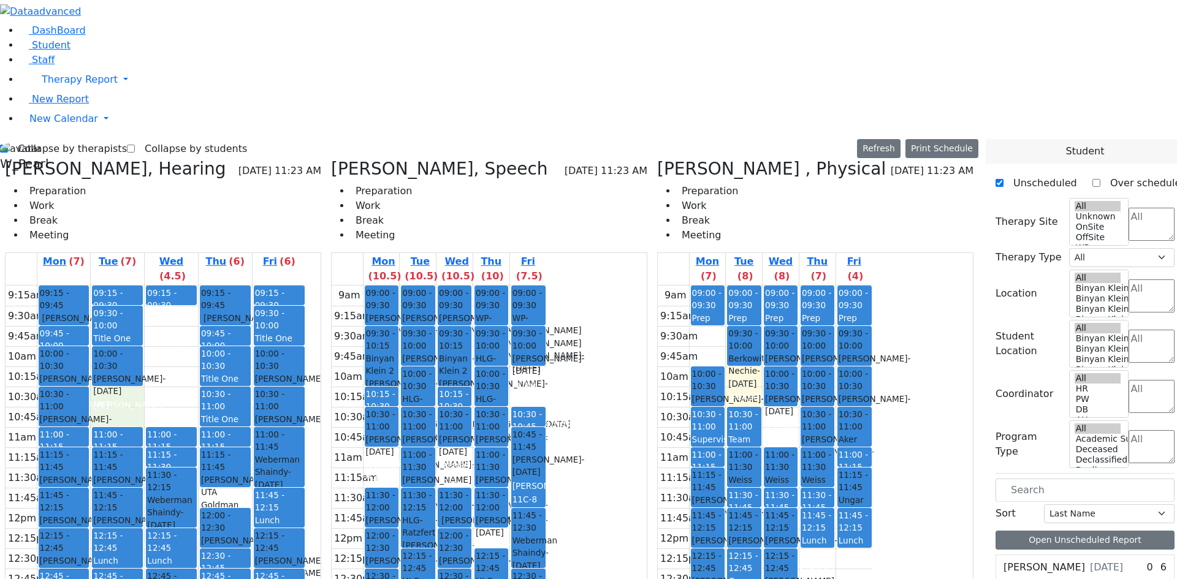
drag, startPoint x: 175, startPoint y: 185, endPoint x: 180, endPoint y: 204, distance: 19.0
click at [180, 286] on div "9:15am 9:30am 9:45am 10am 10:15am 10:30am 10:45am 11am 11:15am 11:30am 11:45am …" at bounding box center [156, 529] width 300 height 486
drag, startPoint x: 206, startPoint y: 188, endPoint x: 207, endPoint y: 196, distance: 8.0
click at [207, 286] on div "9:15am 9:30am 9:45am 10am 10:15am 10:30am 10:45am 11am 11:15am 11:30am 11:45am …" at bounding box center [156, 529] width 300 height 486
drag, startPoint x: 176, startPoint y: 182, endPoint x: 178, endPoint y: 197, distance: 15.5
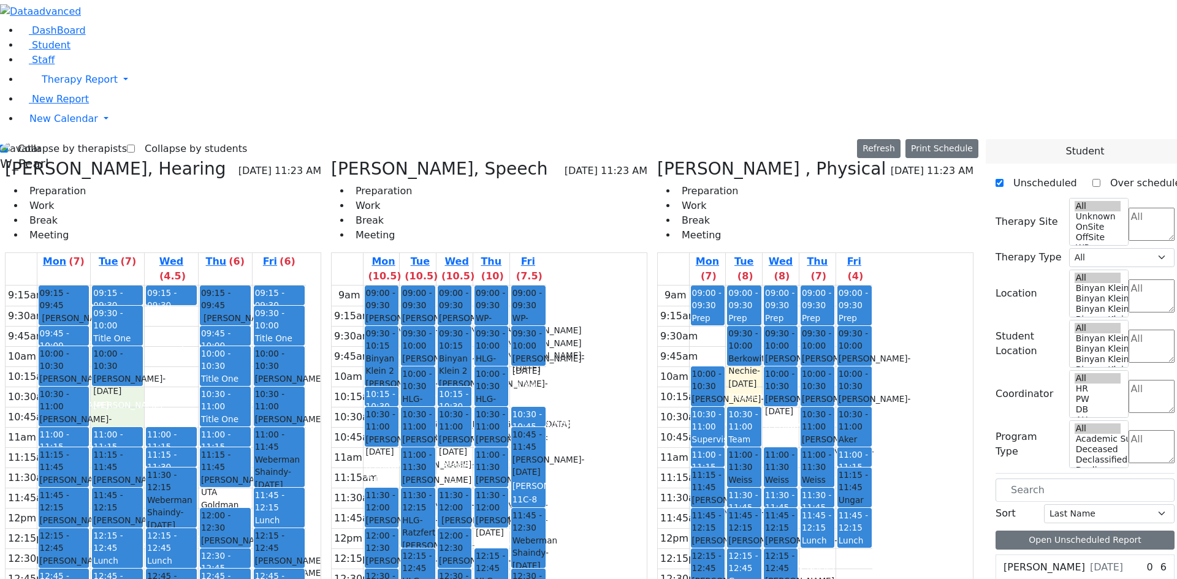
click at [178, 286] on div "9:15am 9:30am 9:45am 10am 10:15am 10:30am 10:45am 11am 11:15am 11:30am 11:45am …" at bounding box center [156, 529] width 300 height 486
drag, startPoint x: 210, startPoint y: 182, endPoint x: 208, endPoint y: 197, distance: 14.8
click at [208, 286] on div "9:15am 9:30am 9:45am 10am 10:15am 10:30am 10:45am 11am 11:15am 11:30am 11:45am …" at bounding box center [156, 529] width 300 height 486
drag, startPoint x: 169, startPoint y: 183, endPoint x: 177, endPoint y: 198, distance: 17.3
click at [174, 286] on div "9:15am 9:30am 9:45am 10am 10:15am 10:30am 10:45am 11am 11:15am 11:30am 11:45am …" at bounding box center [156, 529] width 300 height 486
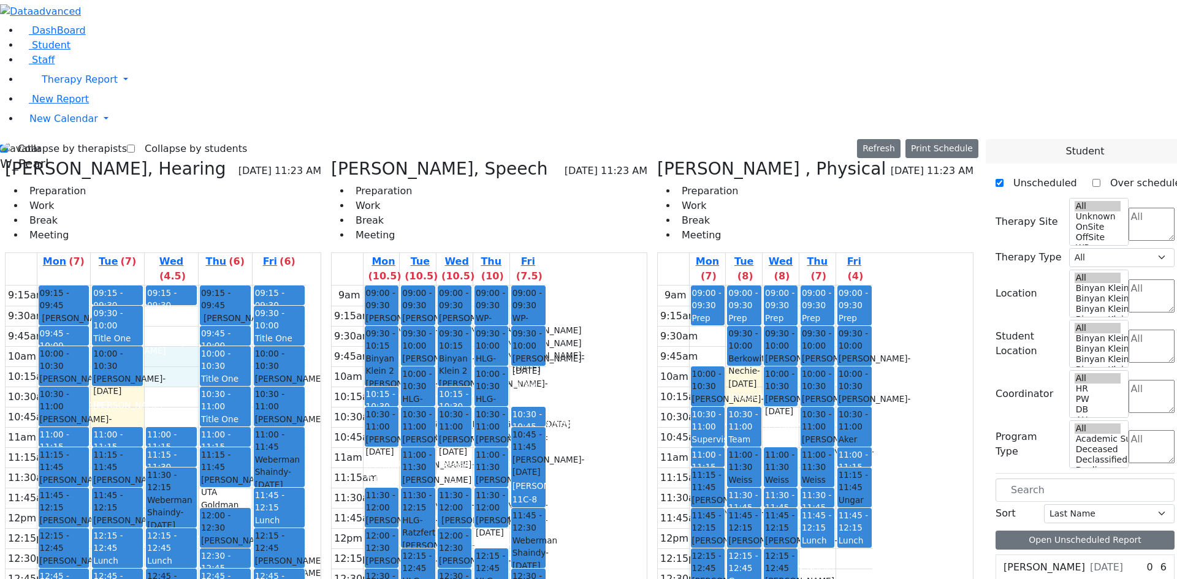
drag, startPoint x: 202, startPoint y: 156, endPoint x: 207, endPoint y: 146, distance: 11.3
click at [207, 286] on div "9:15am 9:30am 9:45am 10am 10:15am 10:30am 10:45am 11am 11:15am 11:30am 11:45am …" at bounding box center [156, 529] width 300 height 486
drag, startPoint x: 207, startPoint y: 124, endPoint x: 211, endPoint y: 108, distance: 17.0
click at [212, 286] on div "9:15am 9:30am 9:45am 10am 10:15am 10:30am 10:45am 11am 11:15am 11:30am 11:45am …" at bounding box center [156, 529] width 300 height 486
click at [50, 139] on label "Collapse by therapists" at bounding box center [67, 149] width 119 height 20
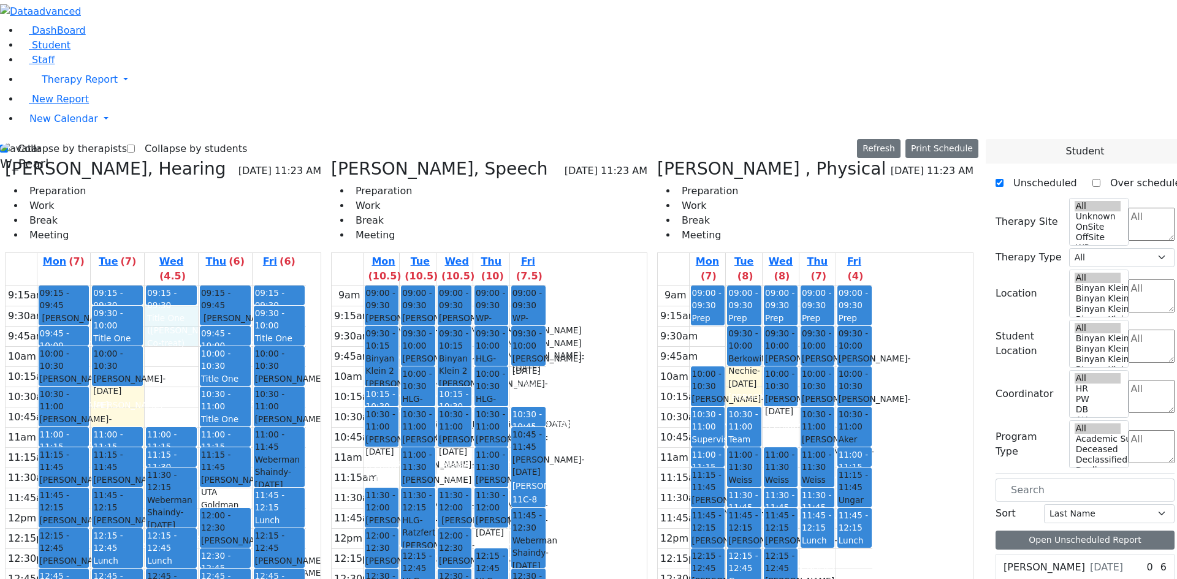
click at [8, 145] on input "Collapse by therapists" at bounding box center [4, 149] width 8 height 8
checkbox input "false"
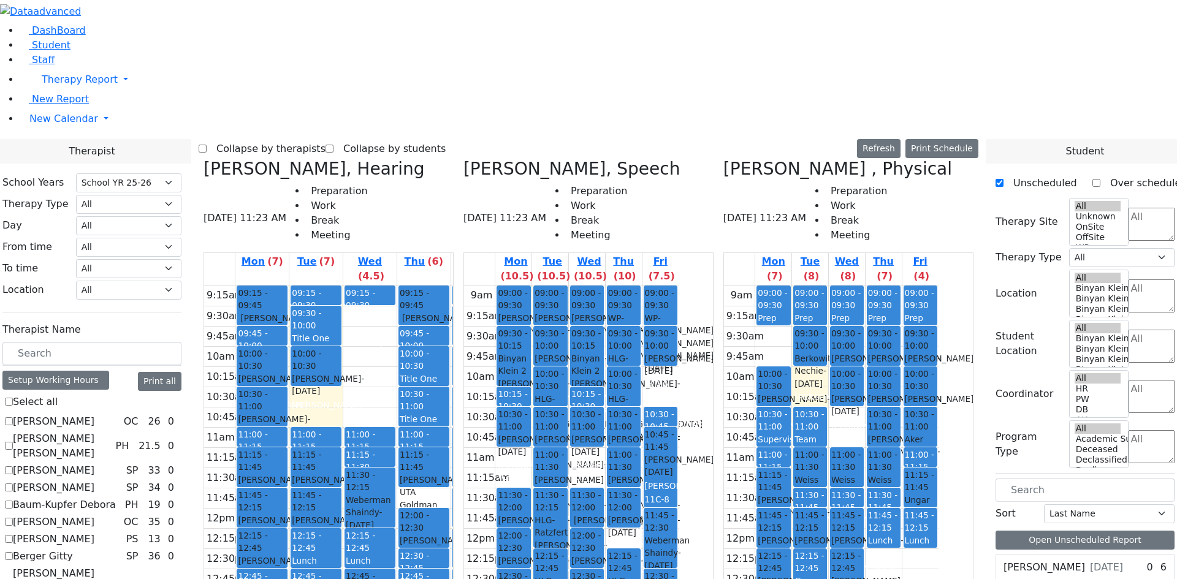
scroll to position [920, 0]
checkbox input "true"
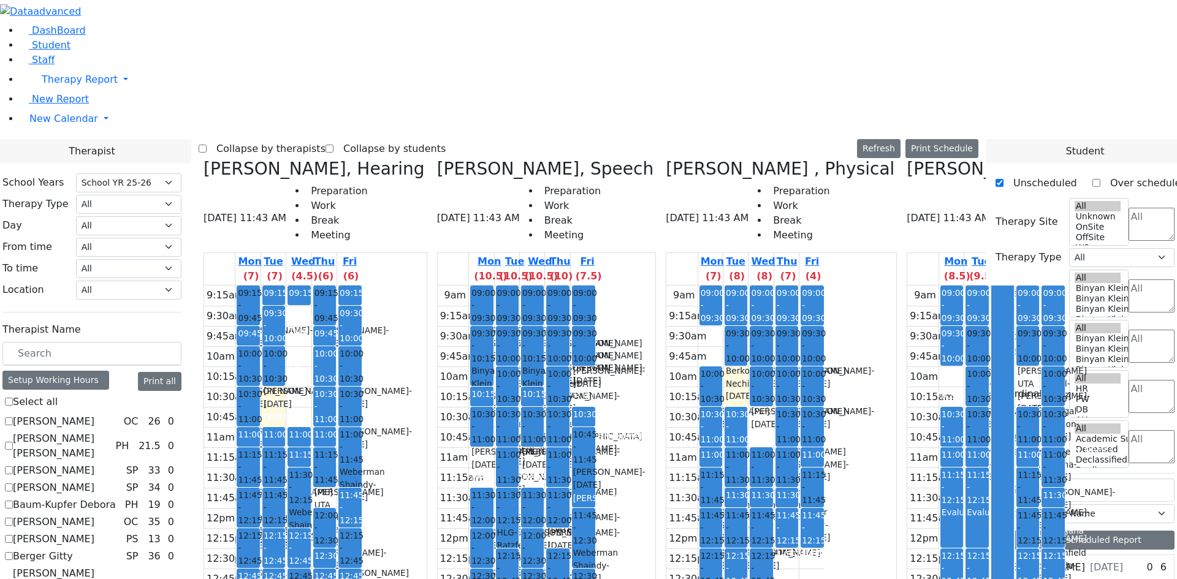
click at [322, 139] on label "Collapse by therapists" at bounding box center [266, 149] width 119 height 20
click at [207, 145] on input "Collapse by therapists" at bounding box center [203, 149] width 8 height 8
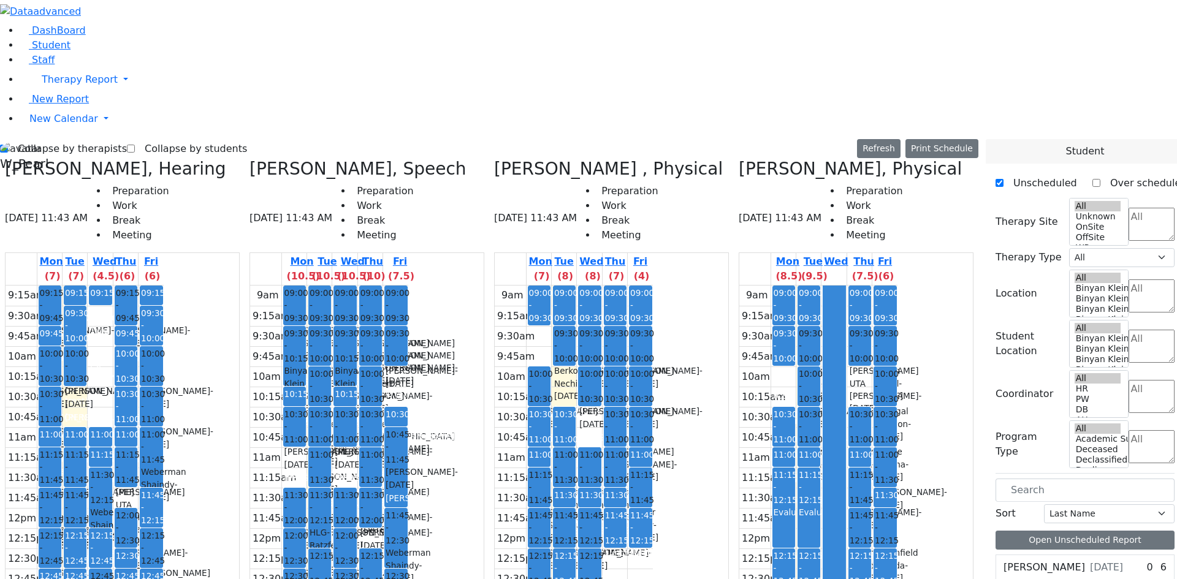
click at [53, 139] on label "Collapse by therapists" at bounding box center [67, 149] width 119 height 20
click at [8, 145] on input "Collapse by therapists" at bounding box center [4, 149] width 8 height 8
checkbox input "false"
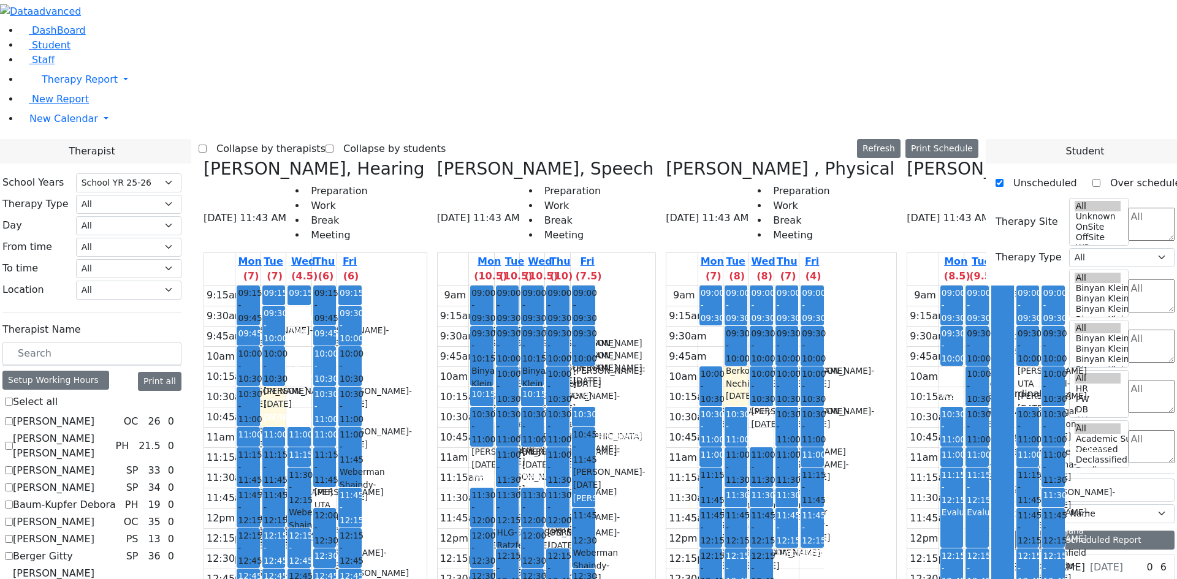
scroll to position [1128, 0]
drag, startPoint x: 923, startPoint y: 175, endPoint x: 925, endPoint y: 225, distance: 49.7
click at [992, 286] on div at bounding box center [1002, 528] width 21 height 484
drag, startPoint x: 925, startPoint y: 212, endPoint x: 912, endPoint y: 172, distance: 42.7
click at [911, 286] on tr "09:00 - 09:30 Prep 09:30 - 10:00 Title One (CSE therapy meeting) 10:30 - 11:00 …" at bounding box center [987, 529] width 158 height 486
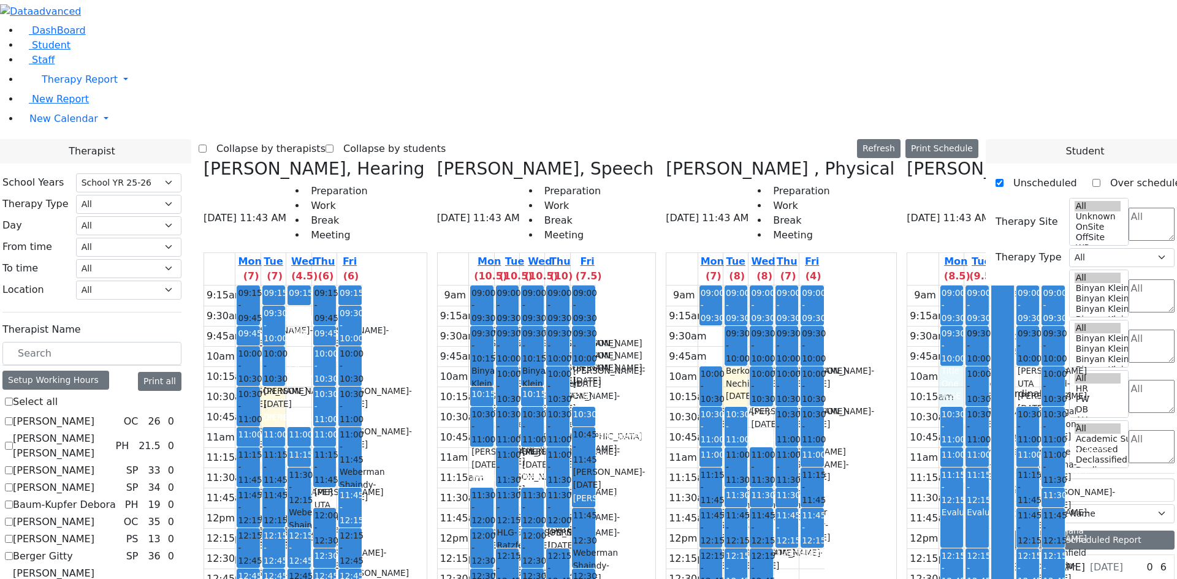
drag, startPoint x: 873, startPoint y: 161, endPoint x: 874, endPoint y: 172, distance: 11.7
click at [908, 286] on div "9am 9:15am 9:30am 9:45am 10am 10:15am 10:30am 10:45am 11am 11:15am 11:30am 11:4…" at bounding box center [987, 529] width 158 height 486
drag, startPoint x: 955, startPoint y: 164, endPoint x: 941, endPoint y: 175, distance: 17.5
click at [949, 286] on div "9am 9:15am 9:30am 9:45am 10am 10:15am 10:30am 10:45am 11am 11:15am 11:30am 11:4…" at bounding box center [987, 529] width 158 height 486
drag, startPoint x: 917, startPoint y: 156, endPoint x: 915, endPoint y: 182, distance: 25.3
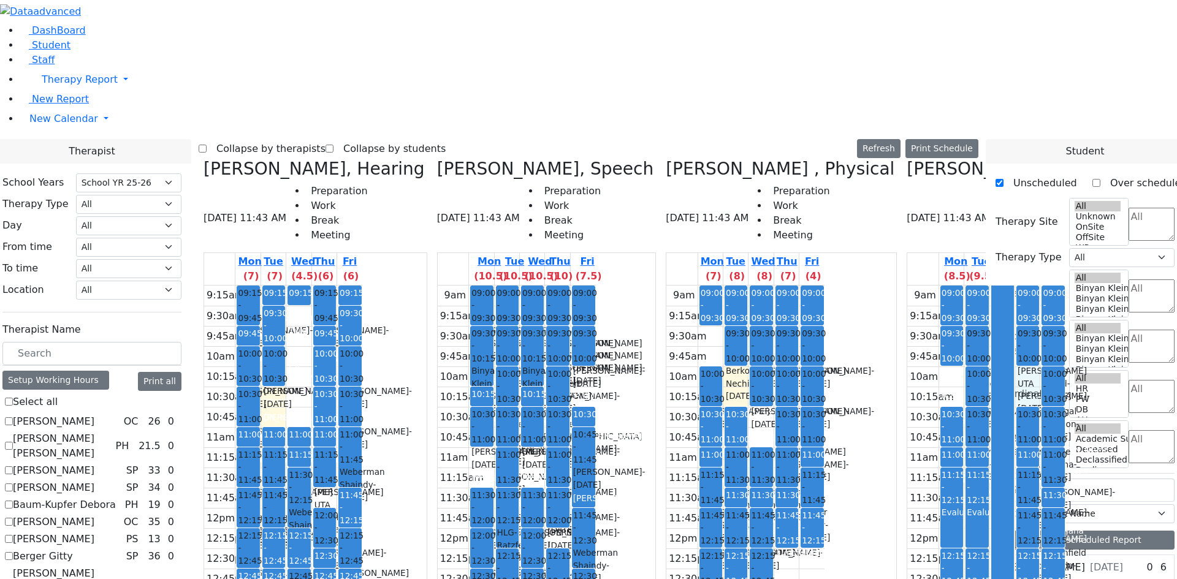
click at [992, 286] on div at bounding box center [1002, 528] width 21 height 484
click at [908, 286] on div "9am 9:15am 9:30am 9:45am 10am 10:15am 10:30am 10:45am 11am 11:15am 11:30am 11:4…" at bounding box center [987, 529] width 158 height 486
drag, startPoint x: 919, startPoint y: 157, endPoint x: 920, endPoint y: 185, distance: 28.2
click at [992, 286] on div at bounding box center [1002, 528] width 21 height 484
drag, startPoint x: 918, startPoint y: 210, endPoint x: 917, endPoint y: 220, distance: 9.3
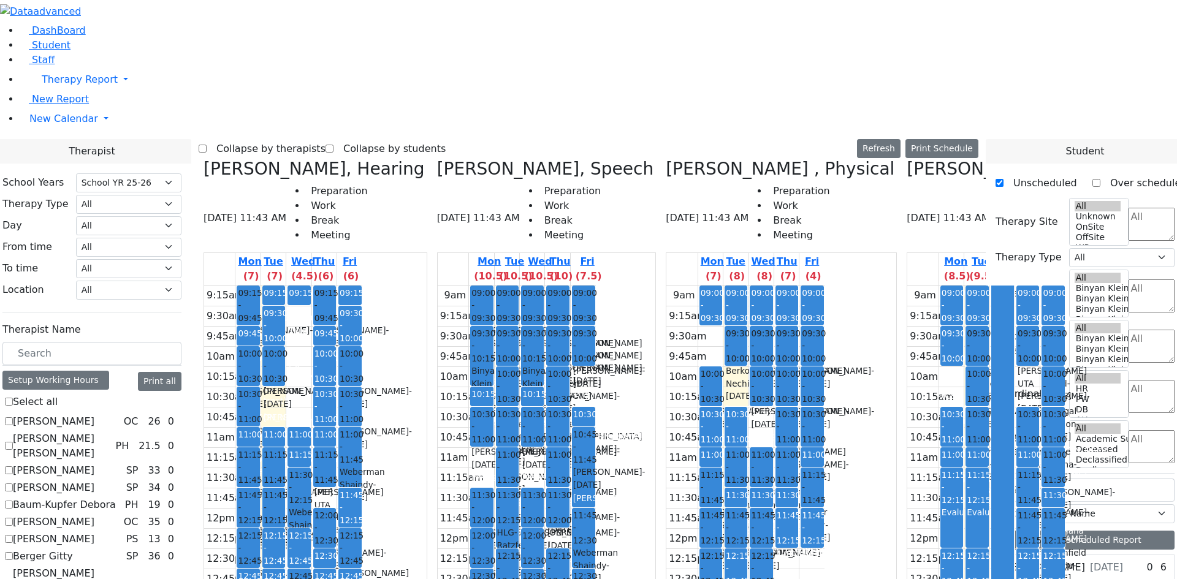
click at [992, 286] on div at bounding box center [1002, 528] width 21 height 484
drag, startPoint x: 921, startPoint y: 172, endPoint x: 925, endPoint y: 157, distance: 15.8
click at [992, 286] on div at bounding box center [1002, 528] width 21 height 484
drag, startPoint x: 946, startPoint y: 162, endPoint x: 946, endPoint y: 182, distance: 19.0
click at [946, 286] on div "9am 9:15am 9:30am 9:45am 10am 10:15am 10:30am 10:45am 11am 11:15am 11:30am 11:4…" at bounding box center [987, 529] width 158 height 486
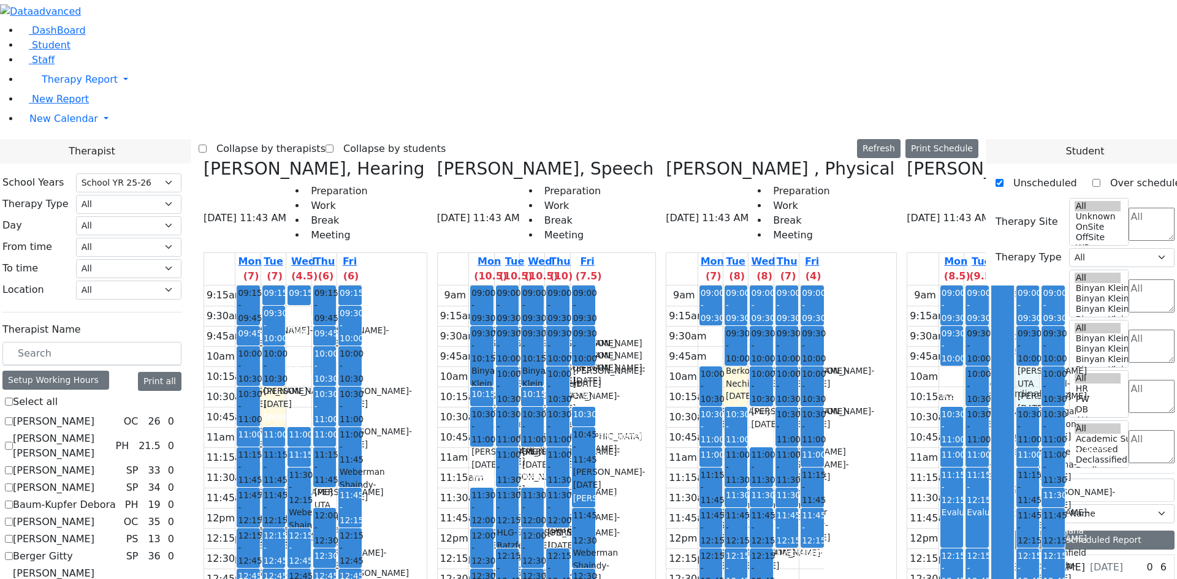
drag, startPoint x: 930, startPoint y: 164, endPoint x: 926, endPoint y: 183, distance: 19.4
click at [992, 286] on div at bounding box center [1002, 528] width 21 height 484
drag, startPoint x: 868, startPoint y: 161, endPoint x: 868, endPoint y: 173, distance: 11.7
click at [908, 286] on div "9am 9:15am 9:30am 9:45am 10am 10:15am 10:30am 10:45am 11am 11:15am 11:30am 11:4…" at bounding box center [987, 529] width 158 height 486
click at [907, 159] on icon at bounding box center [907, 169] width 0 height 20
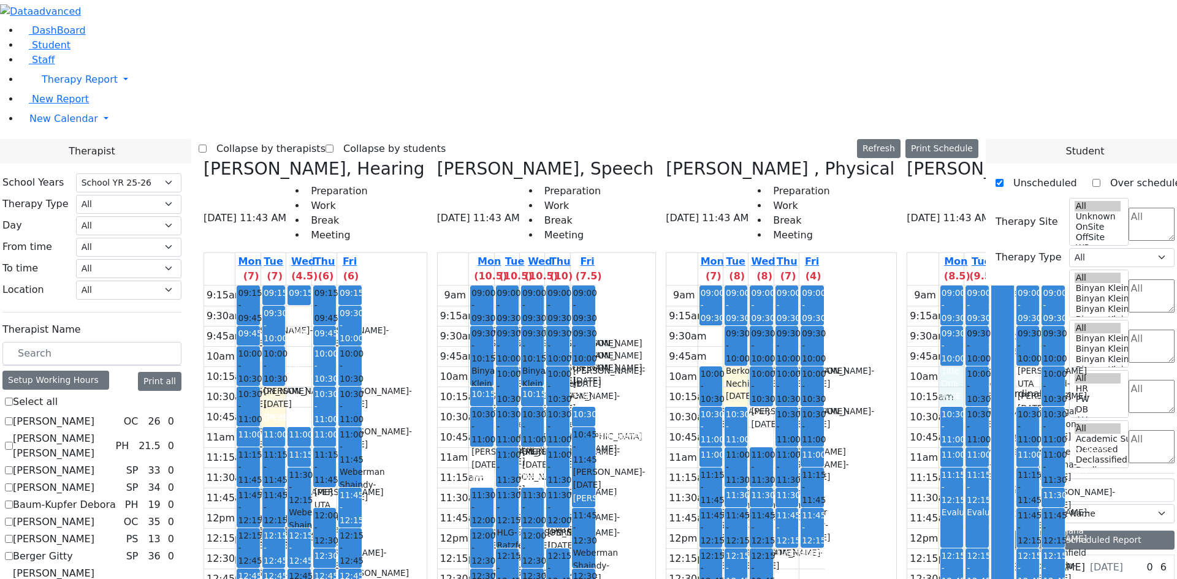
checkbox input "false"
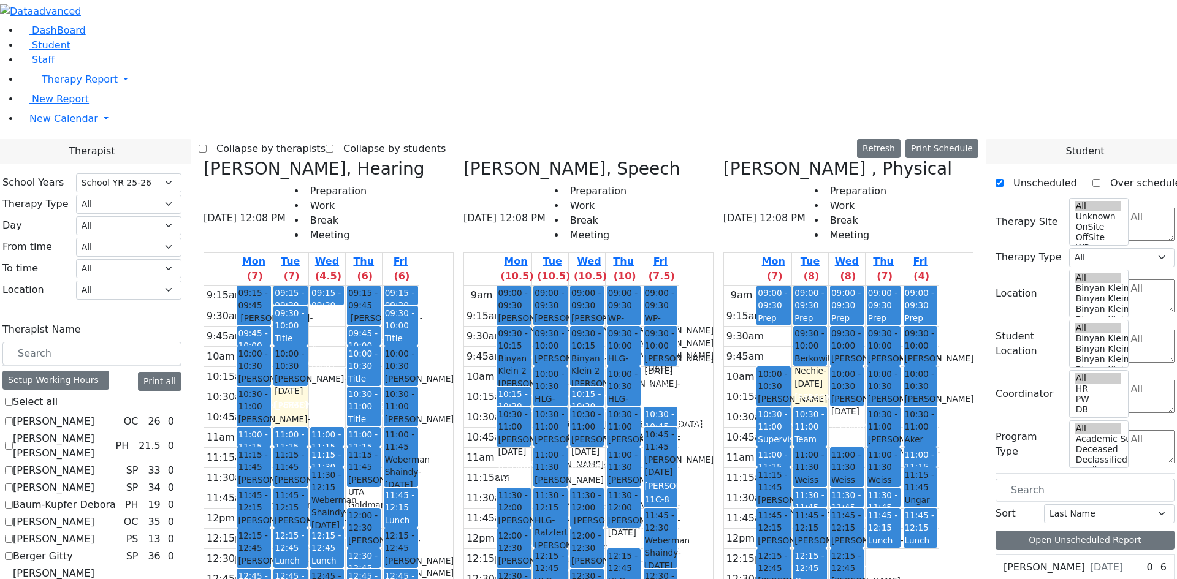
scroll to position [576, 0]
checkbox input "true"
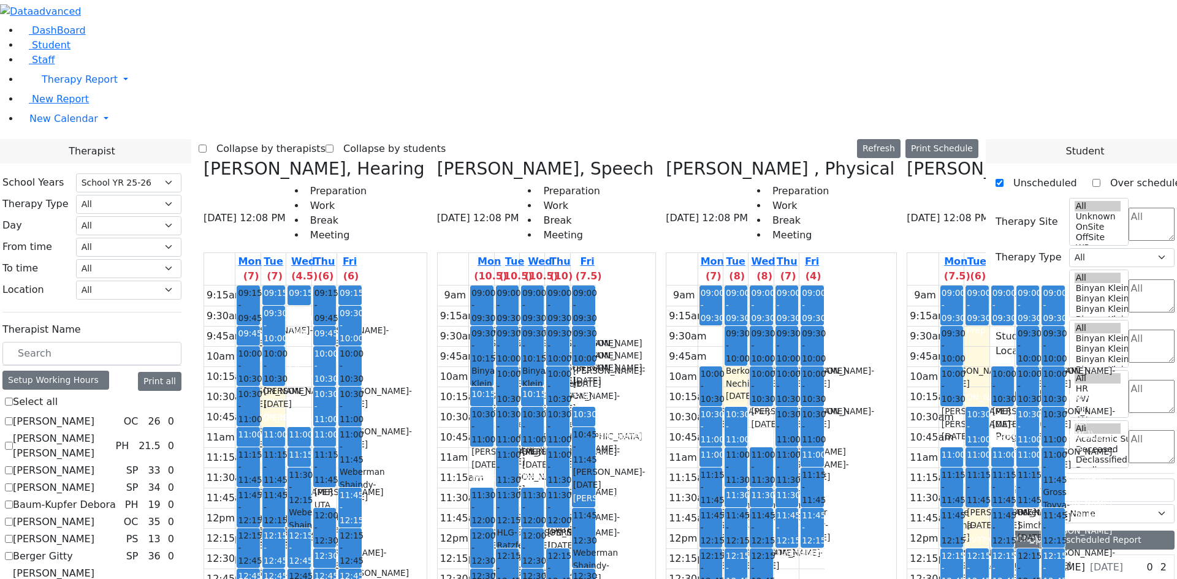
drag, startPoint x: 555, startPoint y: 458, endPoint x: 595, endPoint y: 471, distance: 42.5
click at [560, 484] on div "9am 9:15am 9:30am 9:45am 10am 10:15am 10:30am 10:45am 11am 11:15am 11:30am 11:4…" at bounding box center [517, 529] width 158 height 486
drag, startPoint x: 617, startPoint y: 464, endPoint x: 618, endPoint y: 473, distance: 9.9
click at [596, 483] on div "9am 9:15am 9:30am 9:45am 10am 10:15am 10:30am 10:45am 11am 11:15am 11:30am 11:4…" at bounding box center [517, 529] width 158 height 486
drag, startPoint x: 634, startPoint y: 444, endPoint x: 635, endPoint y: 462, distance: 18.4
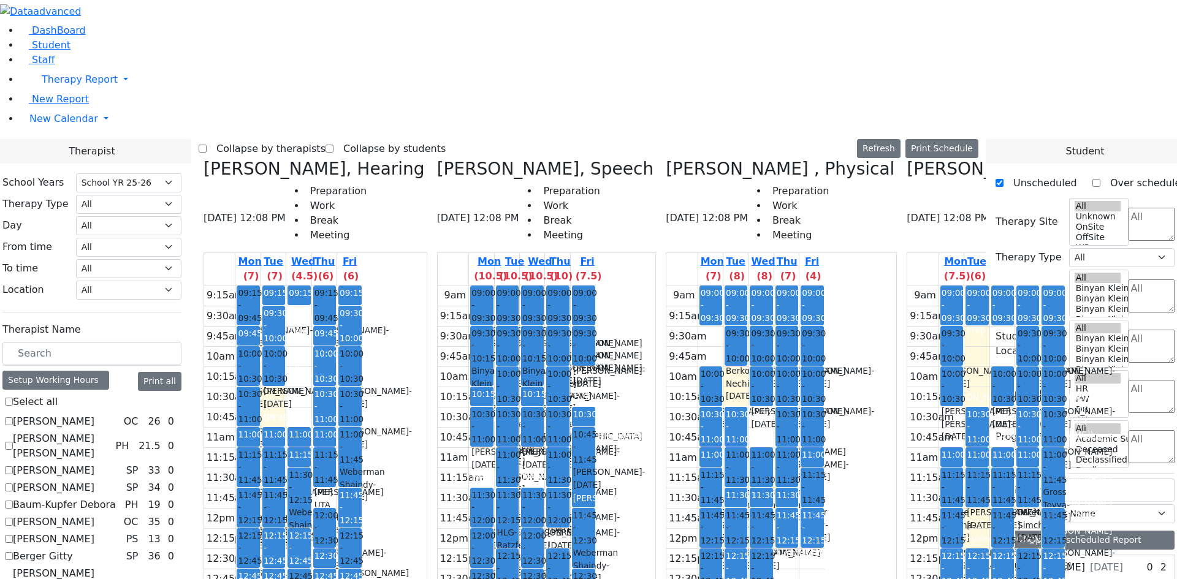
click at [596, 462] on div "9am 9:15am 9:30am 9:45am 10am 10:15am 10:30am 10:45am 11am 11:15am 11:30am 11:4…" at bounding box center [517, 529] width 158 height 486
drag, startPoint x: 635, startPoint y: 475, endPoint x: 636, endPoint y: 491, distance: 15.3
click at [596, 491] on div "9am 9:15am 9:30am 9:45am 10am 10:15am 10:30am 10:45am 11am 11:15am 11:30am 11:4…" at bounding box center [517, 529] width 158 height 486
click at [596, 476] on div "9am 9:15am 9:30am 9:45am 10am 10:15am 10:30am 10:45am 11am 11:15am 11:30am 11:4…" at bounding box center [517, 529] width 158 height 486
drag, startPoint x: 609, startPoint y: 464, endPoint x: 636, endPoint y: 462, distance: 27.7
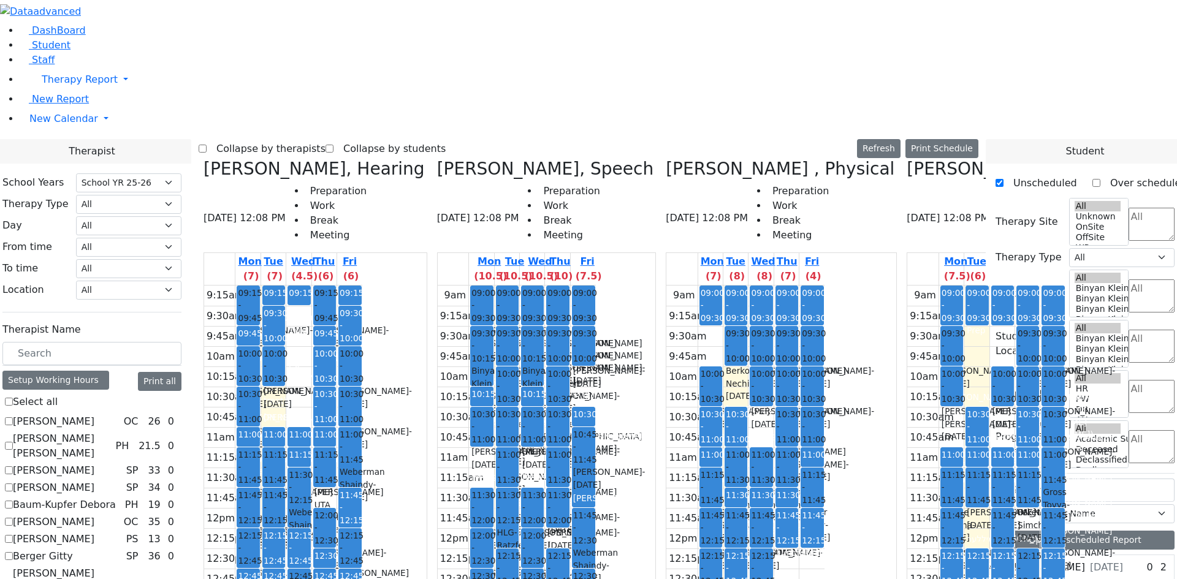
click at [596, 483] on div "9am 9:15am 9:30am 9:45am 10am 10:15am 10:30am 10:45am 11am 11:15am 11:30am 11:4…" at bounding box center [517, 529] width 158 height 486
click at [596, 480] on div "9am 9:15am 9:30am 9:45am 10am 10:15am 10:30am 10:45am 11am 11:15am 11:30am 11:4…" at bounding box center [517, 529] width 158 height 486
click at [596, 449] on div "9am 9:15am 9:30am 9:45am 10am 10:15am 10:30am 10:45am 11am 11:15am 11:30am 11:4…" at bounding box center [517, 529] width 158 height 486
drag, startPoint x: 616, startPoint y: 467, endPoint x: 616, endPoint y: 478, distance: 11.7
click at [596, 478] on div "9am 9:15am 9:30am 9:45am 10am 10:15am 10:30am 10:45am 11am 11:15am 11:30am 11:4…" at bounding box center [517, 529] width 158 height 486
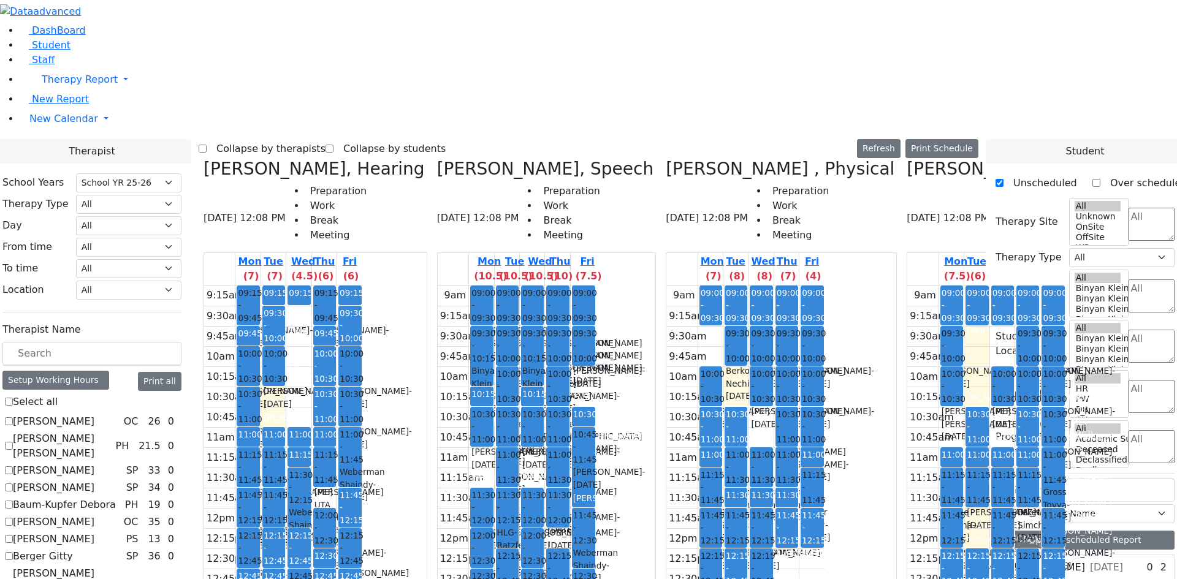
drag, startPoint x: 629, startPoint y: 467, endPoint x: 633, endPoint y: 484, distance: 18.2
click at [596, 484] on div "9am 9:15am 9:30am 9:45am 10am 10:15am 10:30am 10:45am 11am 11:15am 11:30am 11:4…" at bounding box center [517, 529] width 158 height 486
drag, startPoint x: 619, startPoint y: 467, endPoint x: 620, endPoint y: 483, distance: 16.0
click at [596, 483] on div "9am 9:15am 9:30am 9:45am 10am 10:15am 10:30am 10:45am 11am 11:15am 11:30am 11:4…" at bounding box center [517, 529] width 158 height 486
drag, startPoint x: 563, startPoint y: 473, endPoint x: 566, endPoint y: 484, distance: 10.9
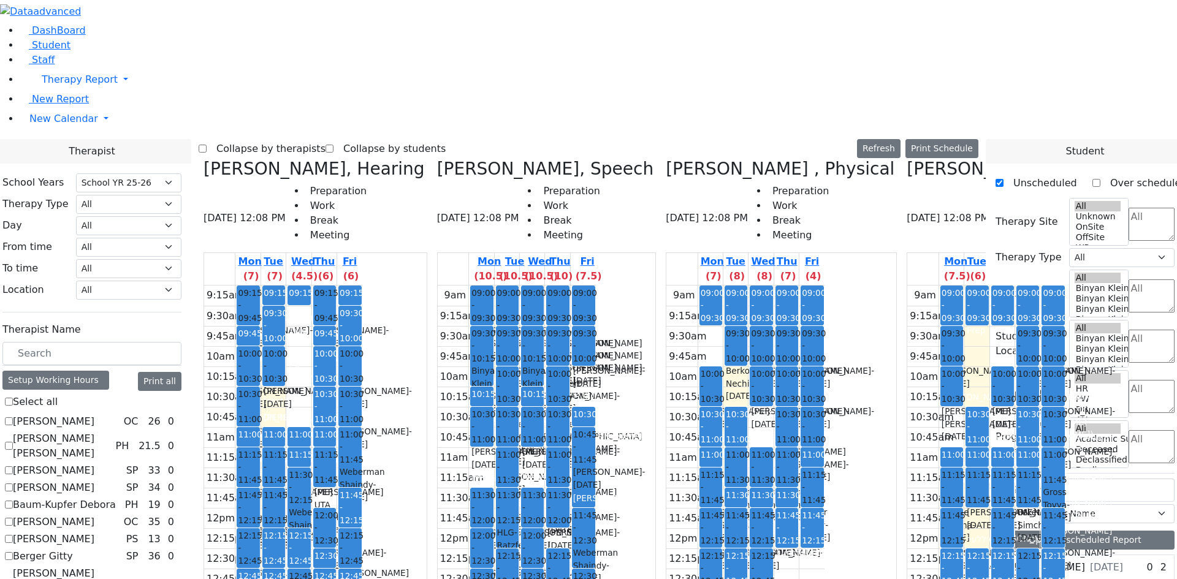
click at [566, 484] on div "9am 9:15am 9:30am 9:45am 10am 10:15am 10:30am 10:45am 11am 11:15am 11:30am 11:4…" at bounding box center [517, 529] width 158 height 486
drag, startPoint x: 448, startPoint y: 473, endPoint x: 448, endPoint y: 492, distance: 18.4
click at [362, 492] on div "9:15am 9:30am 9:45am 10am 10:15am 10:30am 10:45am 11am 11:15am 11:30am 11:45am …" at bounding box center [283, 529] width 158 height 486
drag, startPoint x: 952, startPoint y: 322, endPoint x: 955, endPoint y: 314, distance: 8.5
click at [955, 314] on div "9am 9:15am 9:30am 9:45am 10am 10:15am 10:30am 10:45am 11am 11:15am 11:30am 11:4…" at bounding box center [987, 529] width 158 height 486
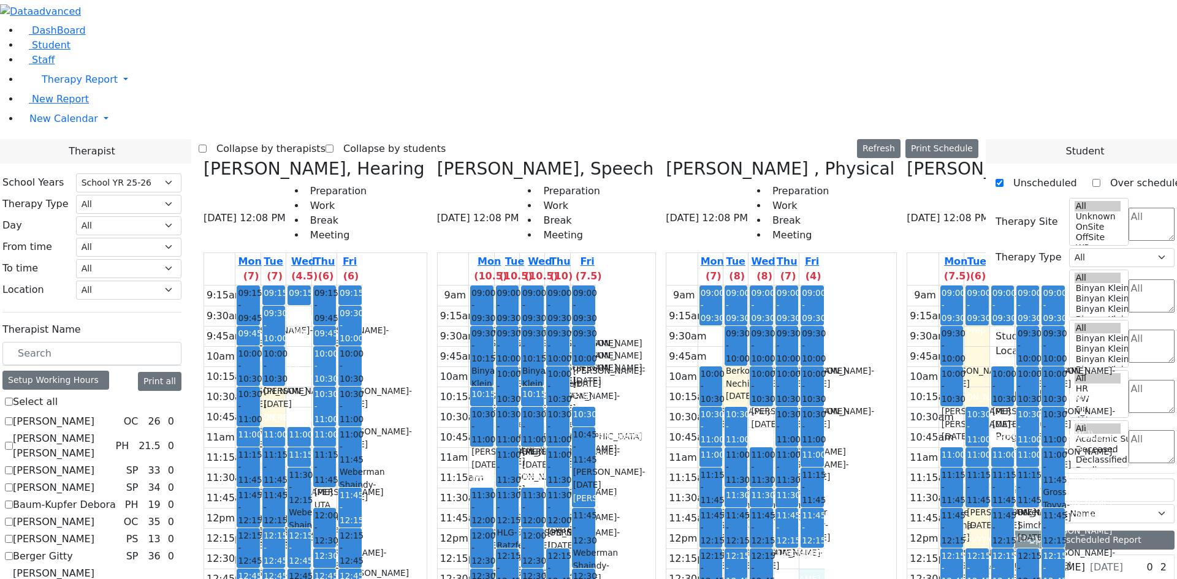
click at [806, 373] on div "9am 9:15am 9:30am 9:45am 10am 10:15am 10:30am 10:45am 11am 11:15am 11:30am 11:4…" at bounding box center [746, 529] width 158 height 486
drag, startPoint x: 797, startPoint y: 346, endPoint x: 797, endPoint y: 353, distance: 7.4
click at [798, 346] on div "9am 9:15am 9:30am 9:45am 10am 10:15am 10:30am 10:45am 11am 11:15am 11:30am 11:4…" at bounding box center [746, 529] width 158 height 486
click at [795, 353] on tbody "9am 9:15am 9:30am 9:45am 10am 10:15am 10:30am 10:45am 11am 11:15am 11:30am 11:4…" at bounding box center [746, 529] width 158 height 486
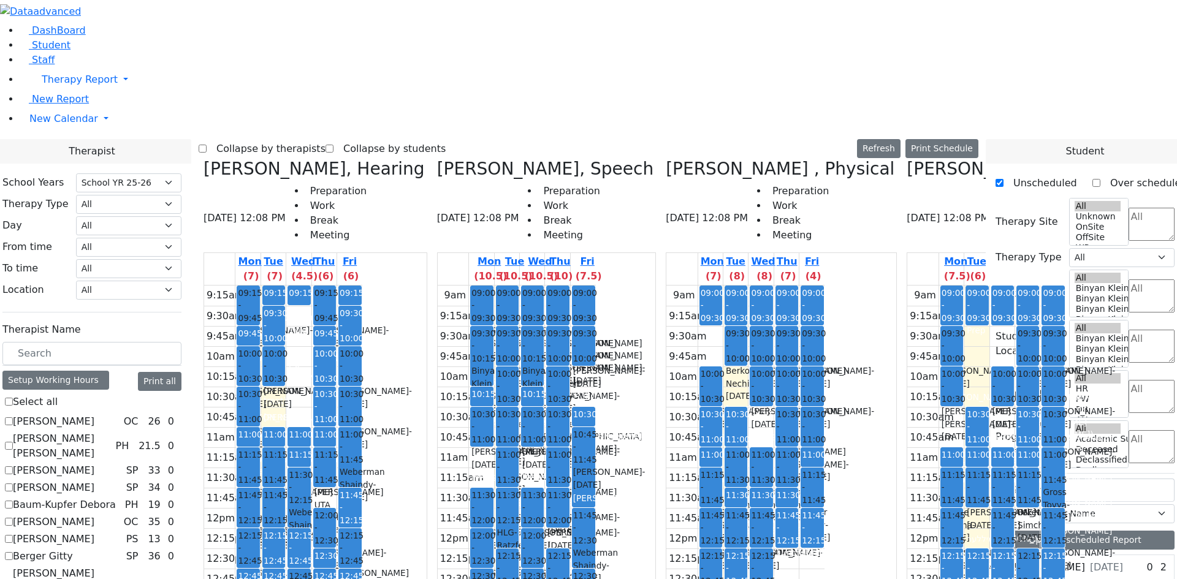
checkbox input "true"
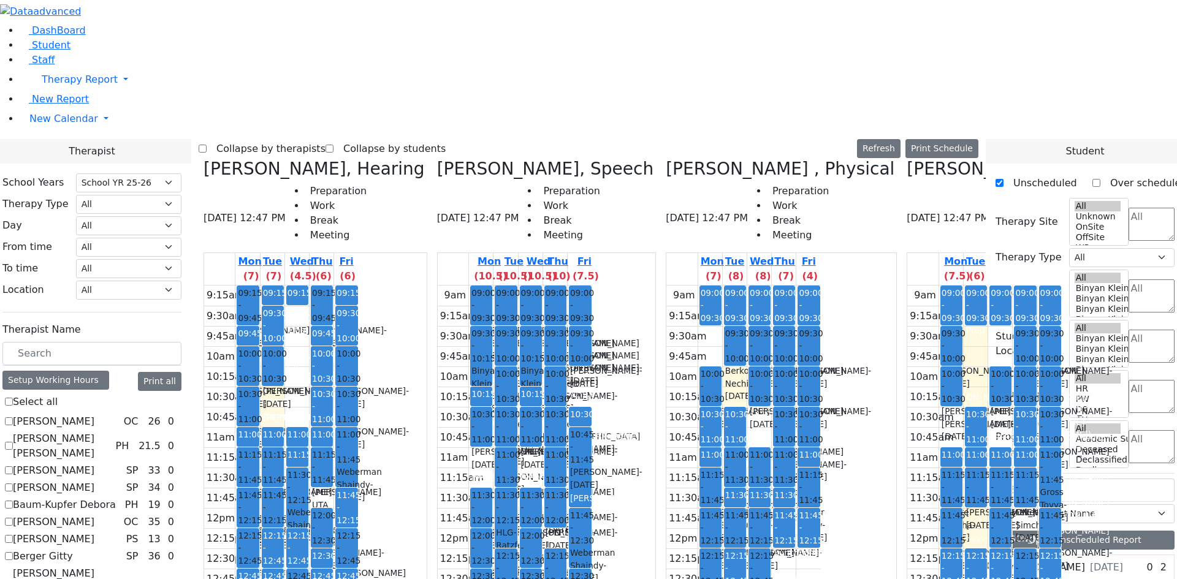
click at [324, 139] on label "Collapse by therapists" at bounding box center [266, 149] width 119 height 20
click at [207, 145] on input "Collapse by therapists" at bounding box center [203, 149] width 8 height 8
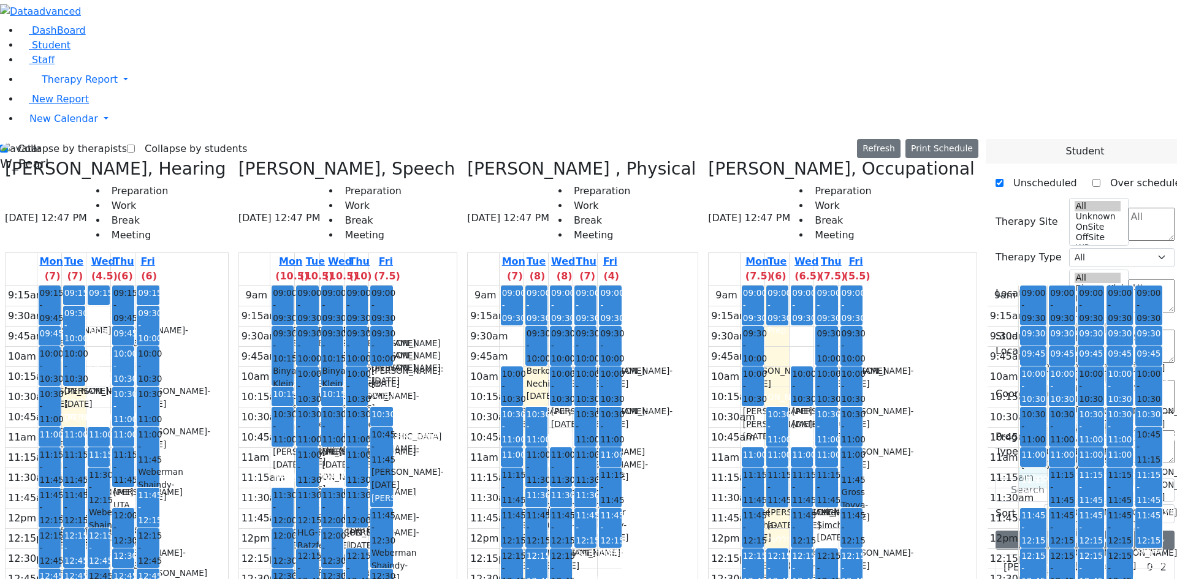
click at [988, 286] on div "9am 9:15am 9:30am 9:45am 10am 10:15am 10:30am 10:45am 11am 11:15am 11:30am 11:4…" at bounding box center [1075, 529] width 175 height 486
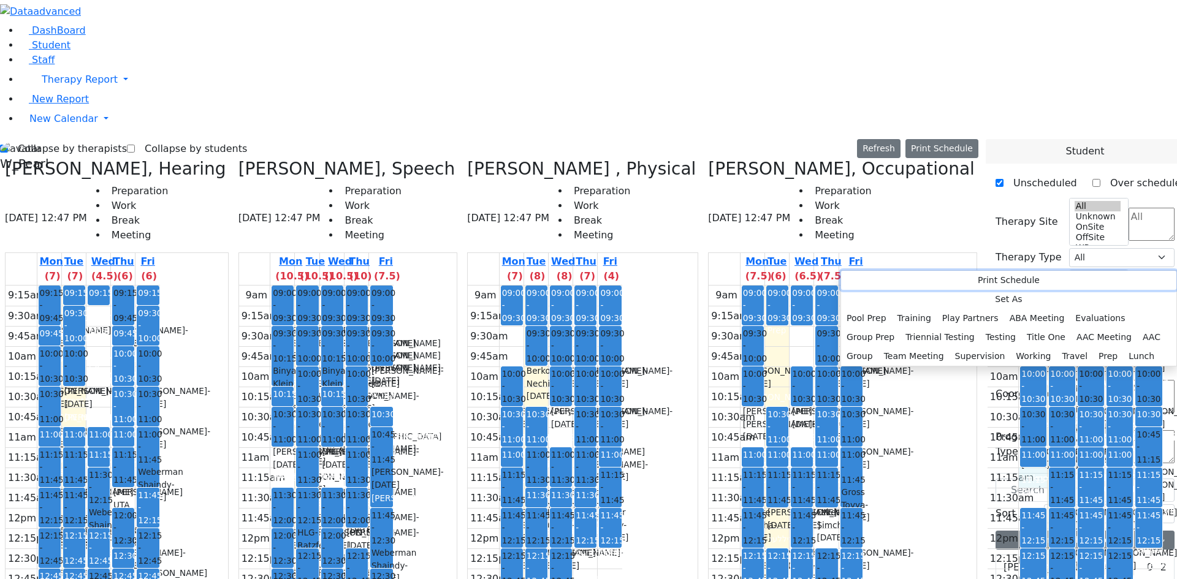
click at [851, 283] on button "Print Schedule" at bounding box center [1008, 280] width 335 height 19
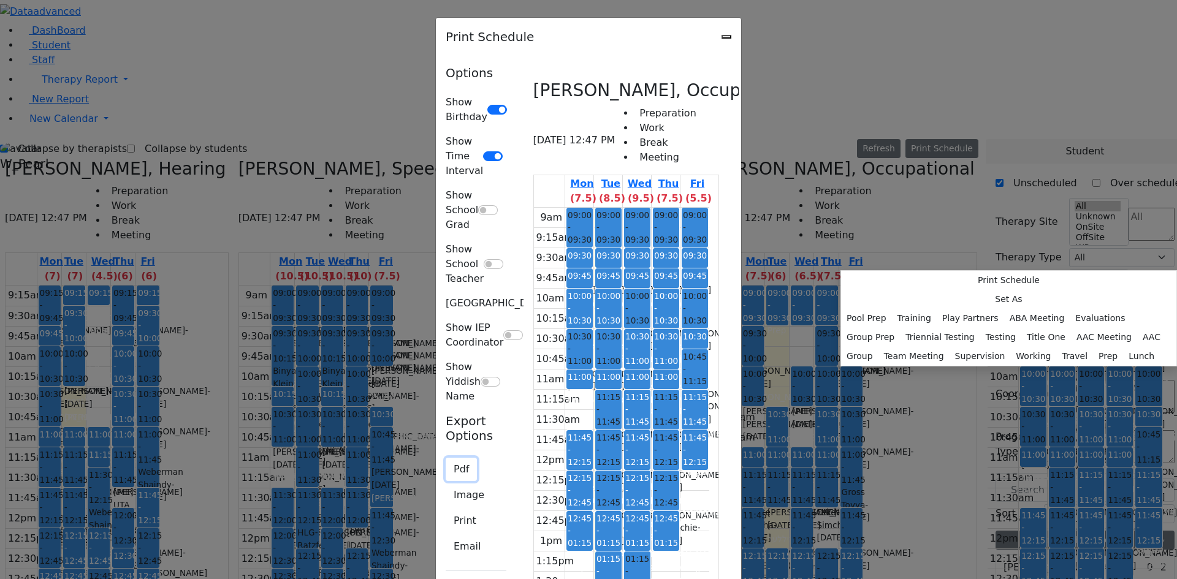
click at [446, 458] on button "Pdf" at bounding box center [461, 469] width 31 height 23
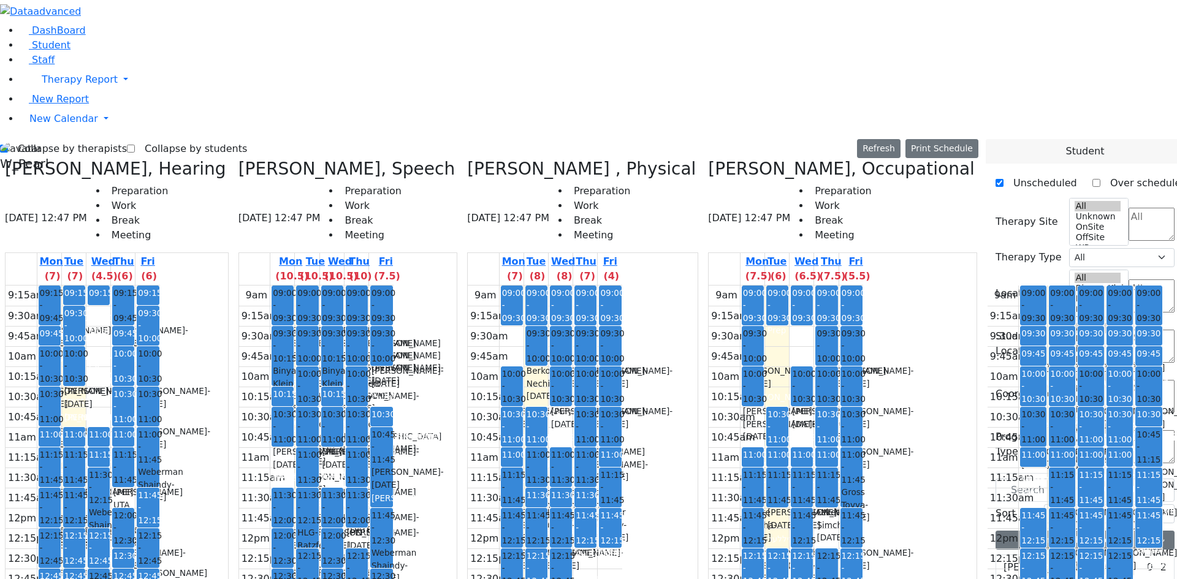
click at [987, 159] on h3 "Leiner Chana L., Occupational" at bounding box center [1120, 169] width 266 height 21
click at [987, 159] on icon at bounding box center [987, 169] width 0 height 20
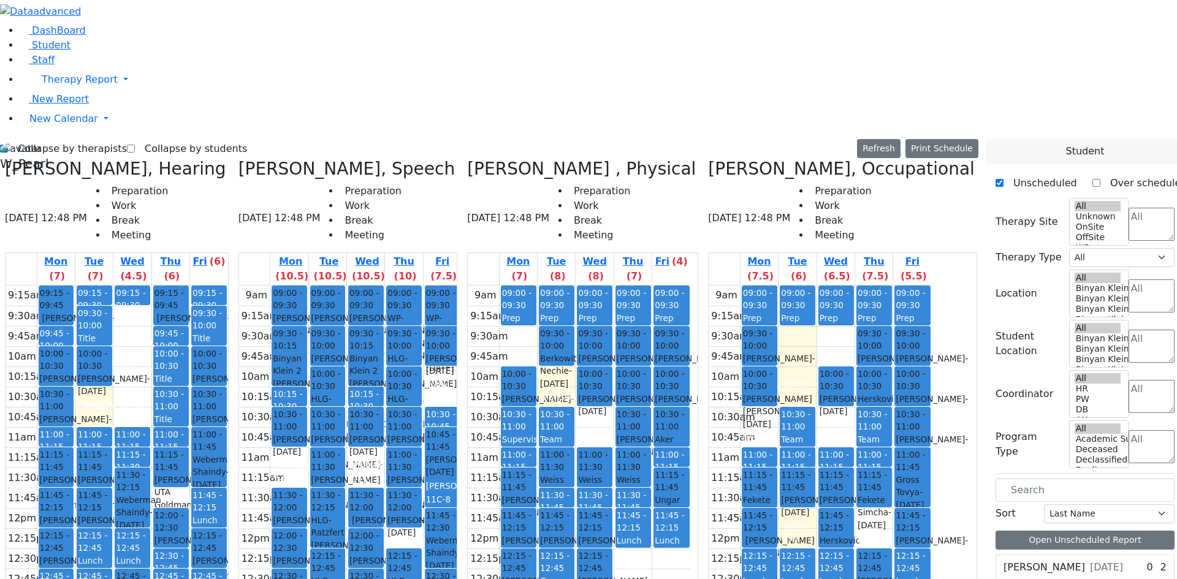
click at [708, 159] on icon at bounding box center [708, 169] width 0 height 20
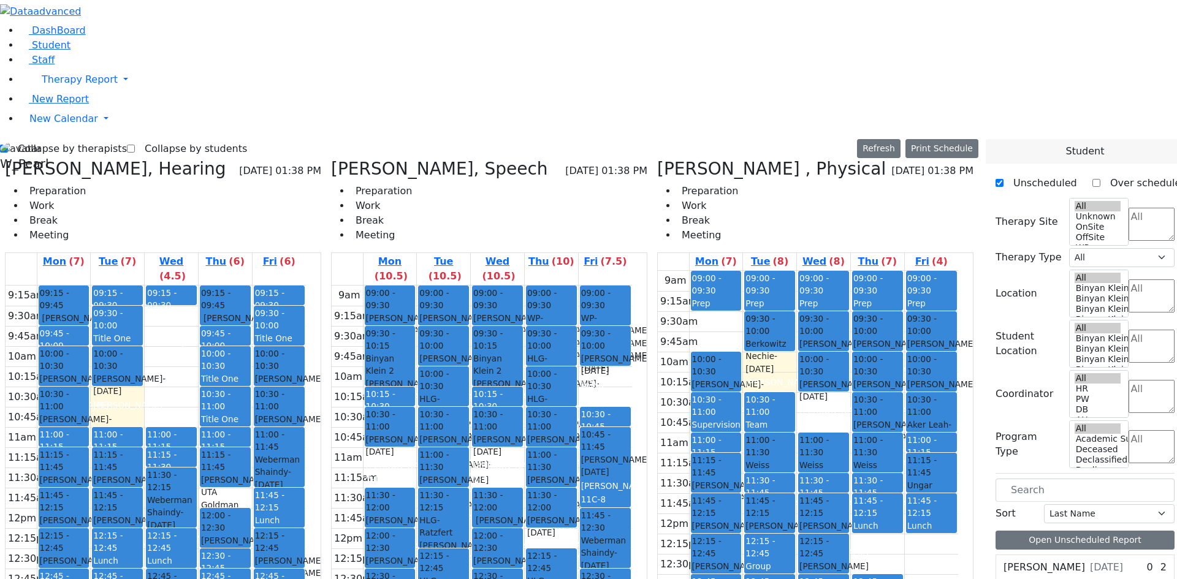
drag, startPoint x: 927, startPoint y: 438, endPoint x: 927, endPoint y: 461, distance: 22.1
drag, startPoint x: 930, startPoint y: 406, endPoint x: 932, endPoint y: 427, distance: 20.9
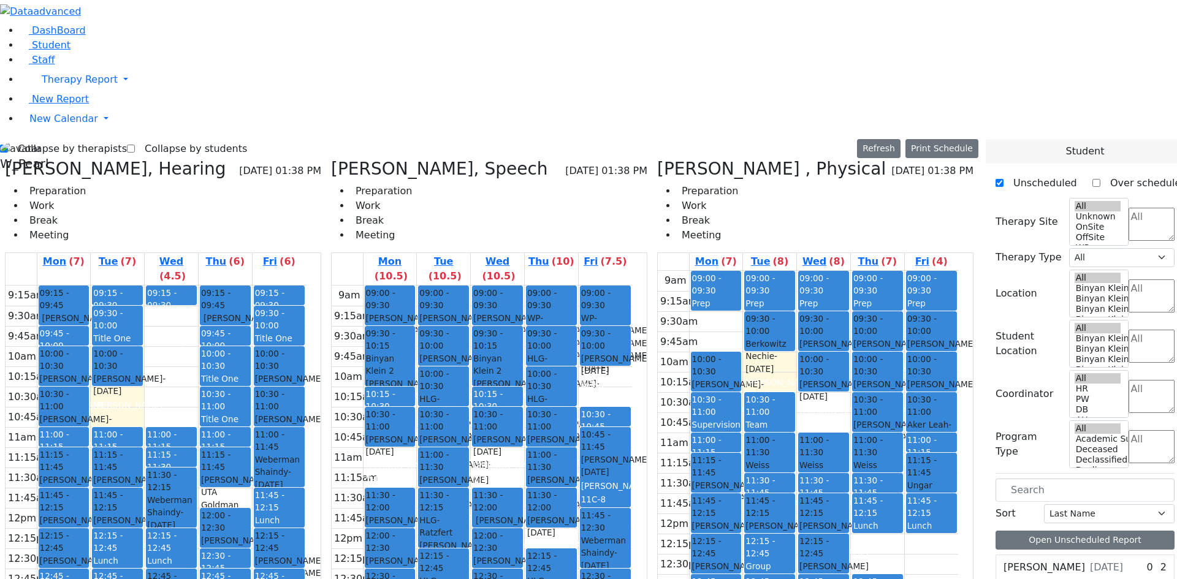
drag, startPoint x: 931, startPoint y: 451, endPoint x: 932, endPoint y: 458, distance: 7.5
drag, startPoint x: 904, startPoint y: 506, endPoint x: 903, endPoint y: 516, distance: 9.9
click at [902, 525] on div "9am 9:15am 9:30am 9:45am 10am 10:15am 10:30am 10:45am 11am 11:15am 11:30am 11:4…" at bounding box center [808, 514] width 300 height 486
drag, startPoint x: 896, startPoint y: 517, endPoint x: 894, endPoint y: 506, distance: 11.2
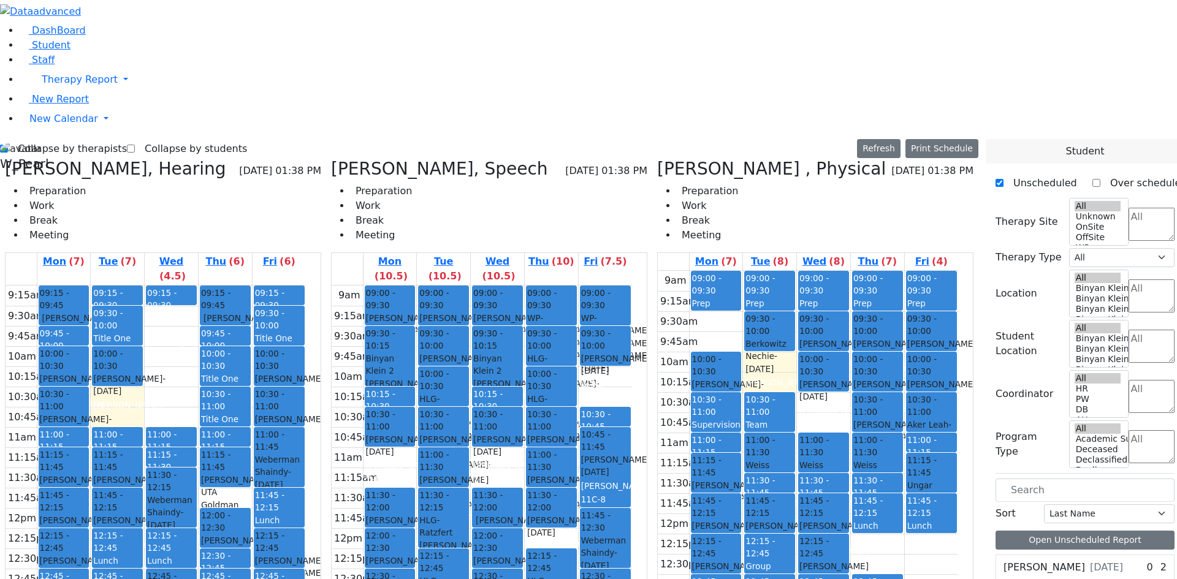
click at [880, 538] on div "9am 9:15am 9:30am 9:45am 10am 10:15am 10:30am 10:45am 11am 11:15am 11:30am 11:4…" at bounding box center [808, 514] width 300 height 486
click at [859, 549] on div "9am 9:15am 9:30am 9:45am 10am 10:15am 10:30am 10:45am 11am 11:15am 11:30am 11:4…" at bounding box center [808, 514] width 300 height 486
click at [876, 529] on div "9am 9:15am 9:30am 9:45am 10am 10:15am 10:30am 10:45am 11am 11:15am 11:30am 11:4…" at bounding box center [808, 514] width 300 height 486
click at [876, 510] on div "9am 9:15am 9:30am 9:45am 10am 10:15am 10:30am 10:45am 11am 11:15am 11:30am 11:4…" at bounding box center [808, 514] width 300 height 486
click at [879, 532] on div "9am 9:15am 9:30am 9:45am 10am 10:15am 10:30am 10:45am 11am 11:15am 11:30am 11:4…" at bounding box center [808, 514] width 300 height 486
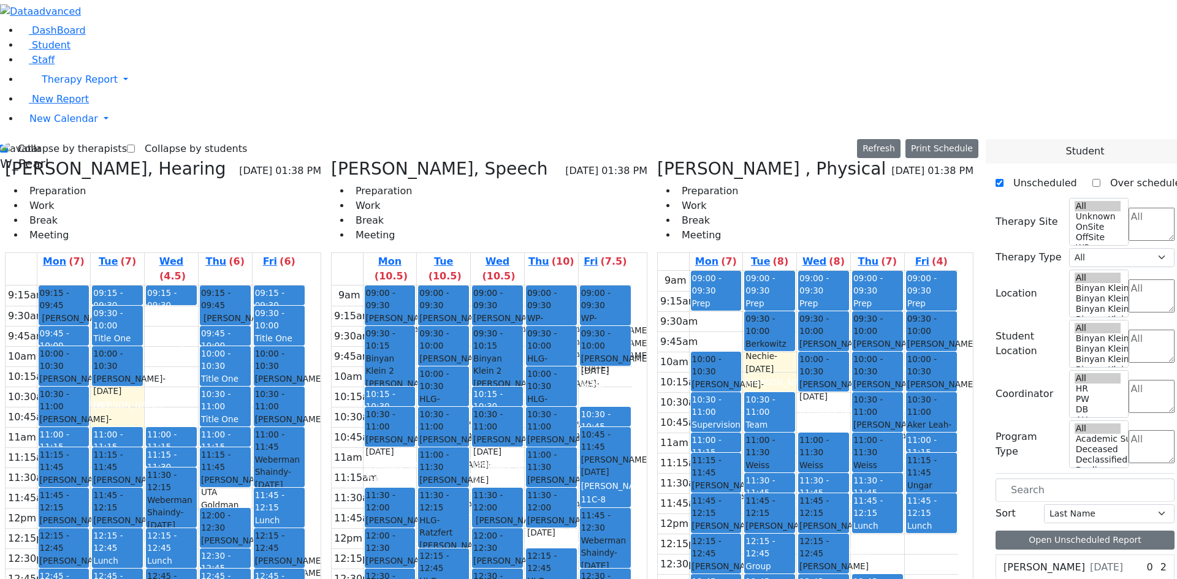
click at [878, 543] on div "9am 9:15am 9:30am 9:45am 10am 10:15am 10:30am 10:45am 11am 11:15am 11:30am 11:4…" at bounding box center [808, 514] width 300 height 486
click at [847, 549] on div "9am 9:15am 9:30am 9:45am 10am 10:15am 10:30am 10:45am 11am 11:15am 11:30am 11:4…" at bounding box center [808, 514] width 300 height 486
drag, startPoint x: 789, startPoint y: 542, endPoint x: 757, endPoint y: 543, distance: 31.3
click at [786, 542] on div "9am 9:15am 9:30am 9:45am 10am 10:15am 10:30am 10:45am 11am 11:15am 11:30am 11:4…" at bounding box center [808, 514] width 300 height 486
click at [736, 545] on div "9am 9:15am 9:30am 9:45am 10am 10:15am 10:30am 10:45am 11am 11:15am 11:30am 11:4…" at bounding box center [808, 514] width 300 height 486
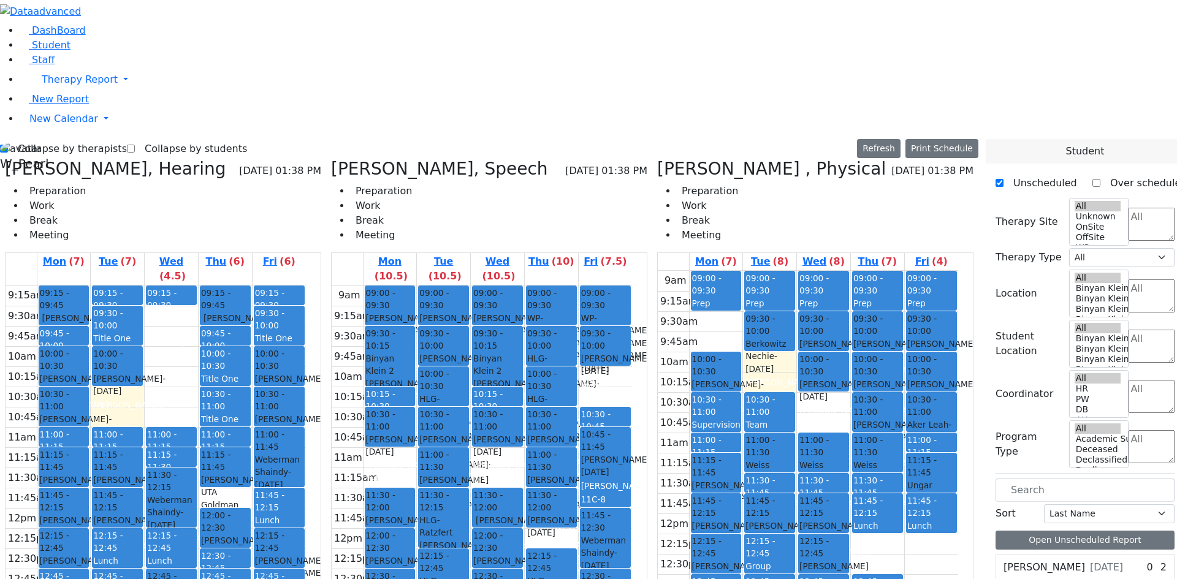
click at [726, 524] on div "9am 9:15am 9:30am 9:45am 10am 10:15am 10:30am 10:45am 11am 11:15am 11:30am 11:4…" at bounding box center [808, 514] width 300 height 486
click at [726, 509] on div "9am 9:15am 9:30am 9:45am 10am 10:15am 10:30am 10:45am 11am 11:15am 11:30am 11:4…" at bounding box center [808, 514] width 300 height 486
click at [732, 525] on div "9am 9:15am 9:30am 9:45am 10am 10:15am 10:30am 10:45am 11am 11:15am 11:30am 11:4…" at bounding box center [808, 514] width 300 height 486
drag, startPoint x: 736, startPoint y: 536, endPoint x: 758, endPoint y: 543, distance: 23.3
click at [738, 537] on div "9am 9:15am 9:30am 9:45am 10am 10:15am 10:30am 10:45am 11am 11:15am 11:30am 11:4…" at bounding box center [808, 514] width 300 height 486
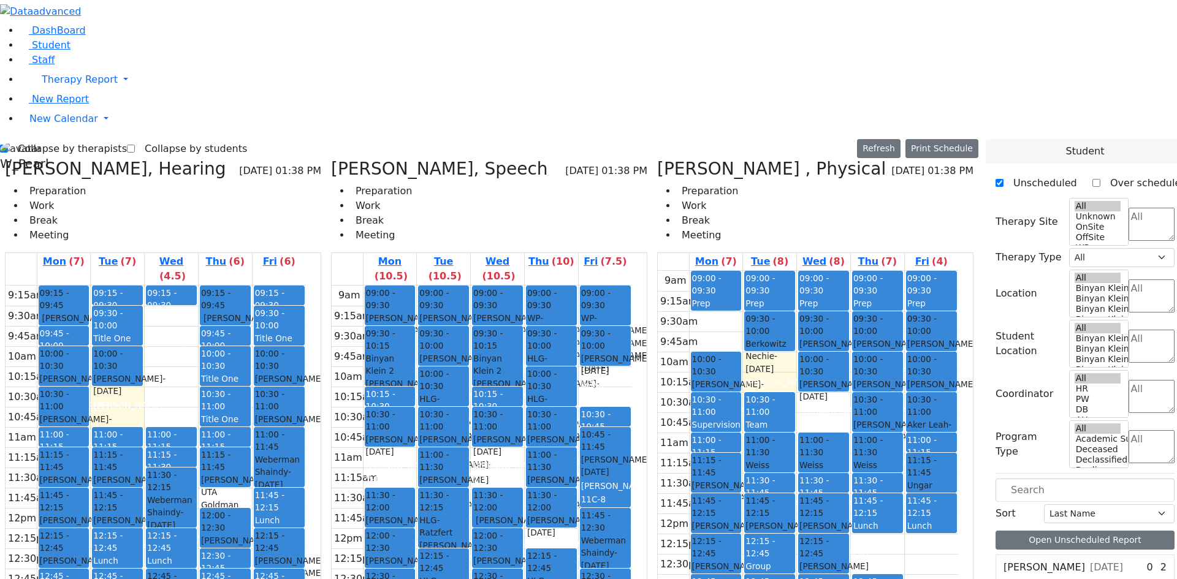
click at [777, 547] on div "9am 9:15am 9:30am 9:45am 10am 10:15am 10:30am 10:45am 11am 11:15am 11:30am 11:4…" at bounding box center [808, 514] width 300 height 486
click at [826, 547] on div "9am 9:15am 9:30am 9:45am 10am 10:15am 10:30am 10:45am 11am 11:15am 11:30am 11:4…" at bounding box center [808, 514] width 300 height 486
click at [48, 139] on label "Collapse by therapists" at bounding box center [67, 149] width 119 height 20
click at [8, 145] on input "Collapse by therapists" at bounding box center [4, 149] width 8 height 8
checkbox input "false"
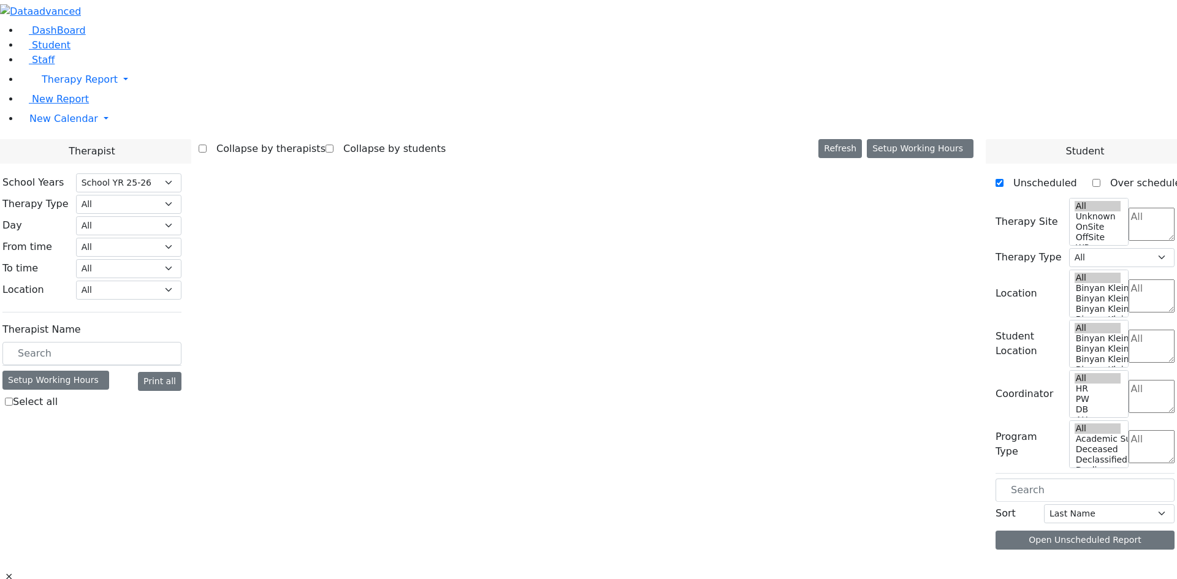
select select "212"
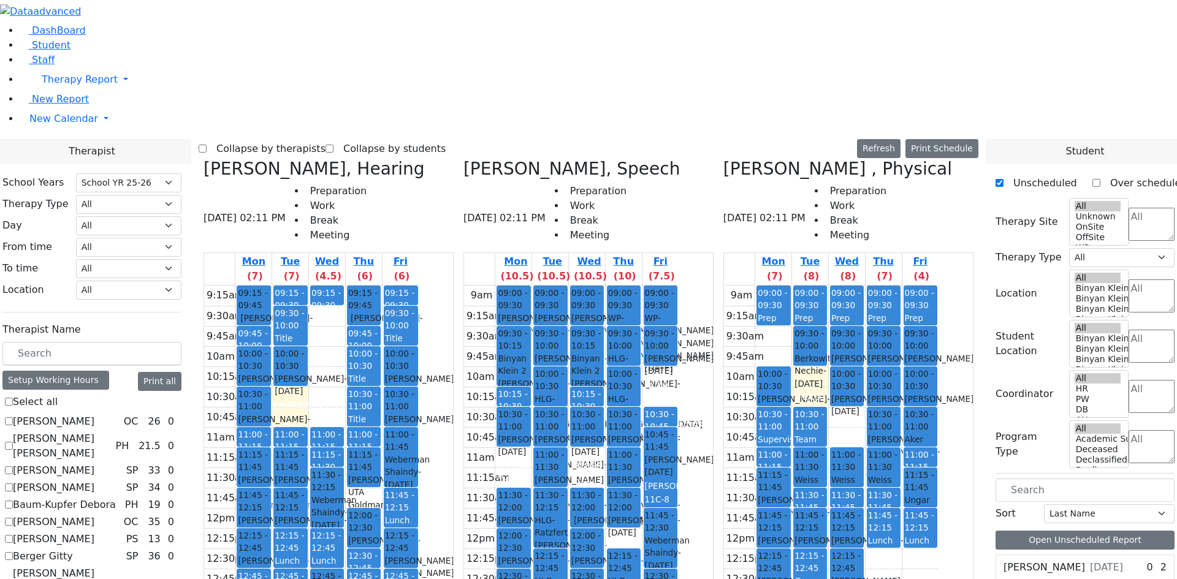
scroll to position [981, 0]
checkbox input "true"
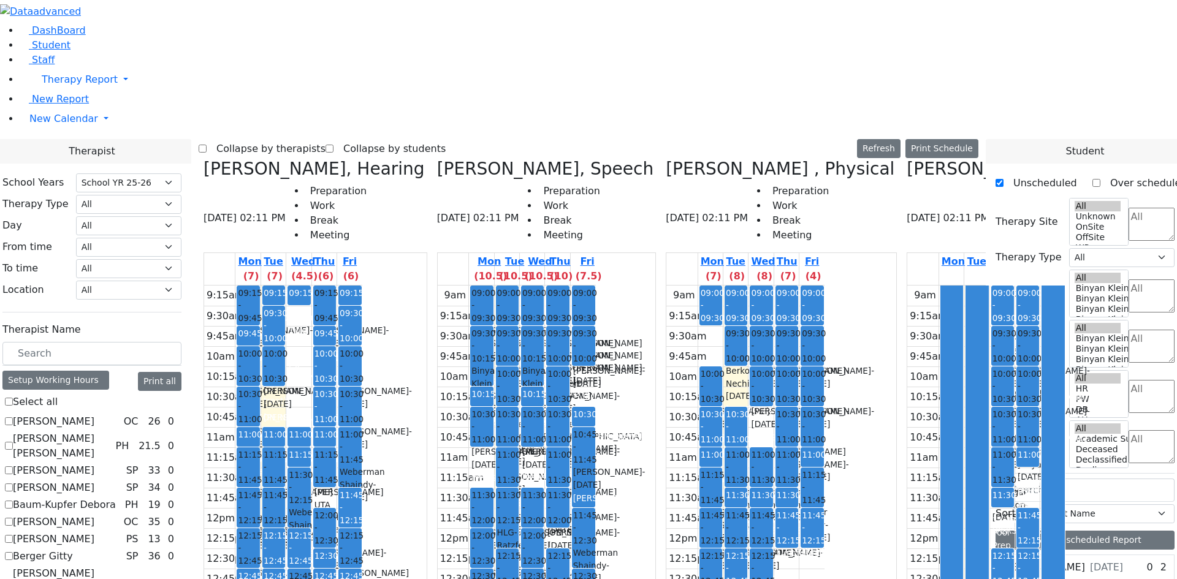
click at [323, 139] on label "Collapse by therapists" at bounding box center [266, 149] width 119 height 20
click at [207, 145] on input "Collapse by therapists" at bounding box center [203, 149] width 8 height 8
checkbox input "true"
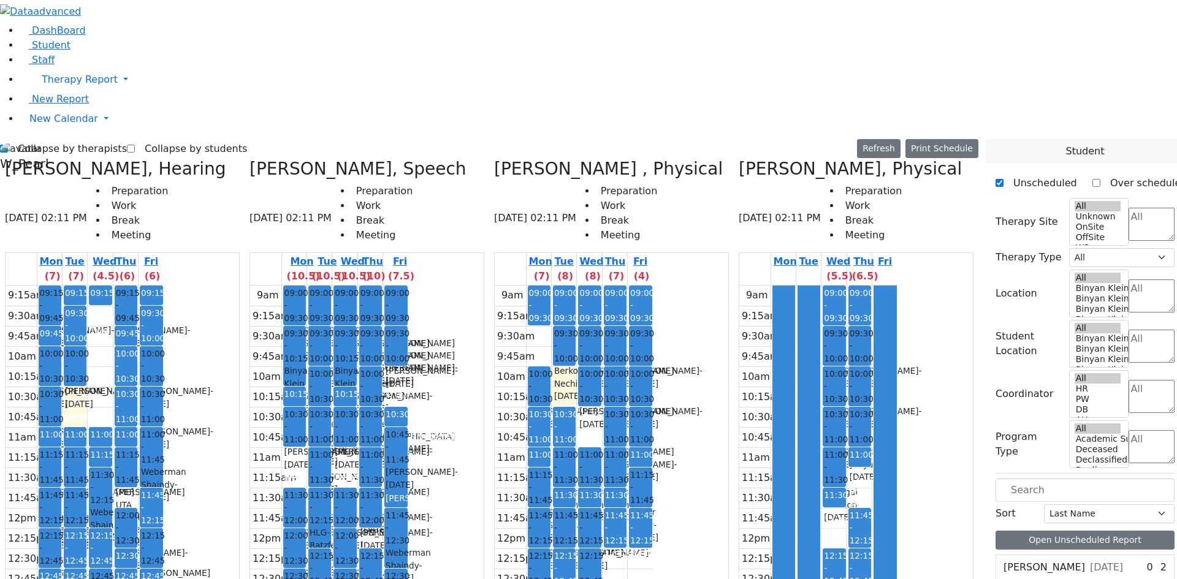
click at [739, 159] on icon at bounding box center [739, 169] width 0 height 20
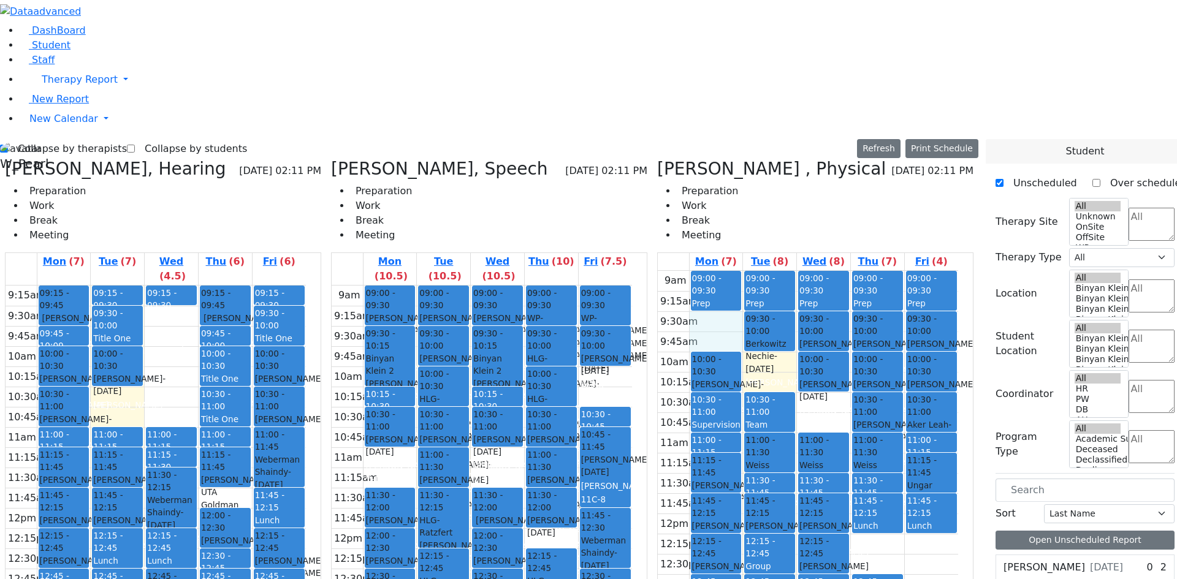
drag, startPoint x: 741, startPoint y: 118, endPoint x: 741, endPoint y: 132, distance: 14.1
click at [741, 271] on div "9am 9:15am 9:30am 9:45am 10am 10:15am 10:30am 10:45am 11am 11:15am 11:30am 11:4…" at bounding box center [808, 514] width 300 height 486
click at [785, 271] on div "9am 9:15am 9:30am 9:45am 10am 10:15am 10:30am 10:45am 11am 11:15am 11:30am 11:4…" at bounding box center [808, 514] width 300 height 486
drag, startPoint x: 821, startPoint y: 201, endPoint x: 826, endPoint y: 220, distance: 19.6
click at [825, 271] on div "9am 9:15am 9:30am 9:45am 10am 10:15am 10:30am 10:45am 11am 11:15am 11:30am 11:4…" at bounding box center [808, 514] width 300 height 486
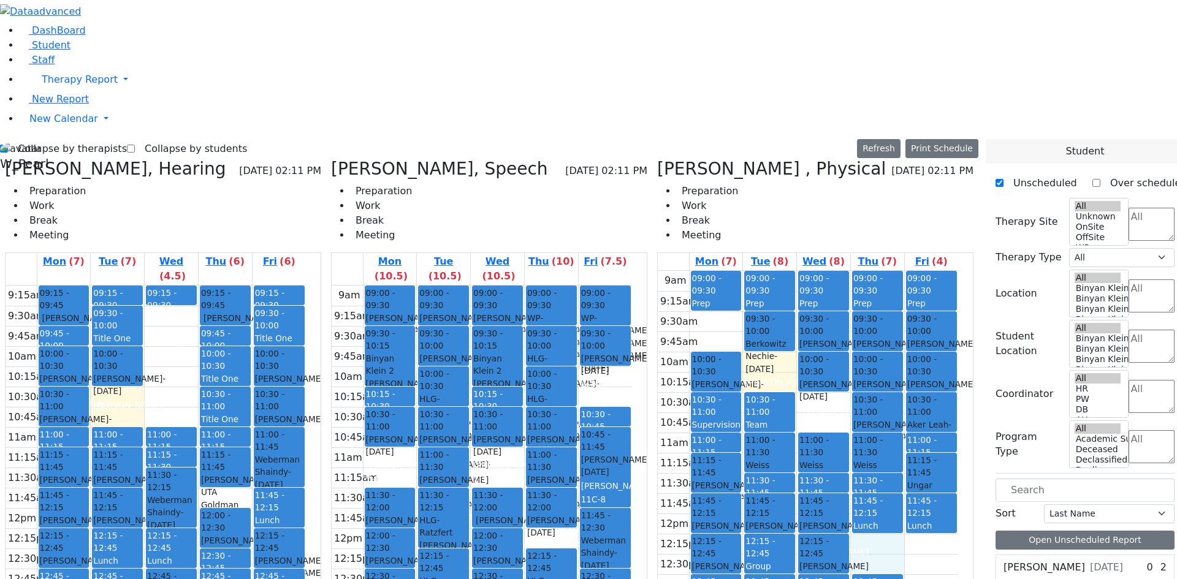
drag, startPoint x: 892, startPoint y: 338, endPoint x: 892, endPoint y: 352, distance: 14.1
click at [891, 359] on div "9am 9:15am 9:30am 9:45am 10am 10:15am 10:30am 10:45am 11am 11:15am 11:30am 11:4…" at bounding box center [808, 514] width 300 height 486
click at [262, 286] on div "9:15am 9:30am 9:45am 10am 10:15am 10:30am 10:45am 11am 11:15am 11:30am 11:45am …" at bounding box center [156, 529] width 300 height 486
drag, startPoint x: 221, startPoint y: 107, endPoint x: 220, endPoint y: 124, distance: 17.9
click at [220, 286] on div "9:15am 9:30am 9:45am 10am 10:15am 10:30am 10:45am 11am 11:15am 11:30am 11:45am …" at bounding box center [156, 529] width 300 height 486
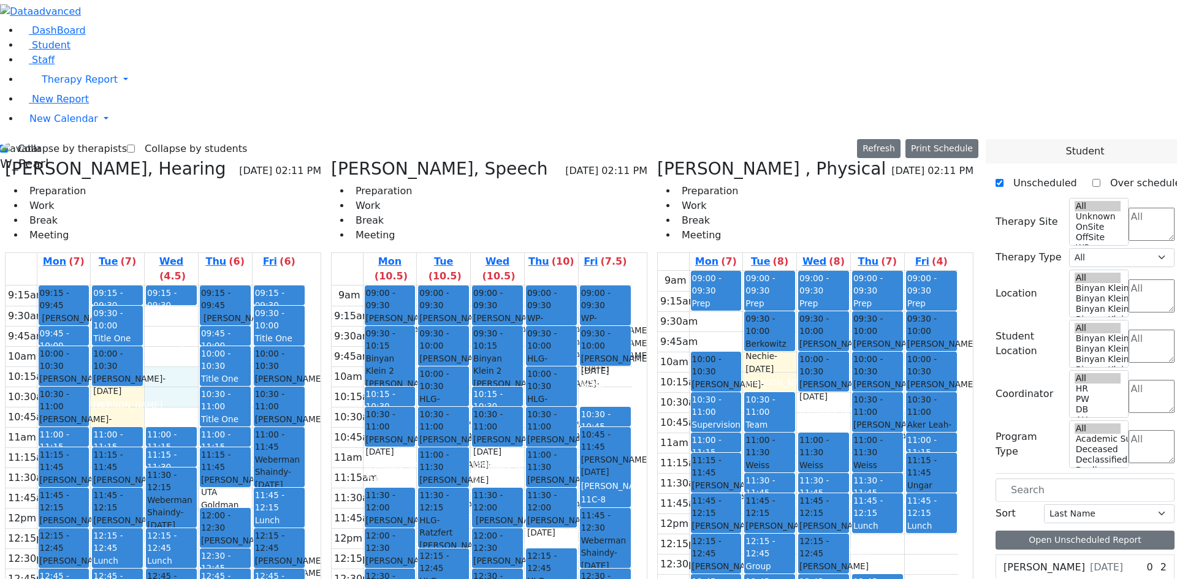
drag, startPoint x: 210, startPoint y: 176, endPoint x: 217, endPoint y: 161, distance: 16.7
click at [217, 286] on div "9:15am 9:30am 9:45am 10am 10:15am 10:30am 10:45am 11am 11:15am 11:30am 11:45am …" at bounding box center [156, 529] width 300 height 486
drag, startPoint x: 170, startPoint y: 182, endPoint x: 171, endPoint y: 192, distance: 10.4
click at [172, 286] on div "9:15am 9:30am 9:45am 10am 10:15am 10:30am 10:45am 11am 11:15am 11:30am 11:45am …" at bounding box center [156, 529] width 300 height 486
drag, startPoint x: 204, startPoint y: 183, endPoint x: 207, endPoint y: 194, distance: 11.5
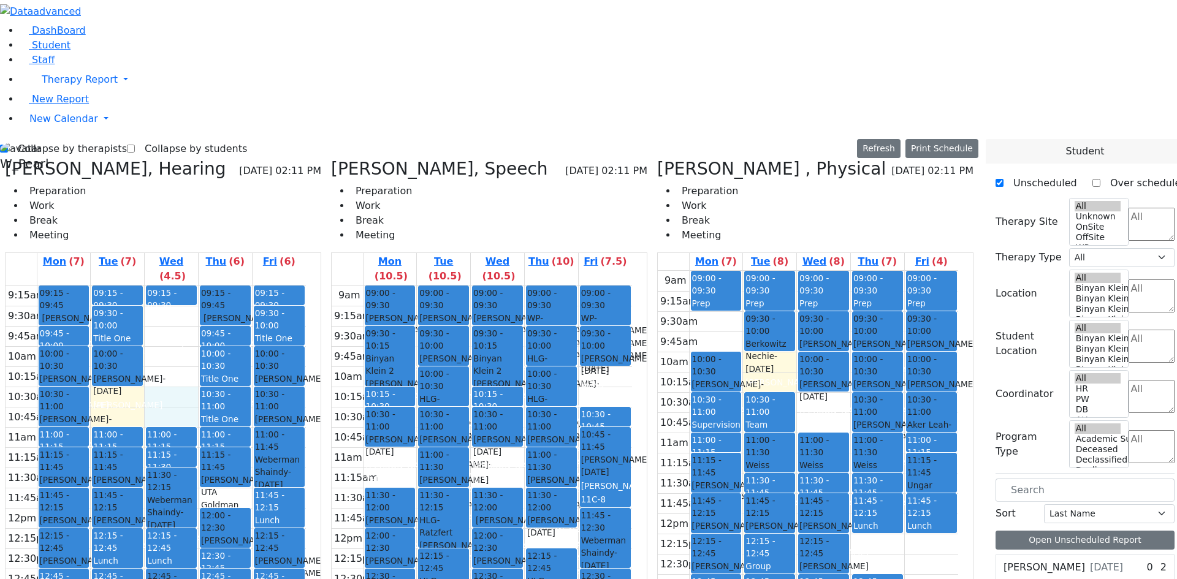
click at [208, 286] on div "9:15am 9:30am 9:45am 10am 10:15am 10:30am 10:45am 11am 11:15am 11:30am 11:45am …" at bounding box center [156, 529] width 300 height 486
click at [183, 286] on div "9:15am 9:30am 9:45am 10am 10:15am 10:30am 10:45am 11am 11:15am 11:30am 11:45am …" at bounding box center [156, 529] width 300 height 486
click at [142, 489] on span "11:45 - 12:15" at bounding box center [117, 501] width 48 height 25
click at [290, 286] on div "9:15am 9:30am 9:45am 10am 10:15am 10:30am 10:45am 11am 11:15am 11:30am 11:45am …" at bounding box center [156, 529] width 300 height 486
drag, startPoint x: 314, startPoint y: 381, endPoint x: 319, endPoint y: 394, distance: 14.4
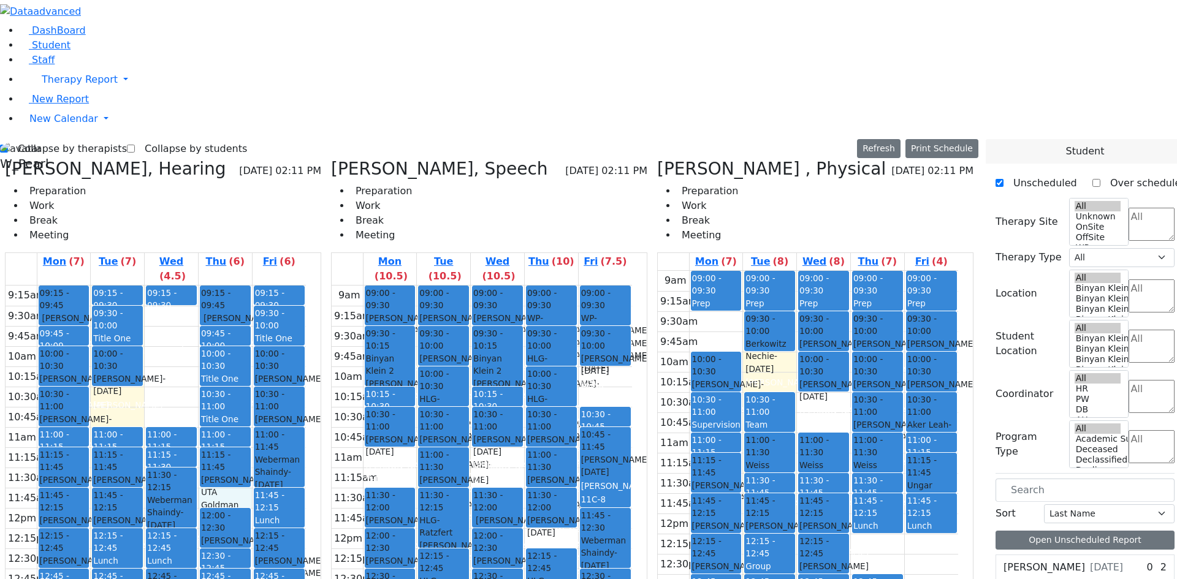
drag, startPoint x: 315, startPoint y: 405, endPoint x: 316, endPoint y: 384, distance: 20.9
drag, startPoint x: 308, startPoint y: 388, endPoint x: 313, endPoint y: 399, distance: 11.8
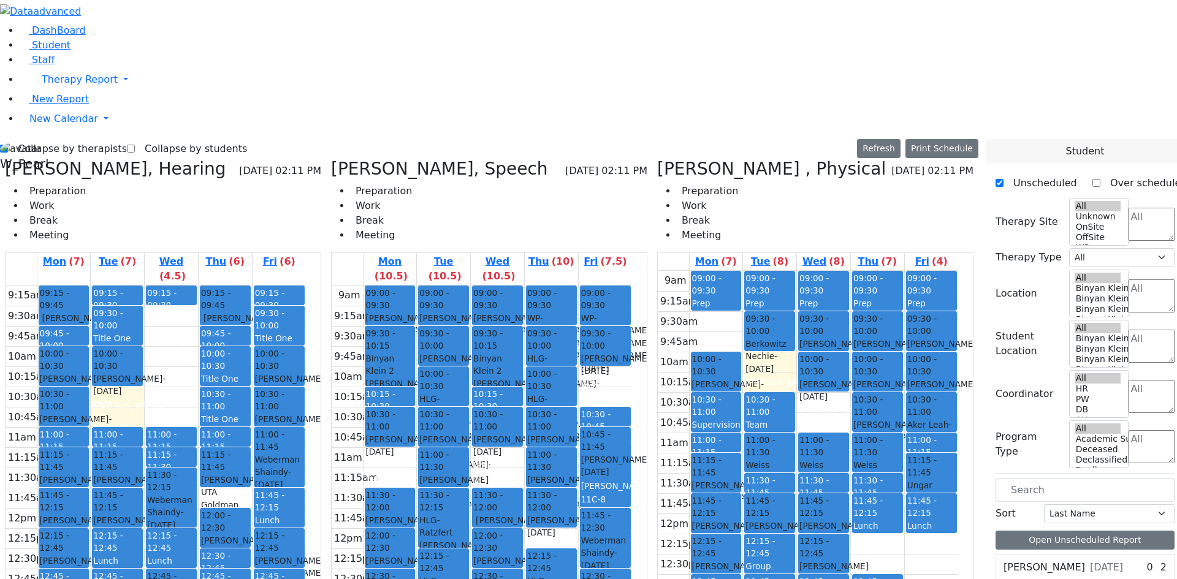
drag, startPoint x: 304, startPoint y: 384, endPoint x: 307, endPoint y: 396, distance: 12.8
drag, startPoint x: 289, startPoint y: 442, endPoint x: 300, endPoint y: 436, distance: 12.3
click at [291, 442] on div "9:15am 9:30am 9:45am 10am 10:15am 10:30am 10:45am 11am 11:15am 11:30am 11:45am …" at bounding box center [156, 529] width 300 height 486
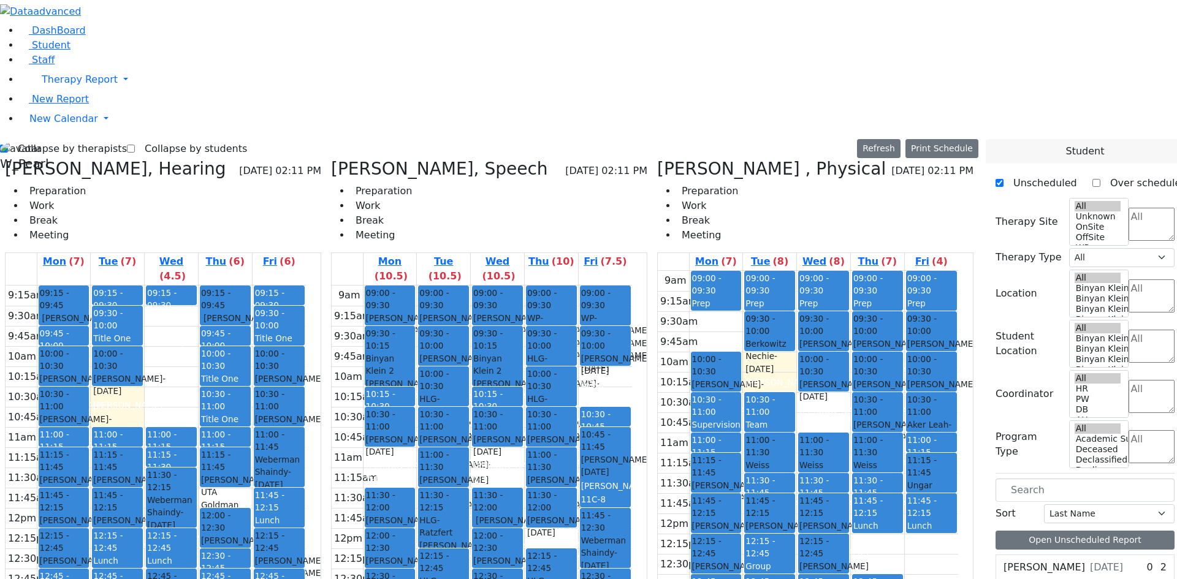
drag, startPoint x: 307, startPoint y: 421, endPoint x: 307, endPoint y: 386, distance: 35.6
click at [270, 286] on div "9:15am 9:30am 9:45am 10am 10:15am 10:30am 10:45am 11am 11:15am 11:30am 11:45am …" at bounding box center [156, 529] width 300 height 486
click at [304, 514] on div "Lunch" at bounding box center [279, 520] width 48 height 13
drag, startPoint x: 366, startPoint y: 232, endPoint x: 368, endPoint y: 300, distance: 68.1
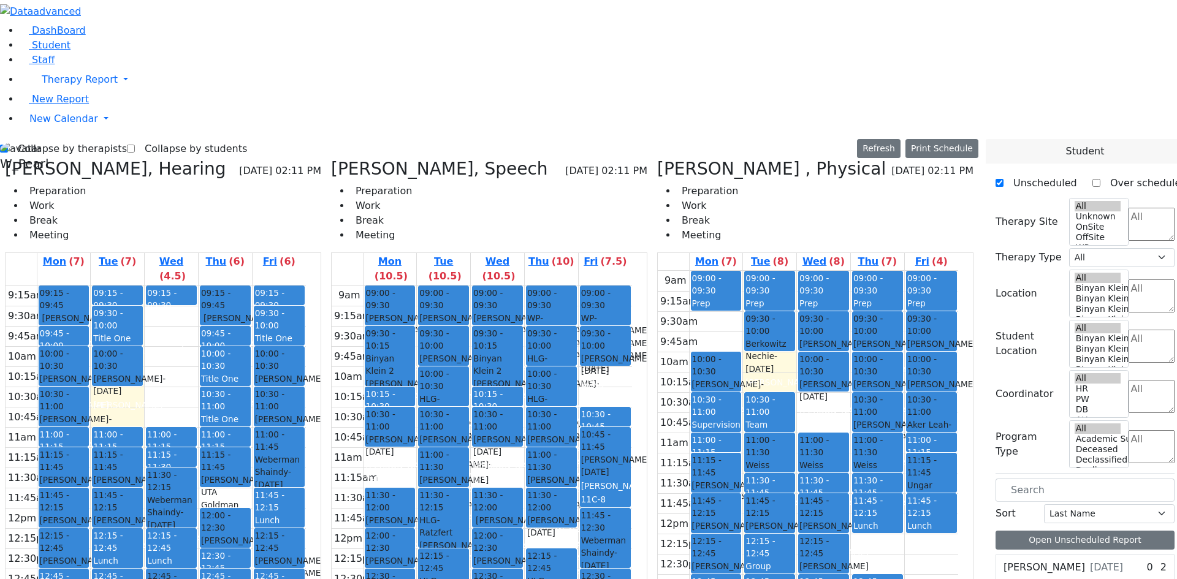
click at [368, 300] on tbody "9am 9:15am 9:30am 9:45am 10am 10:15am 10:30am 10:45am 11am 11:15am 11:30am 11:4…" at bounding box center [482, 529] width 300 height 486
click at [326, 345] on div "[PERSON_NAME], Hearing [DATE] 02:11 PM Preparation Work Break Meeting Mon (7) T…" at bounding box center [163, 468] width 326 height 619
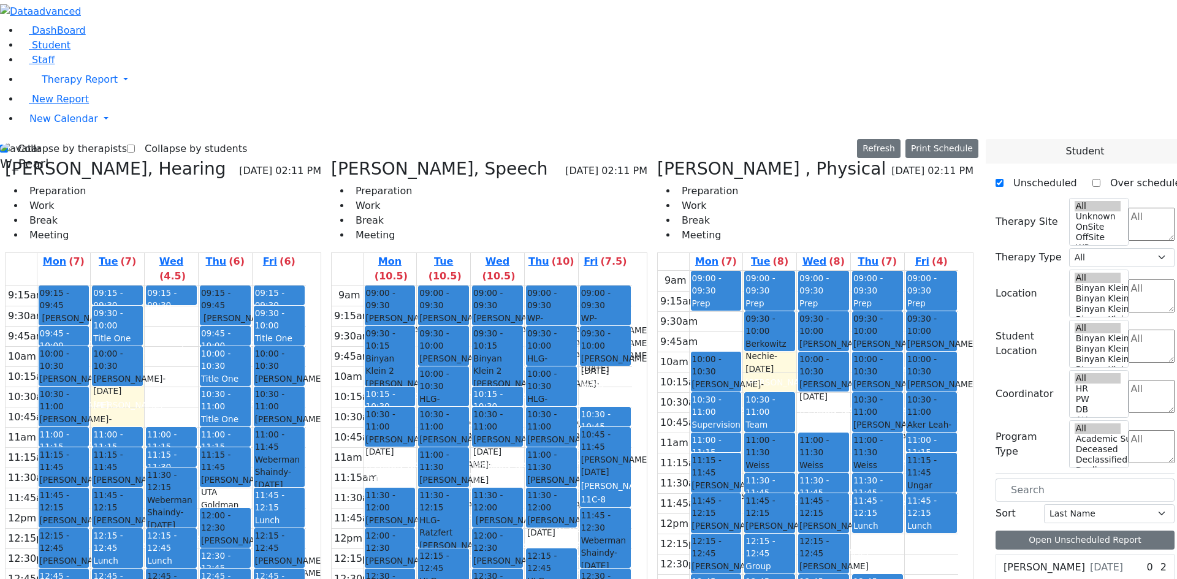
click at [286, 466] on div "9:15am 9:30am 9:45am 10am 10:15am 10:30am 10:45am 11am 11:15am 11:30am 11:45am …" at bounding box center [156, 529] width 300 height 486
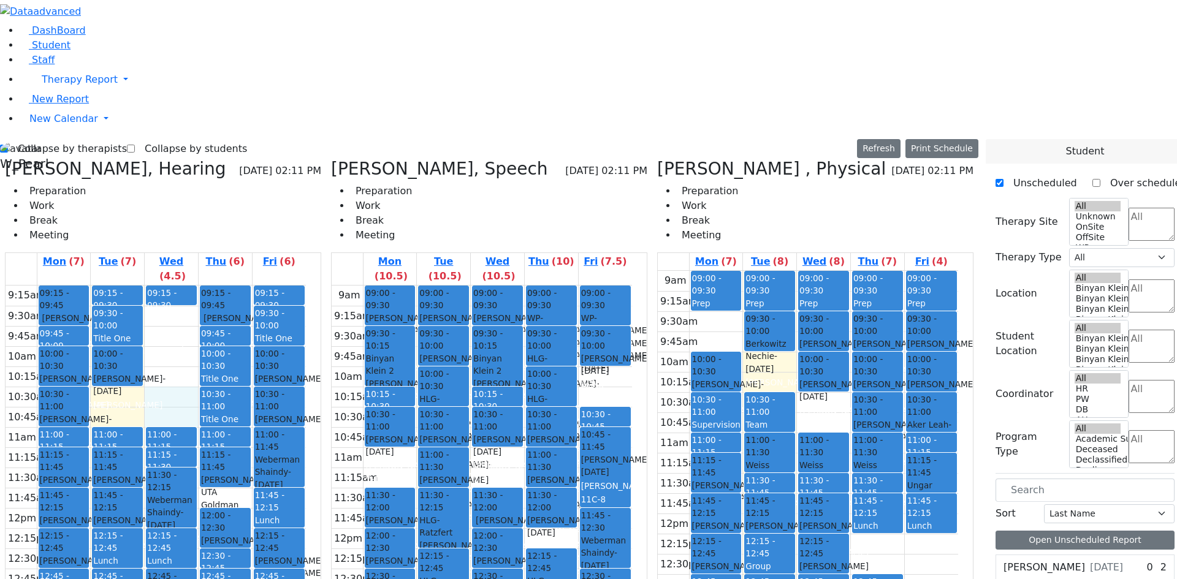
drag, startPoint x: 201, startPoint y: 183, endPoint x: 205, endPoint y: 193, distance: 10.5
click at [205, 286] on div "9:15am 9:30am 9:45am 10am 10:15am 10:30am 10:45am 11am 11:15am 11:30am 11:45am …" at bounding box center [156, 529] width 300 height 486
drag, startPoint x: 216, startPoint y: 140, endPoint x: 215, endPoint y: 151, distance: 10.5
click at [214, 286] on div "9:15am 9:30am 9:45am 10am 10:15am 10:30am 10:45am 11am 11:15am 11:30am 11:45am …" at bounding box center [156, 529] width 300 height 486
click at [216, 286] on div "9:15am 9:30am 9:45am 10am 10:15am 10:30am 10:45am 11am 11:15am 11:30am 11:45am …" at bounding box center [156, 529] width 300 height 486
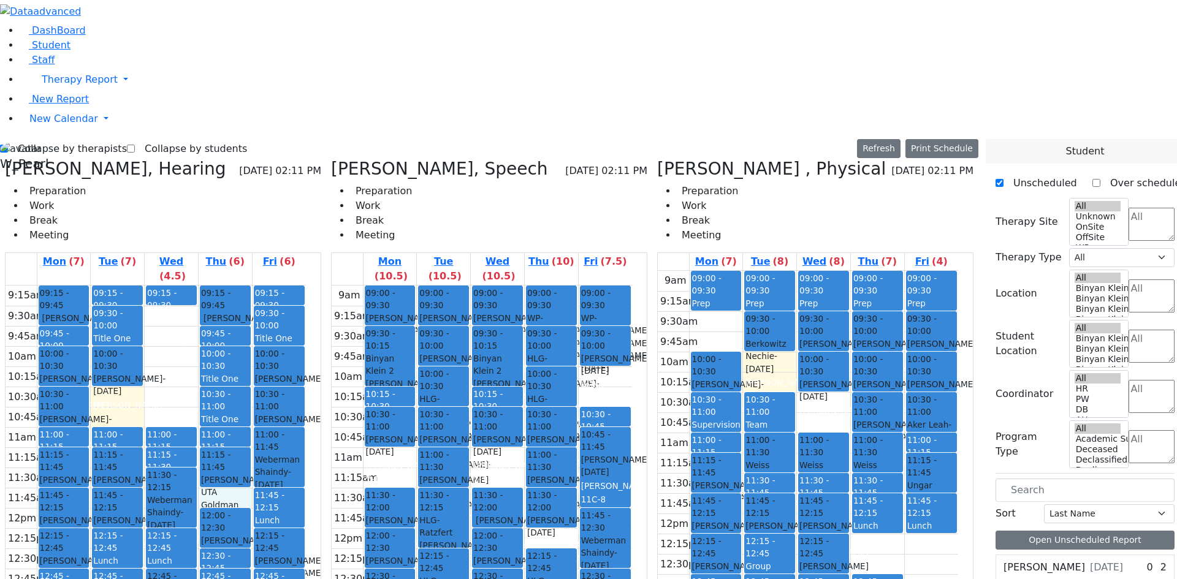
click at [270, 286] on div "9:15am 9:30am 9:45am 10am 10:15am 10:30am 10:45am 11am 11:15am 11:30am 11:45am …" at bounding box center [156, 529] width 300 height 486
